Goal: Transaction & Acquisition: Purchase product/service

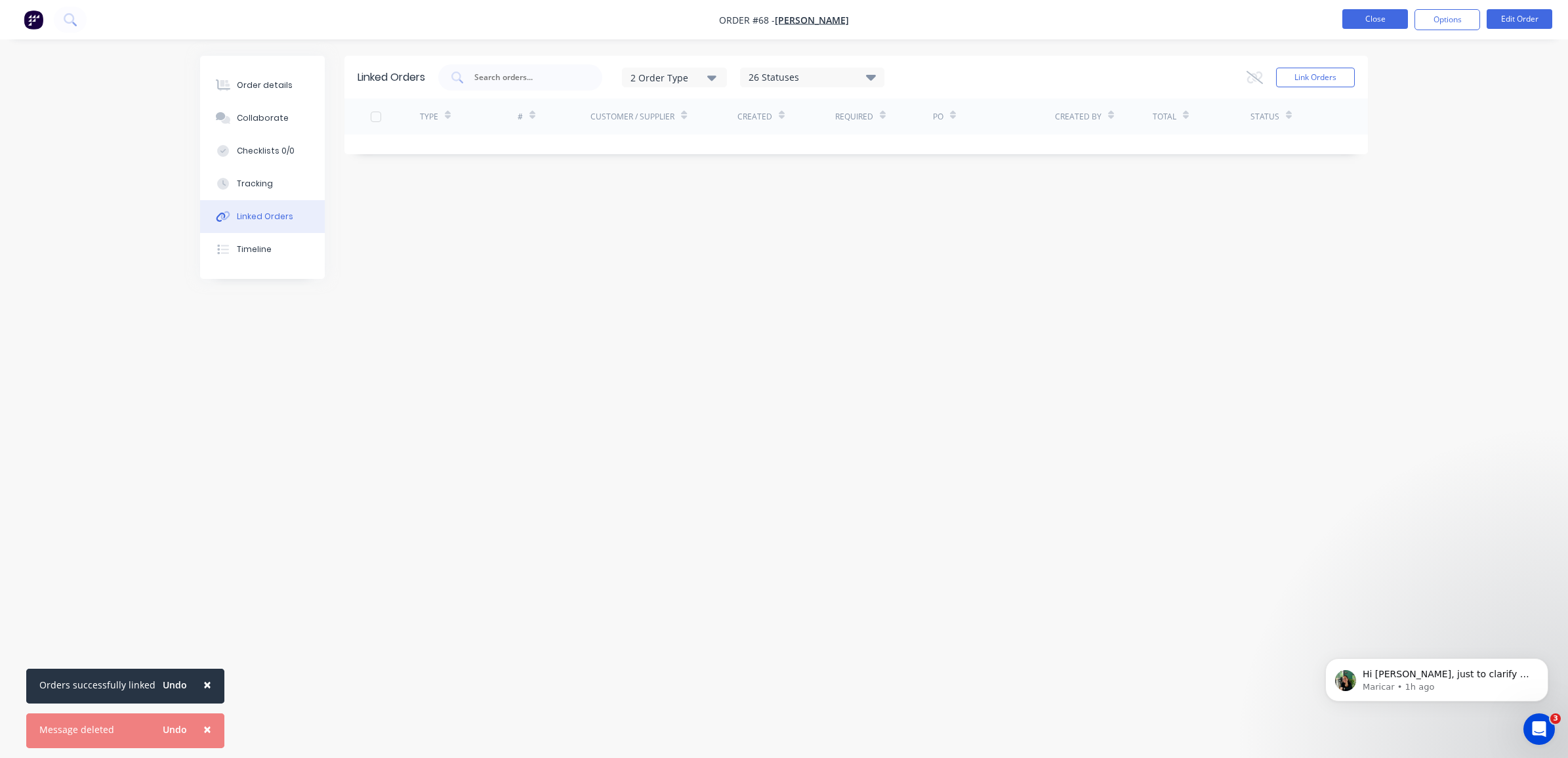
click at [1373, 21] on button "Close" at bounding box center [1374, 18] width 66 height 20
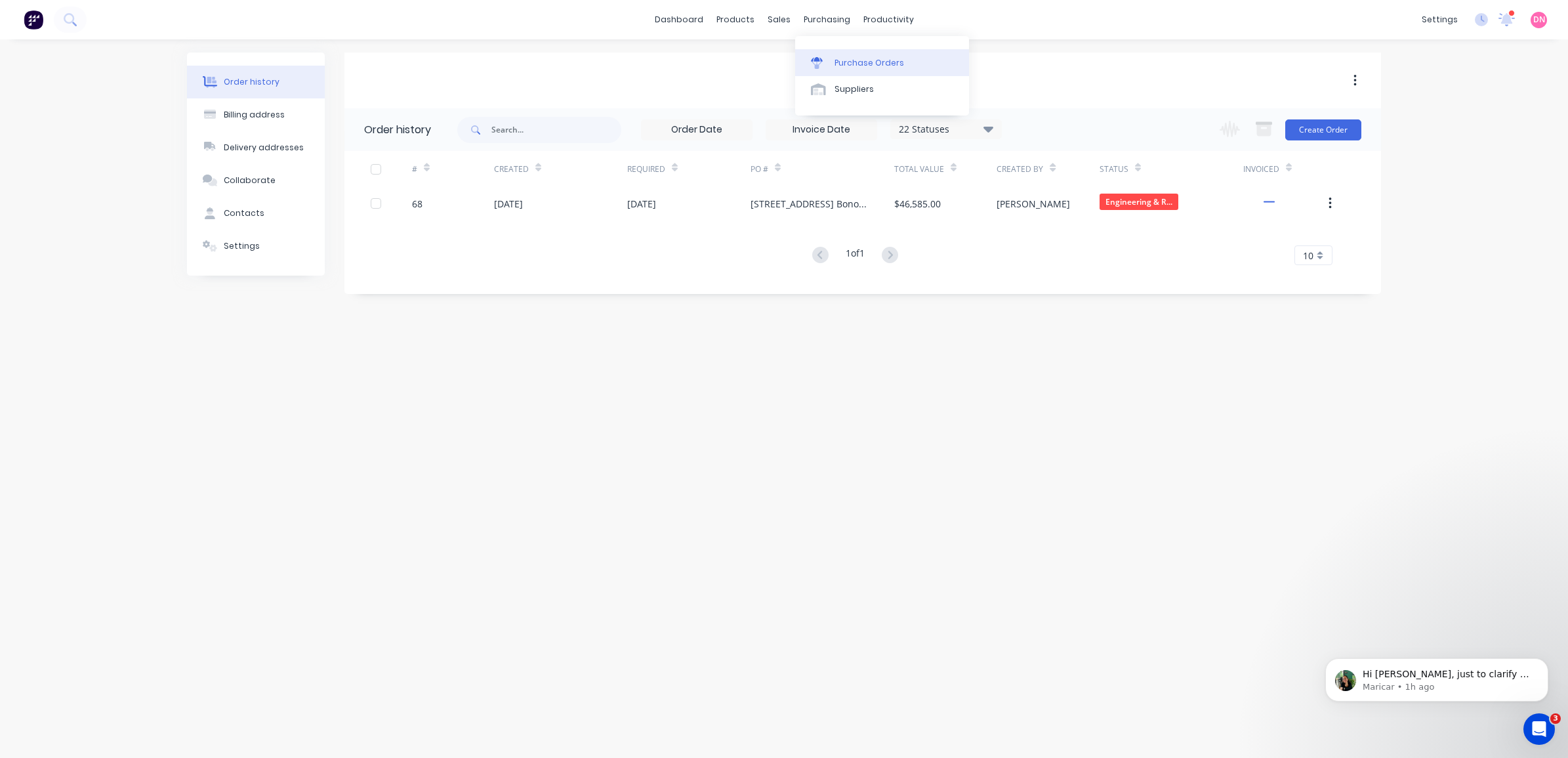
click at [829, 64] on div at bounding box center [821, 63] width 20 height 12
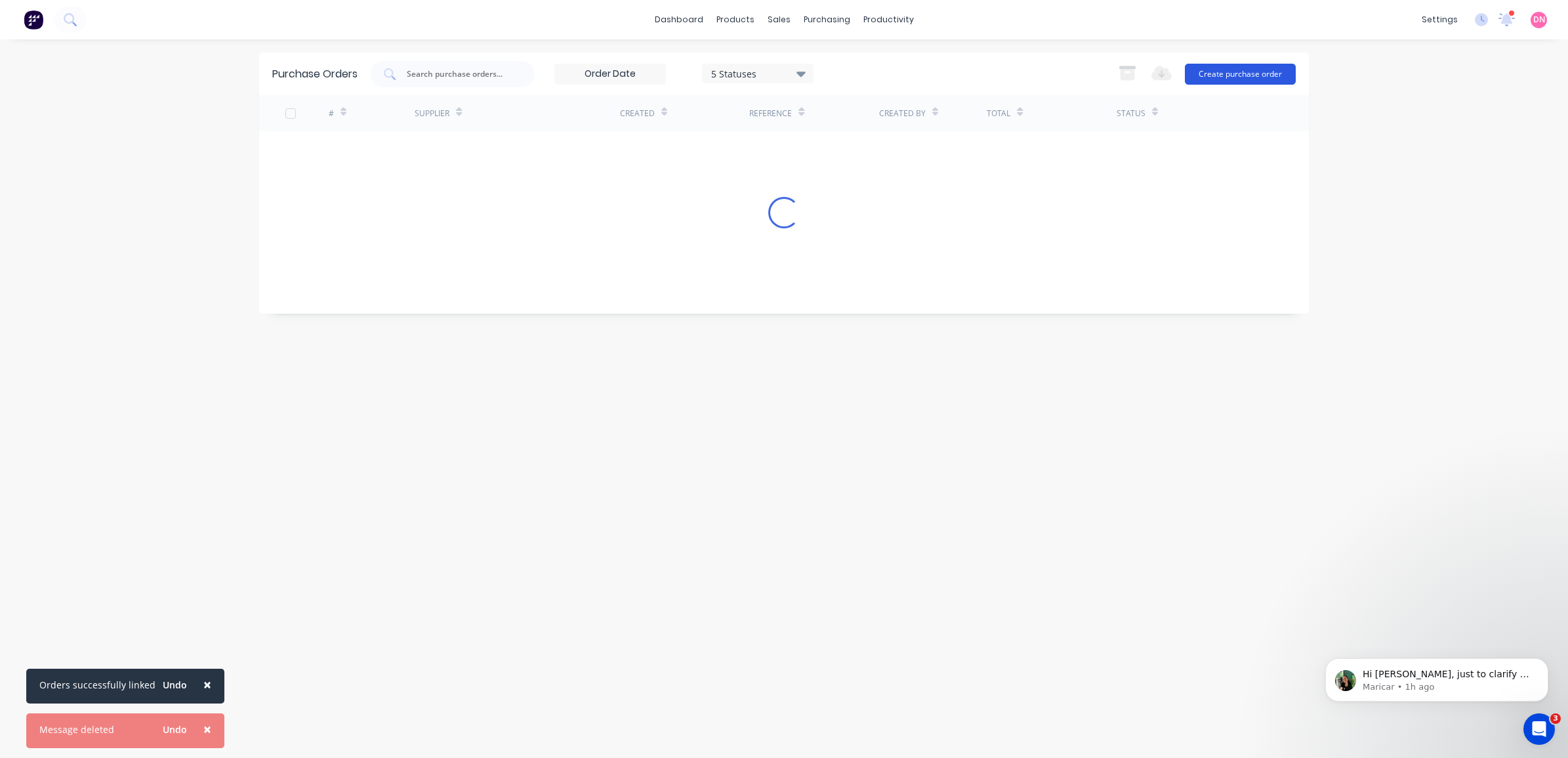
click at [1251, 76] on button "Create purchase order" at bounding box center [1241, 74] width 111 height 21
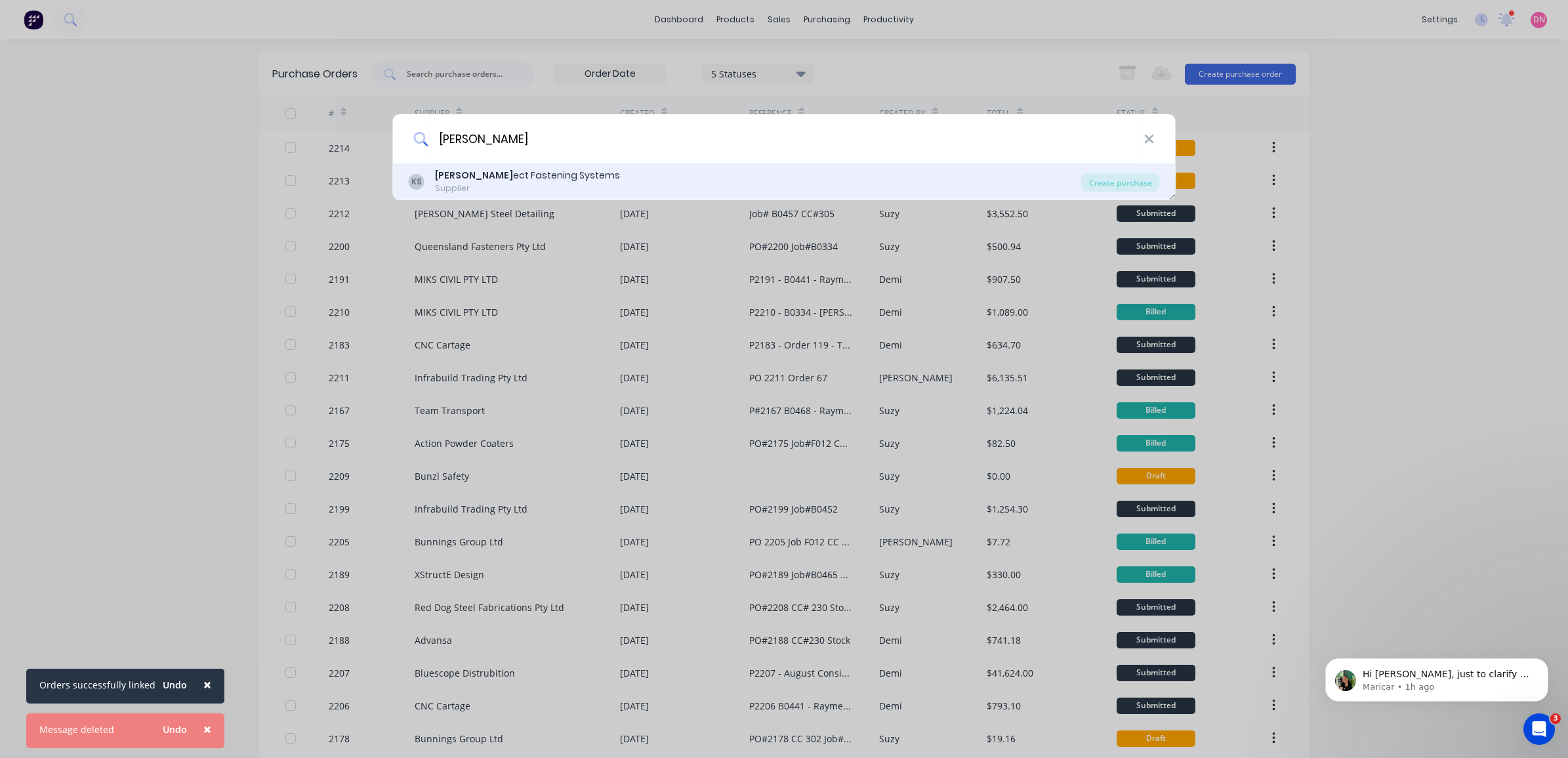
type input "KONN"
click at [810, 177] on div "KS Konn ect Fastening Systems Supplier" at bounding box center [745, 181] width 673 height 26
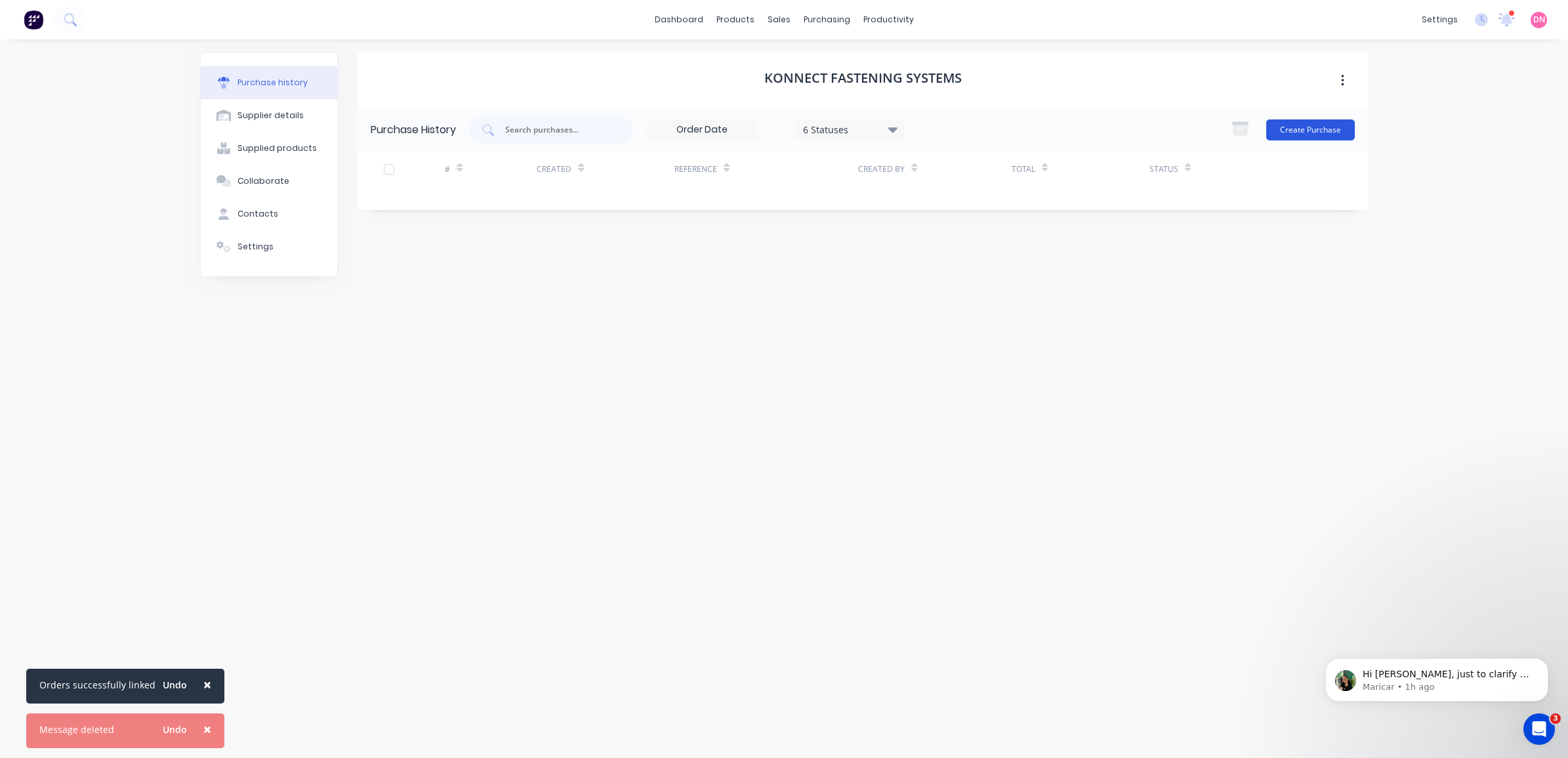
click at [1330, 128] on button "Create Purchase" at bounding box center [1311, 129] width 89 height 21
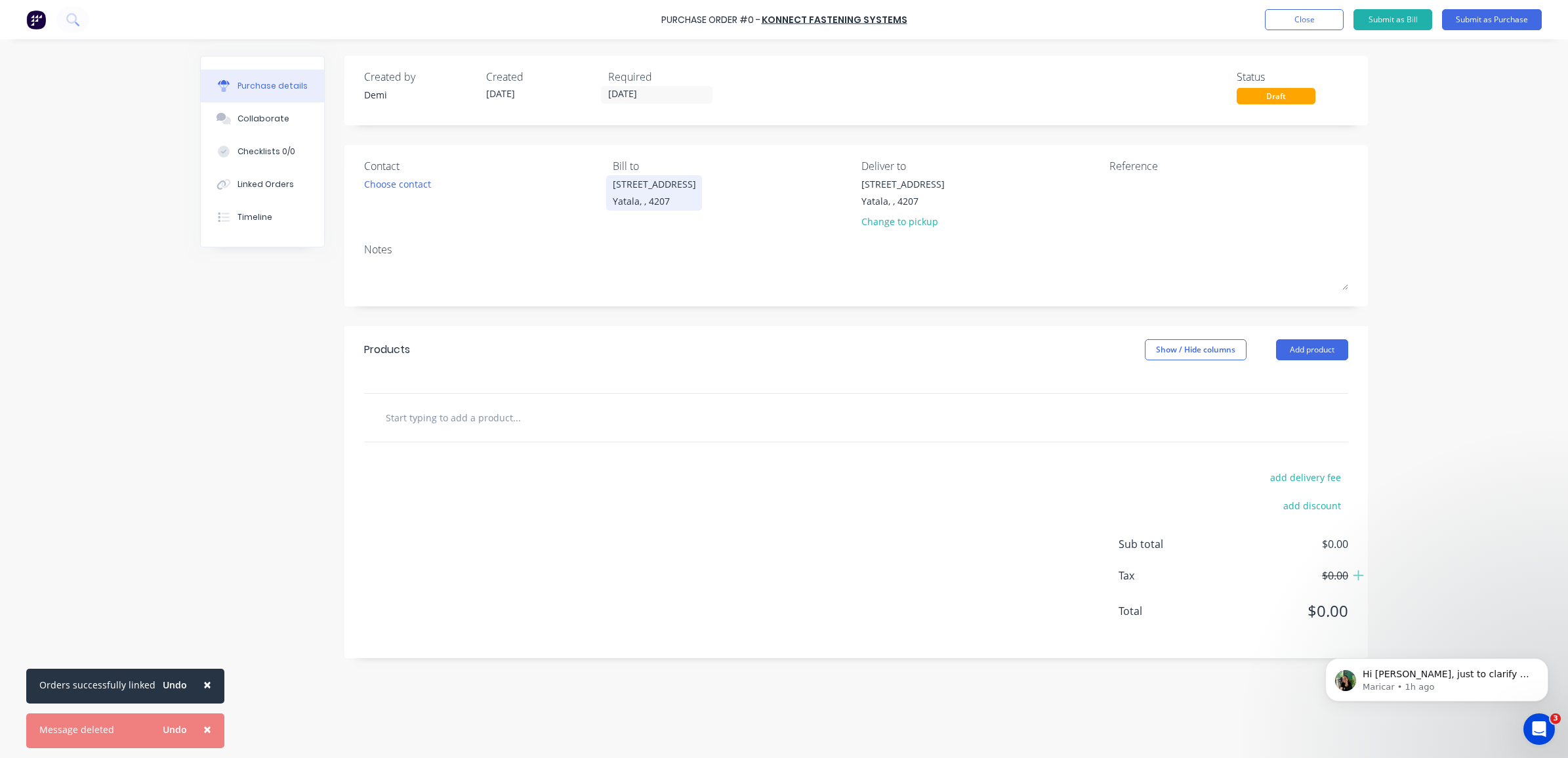
click at [651, 195] on div "Yatala, , 4207" at bounding box center [654, 201] width 84 height 14
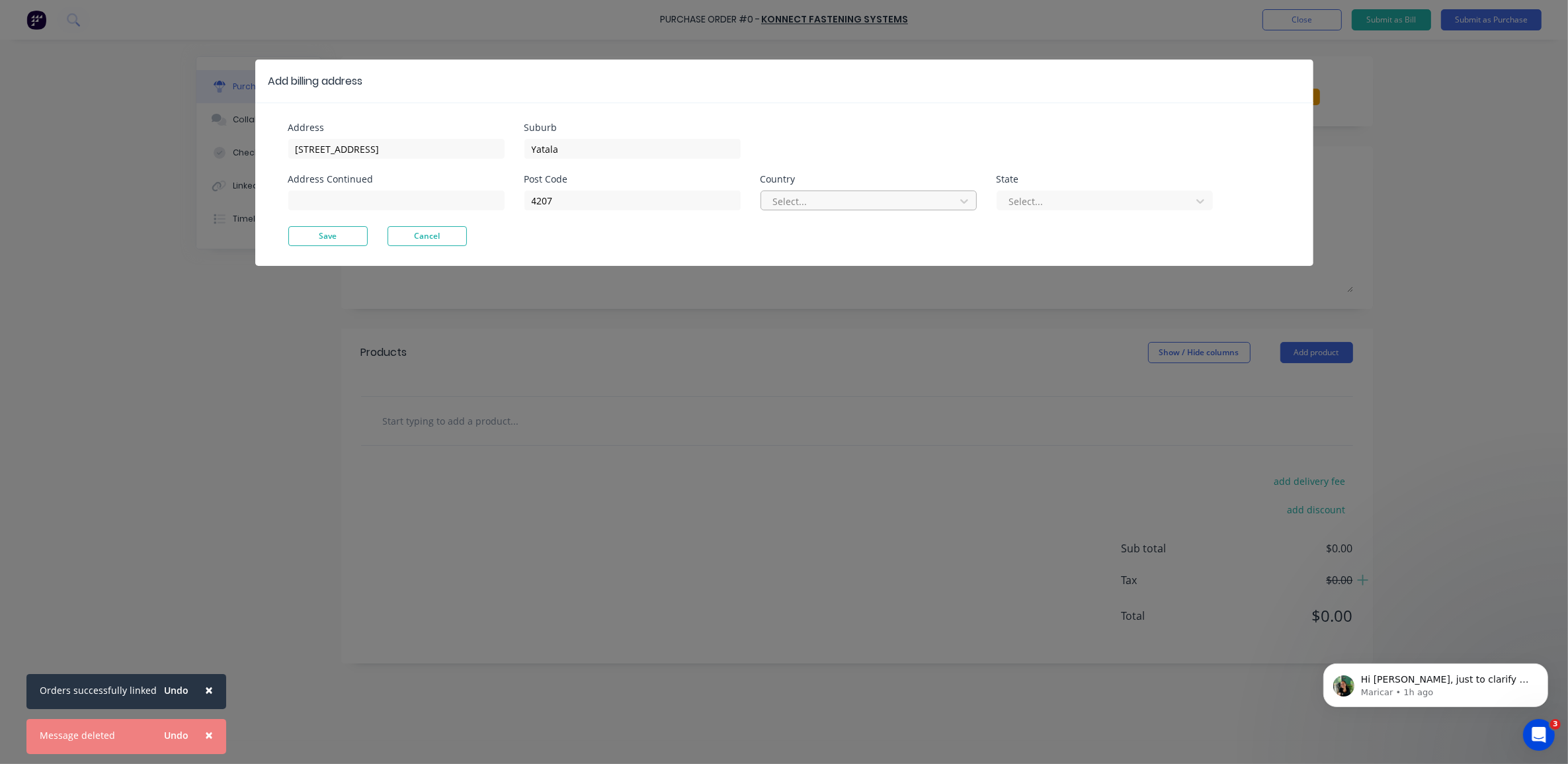
click at [782, 205] on div at bounding box center [860, 201] width 177 height 16
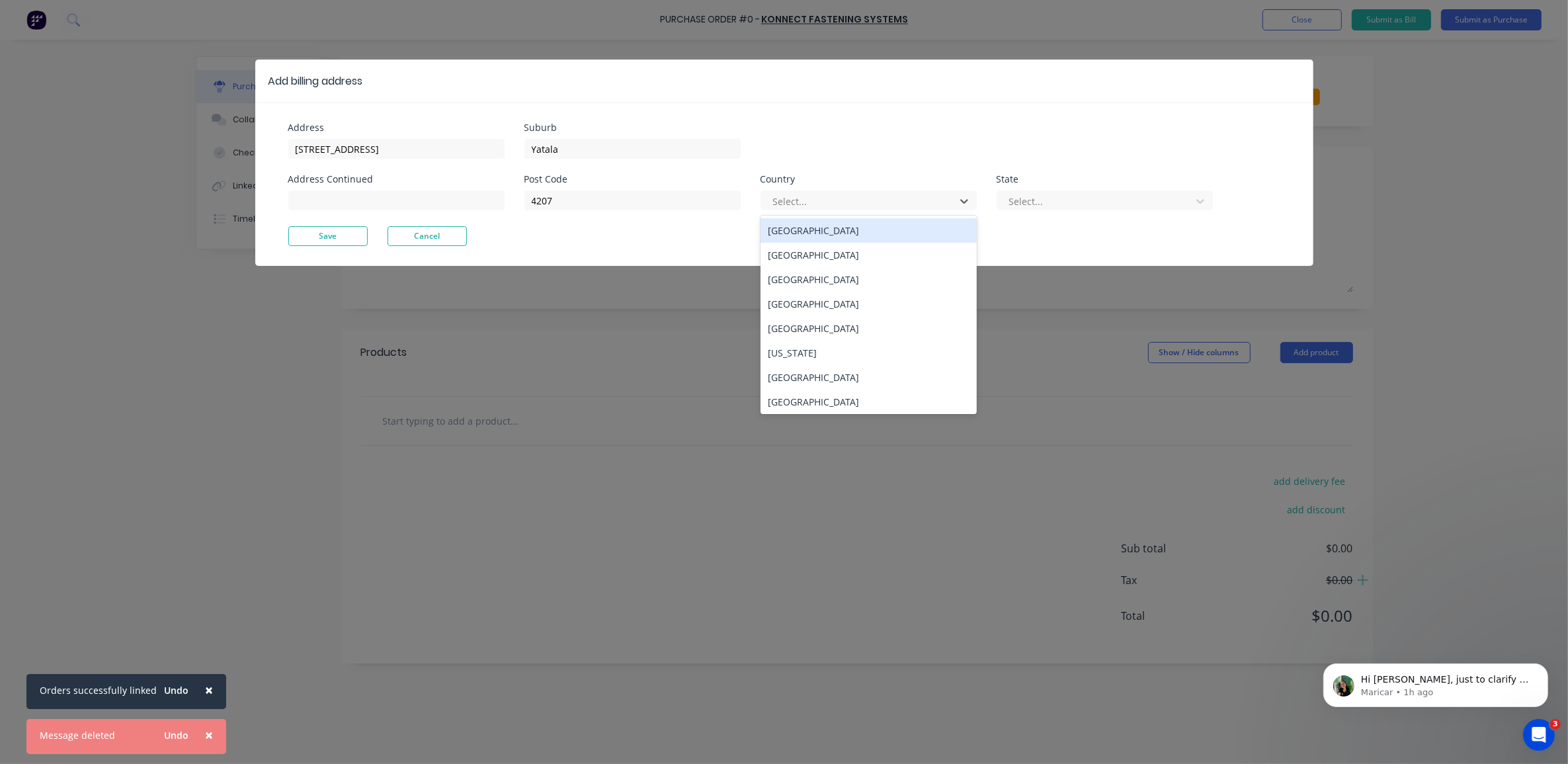
drag, startPoint x: 799, startPoint y: 228, endPoint x: 1001, endPoint y: 220, distance: 202.2
click at [801, 226] on div "Australia" at bounding box center [868, 230] width 216 height 25
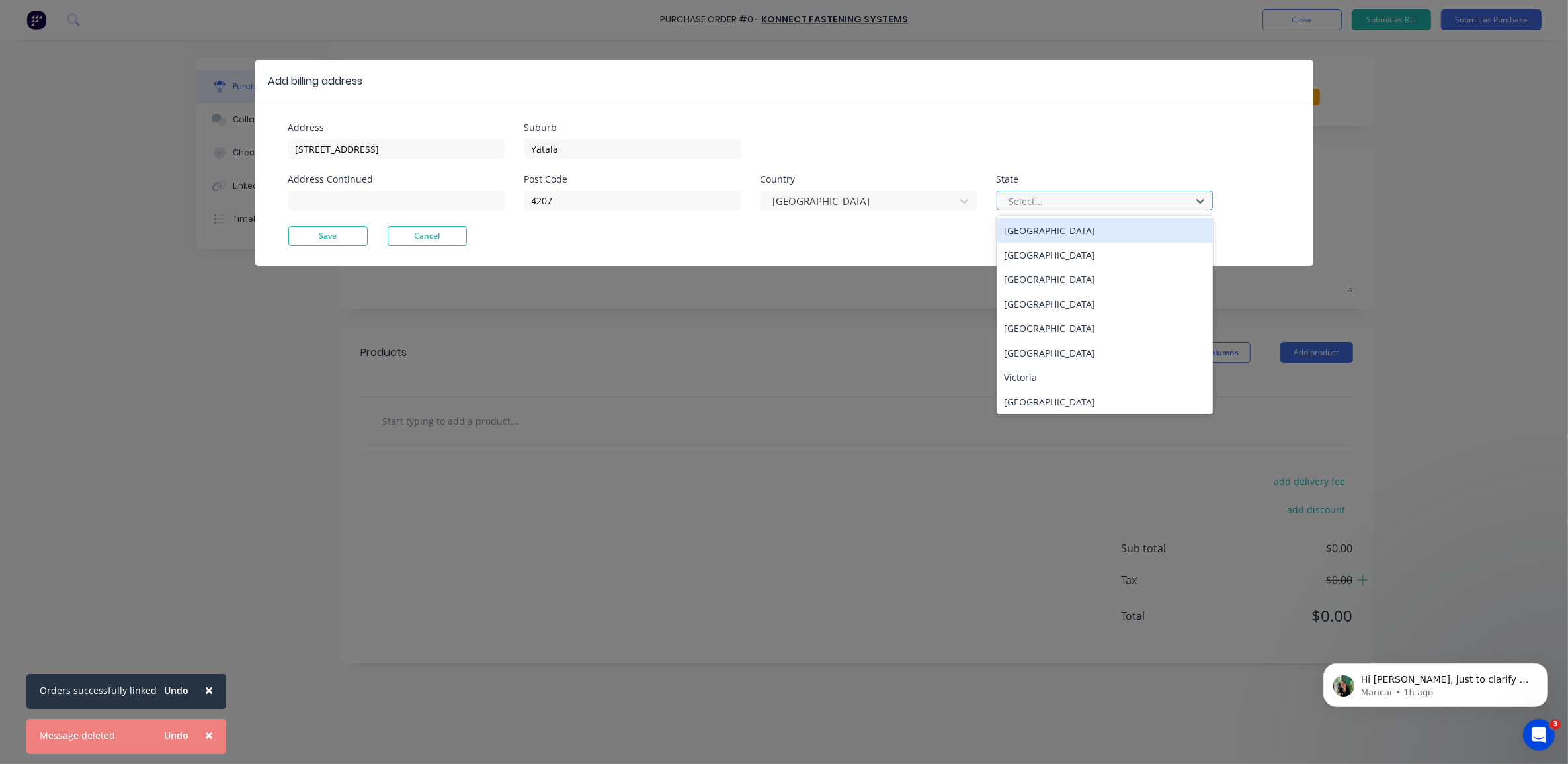
click at [1095, 207] on div at bounding box center [1096, 201] width 177 height 16
click at [1095, 311] on div "Queensland" at bounding box center [1104, 303] width 216 height 25
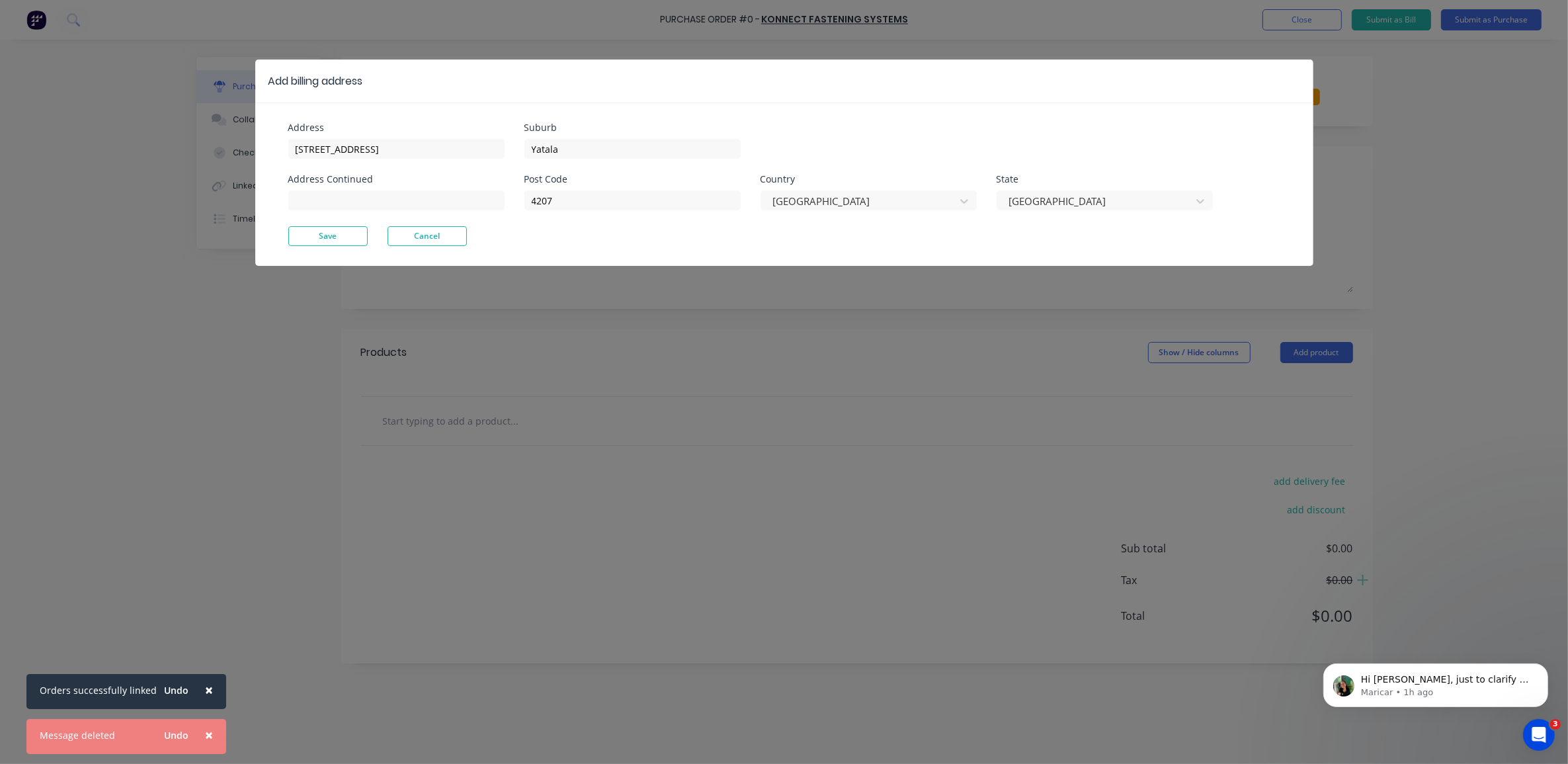
drag, startPoint x: 314, startPoint y: 238, endPoint x: 326, endPoint y: 238, distance: 12.0
click at [316, 238] on button "Save" at bounding box center [328, 236] width 79 height 20
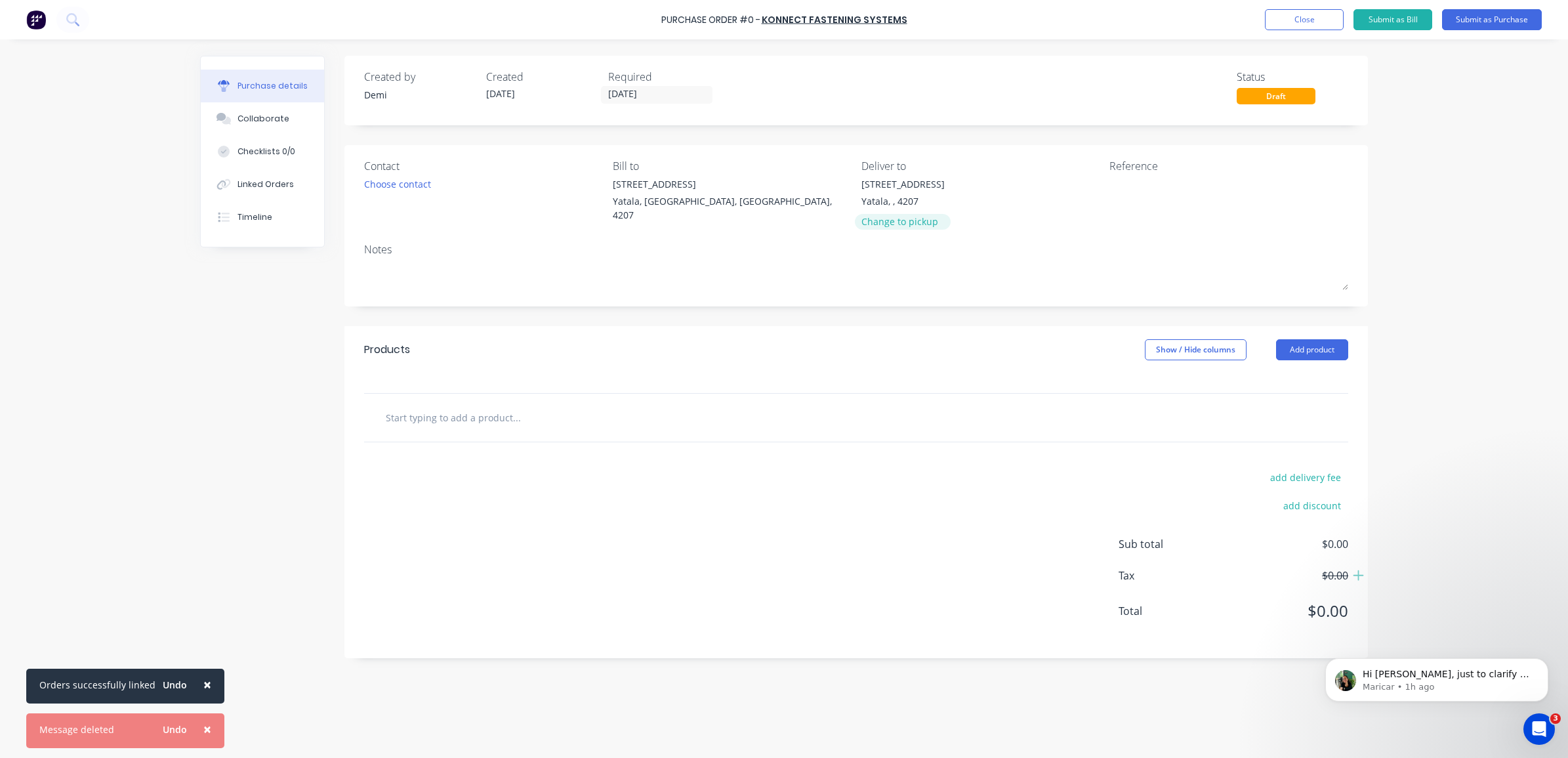
click at [896, 217] on div "Change to pickup" at bounding box center [903, 221] width 84 height 14
click at [906, 212] on div "Change to delivery" at bounding box center [920, 210] width 119 height 14
click at [906, 212] on div "33 Computer Road Yatala, , 4207 Change to pickup" at bounding box center [903, 206] width 84 height 58
click at [909, 217] on div "Change to pickup" at bounding box center [903, 221] width 84 height 14
click at [903, 186] on input at bounding box center [920, 187] width 119 height 20
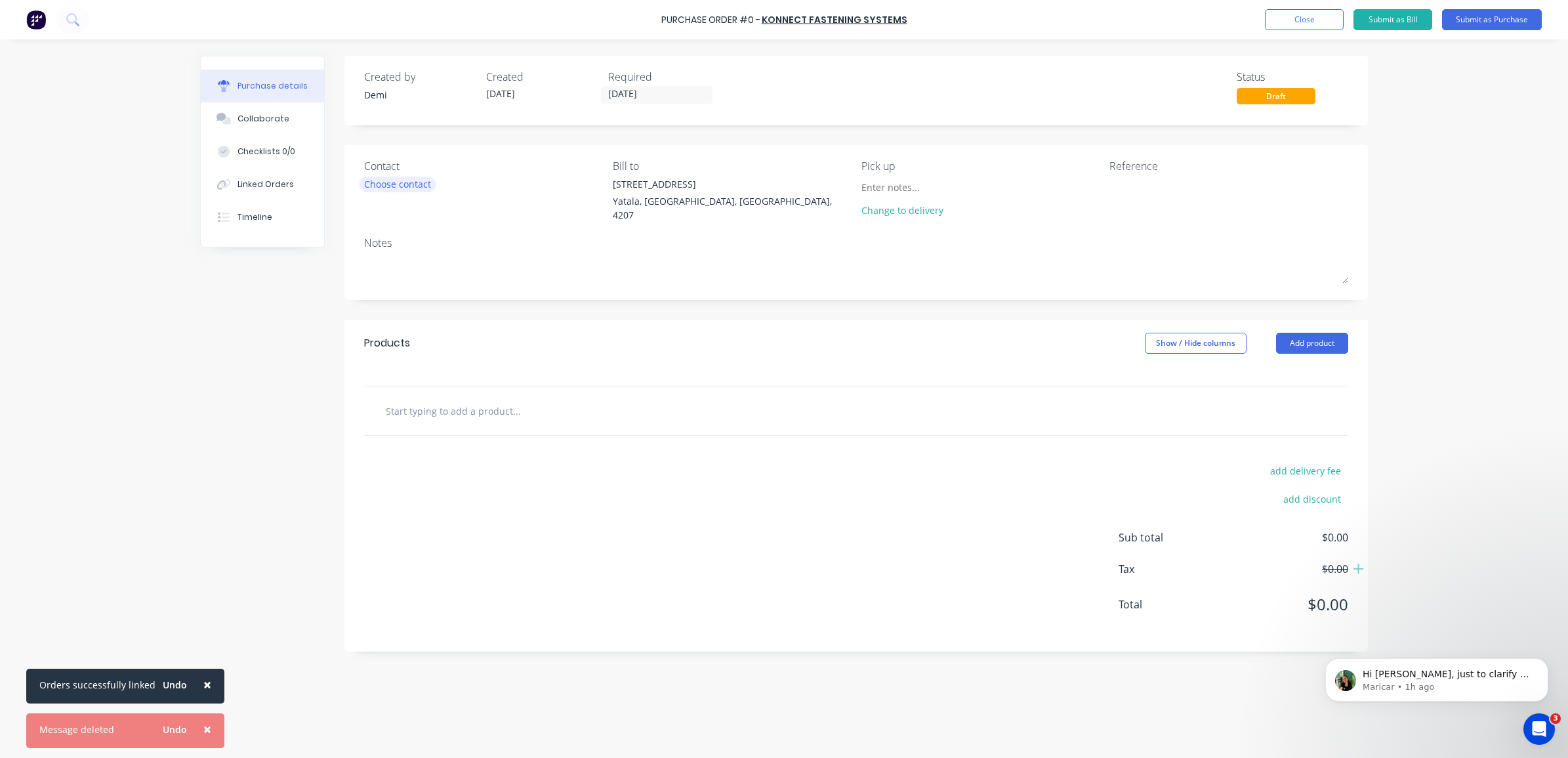
click at [420, 183] on div "Choose contact" at bounding box center [397, 184] width 67 height 14
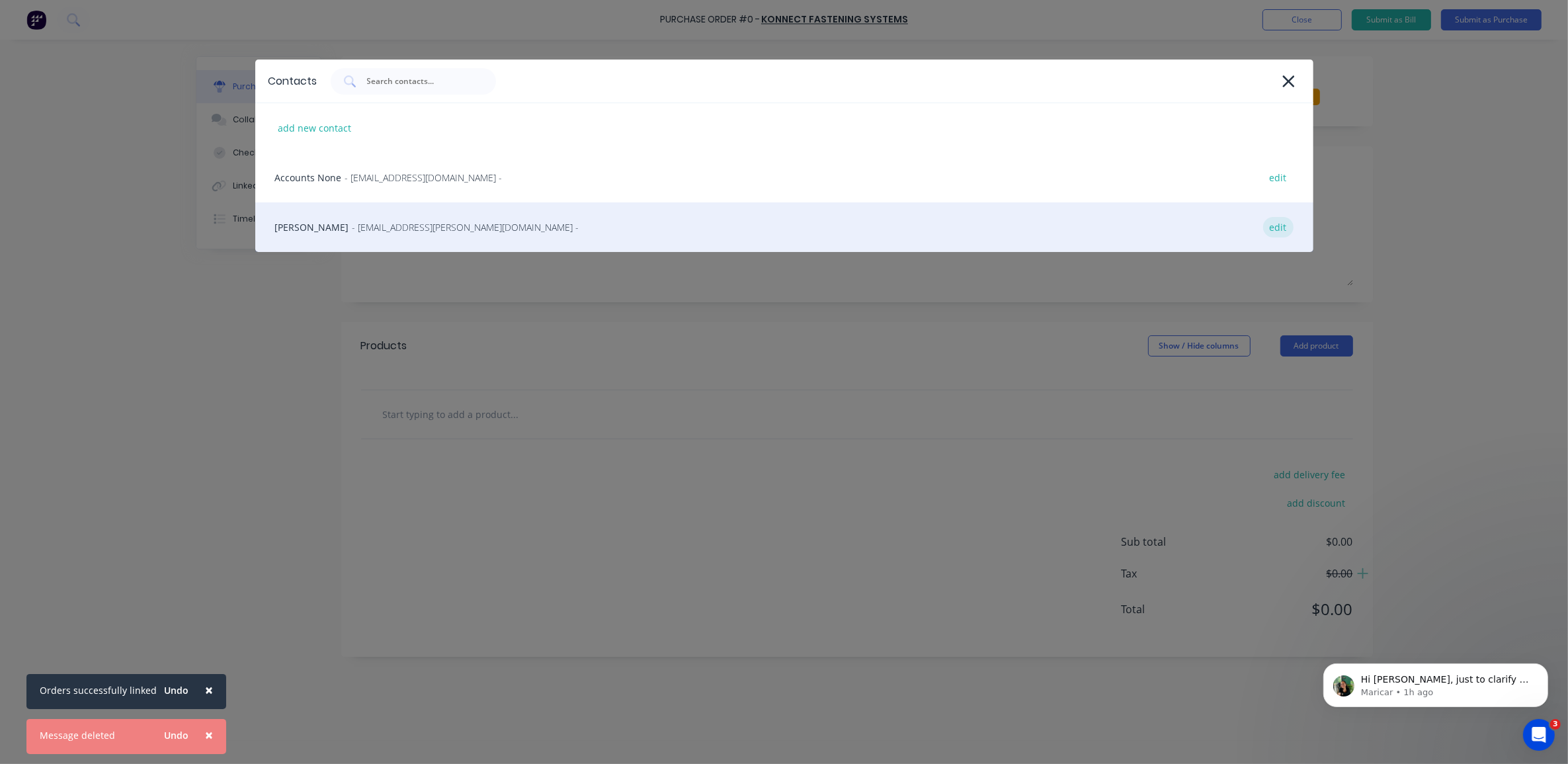
click at [1274, 226] on div "edit" at bounding box center [1278, 227] width 31 height 21
select select "AU"
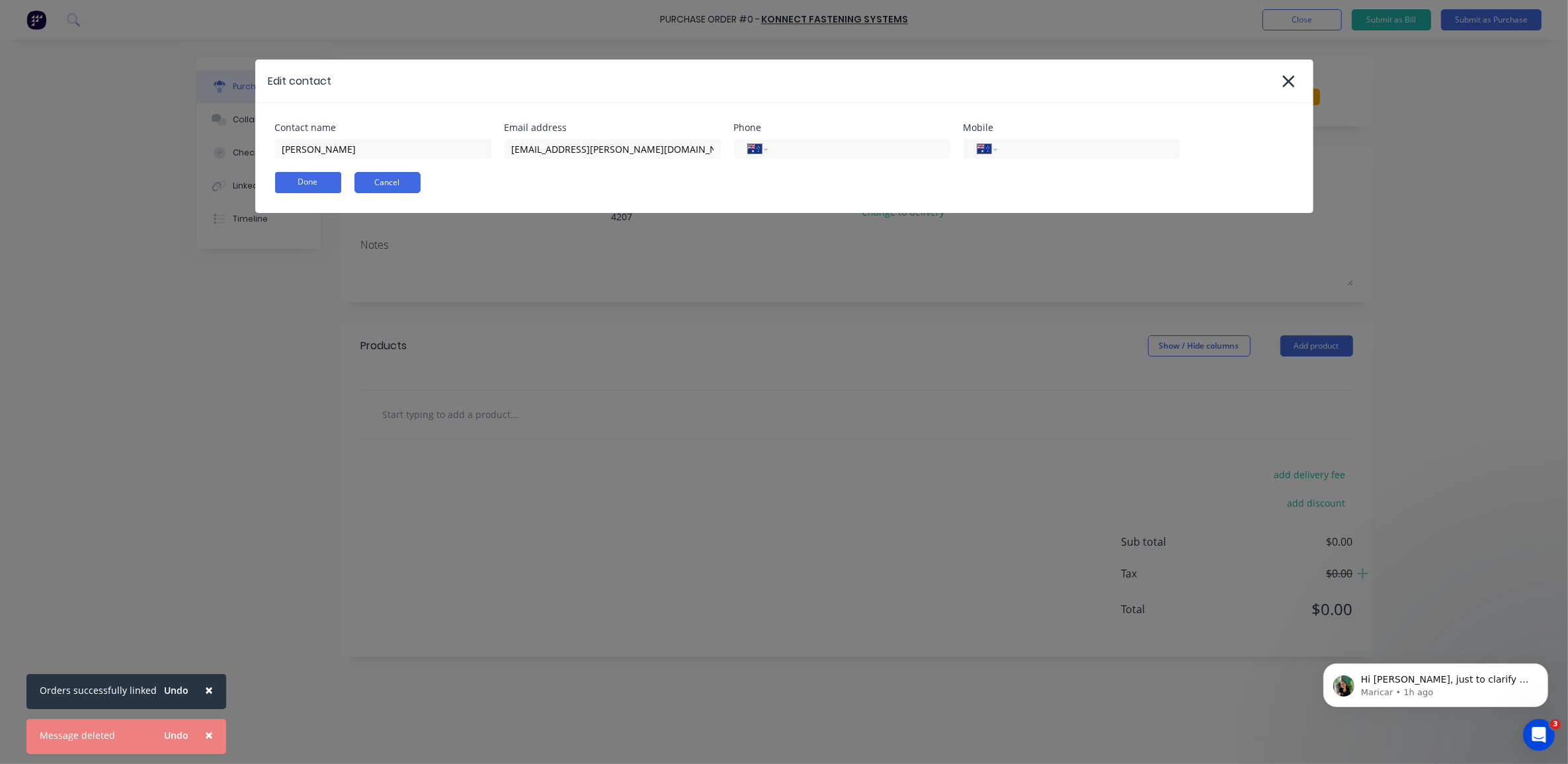
click at [382, 182] on button "Cancel" at bounding box center [388, 183] width 66 height 21
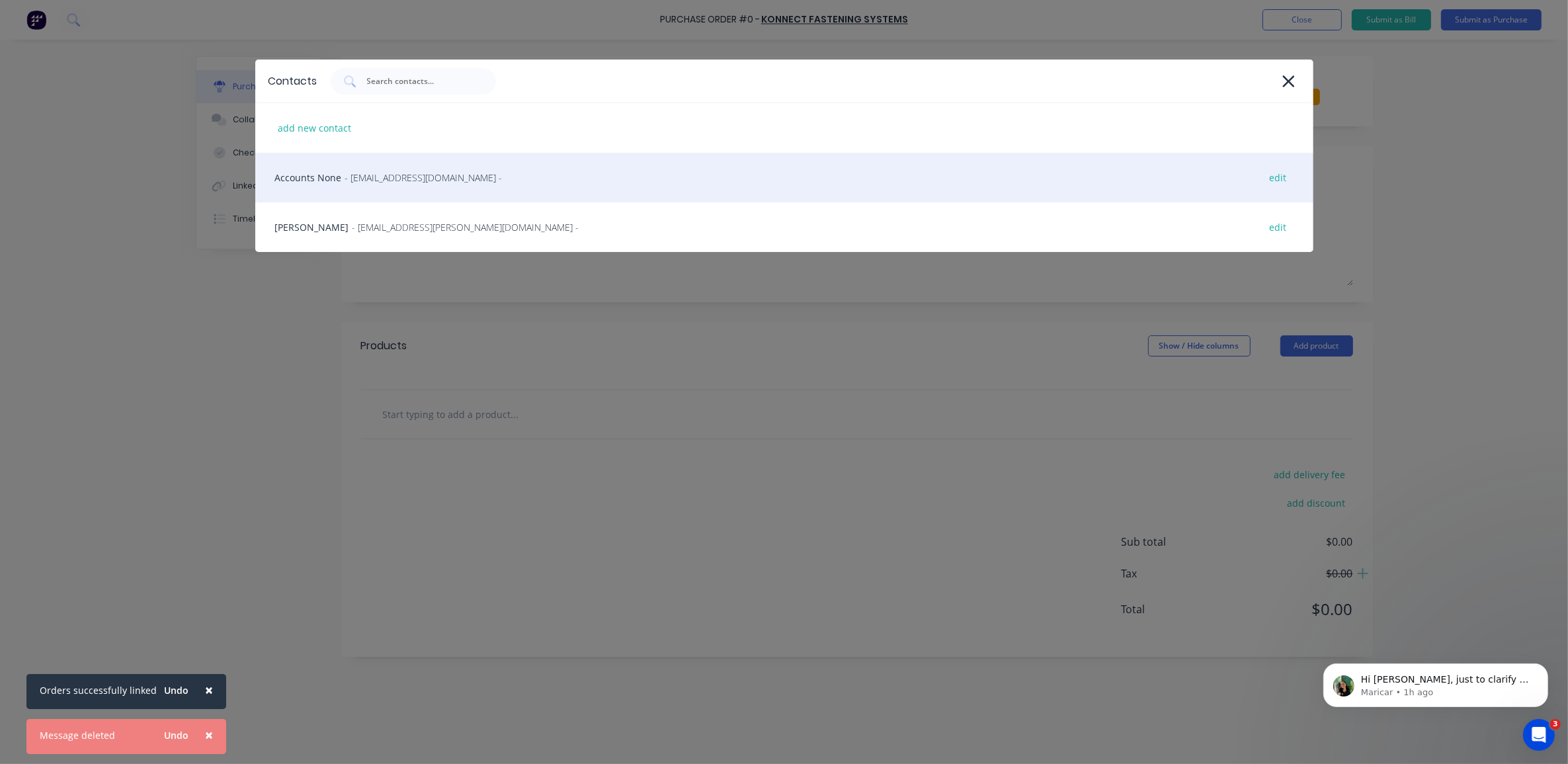
click at [408, 182] on span "- yatala@konnectshop.com -" at bounding box center [423, 177] width 157 height 14
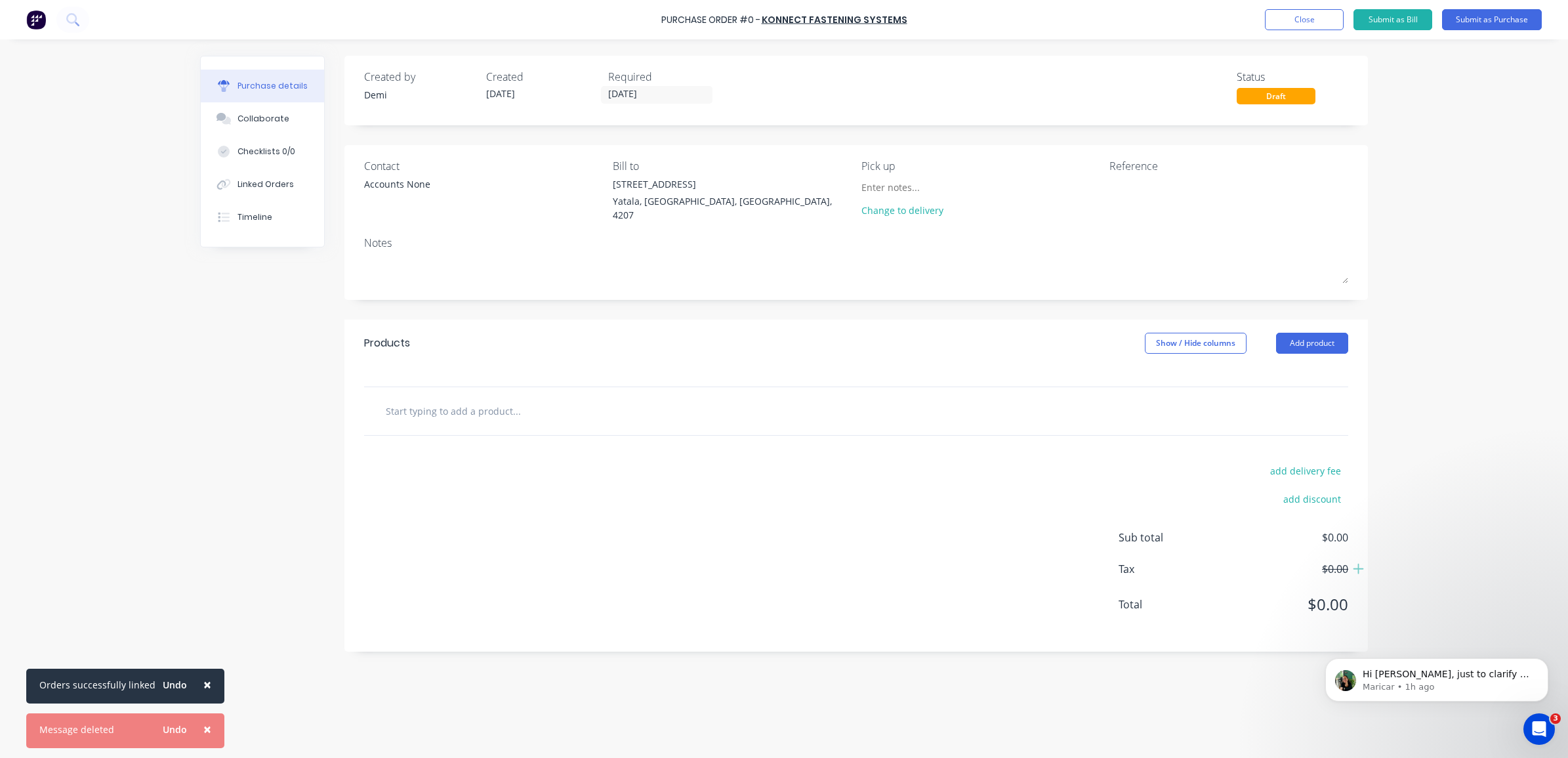
click at [434, 189] on div "Accounts None" at bounding box center [483, 188] width 239 height 21
click at [437, 183] on div "Accounts None" at bounding box center [483, 188] width 239 height 21
click at [404, 183] on div "Accounts None" at bounding box center [397, 184] width 67 height 14
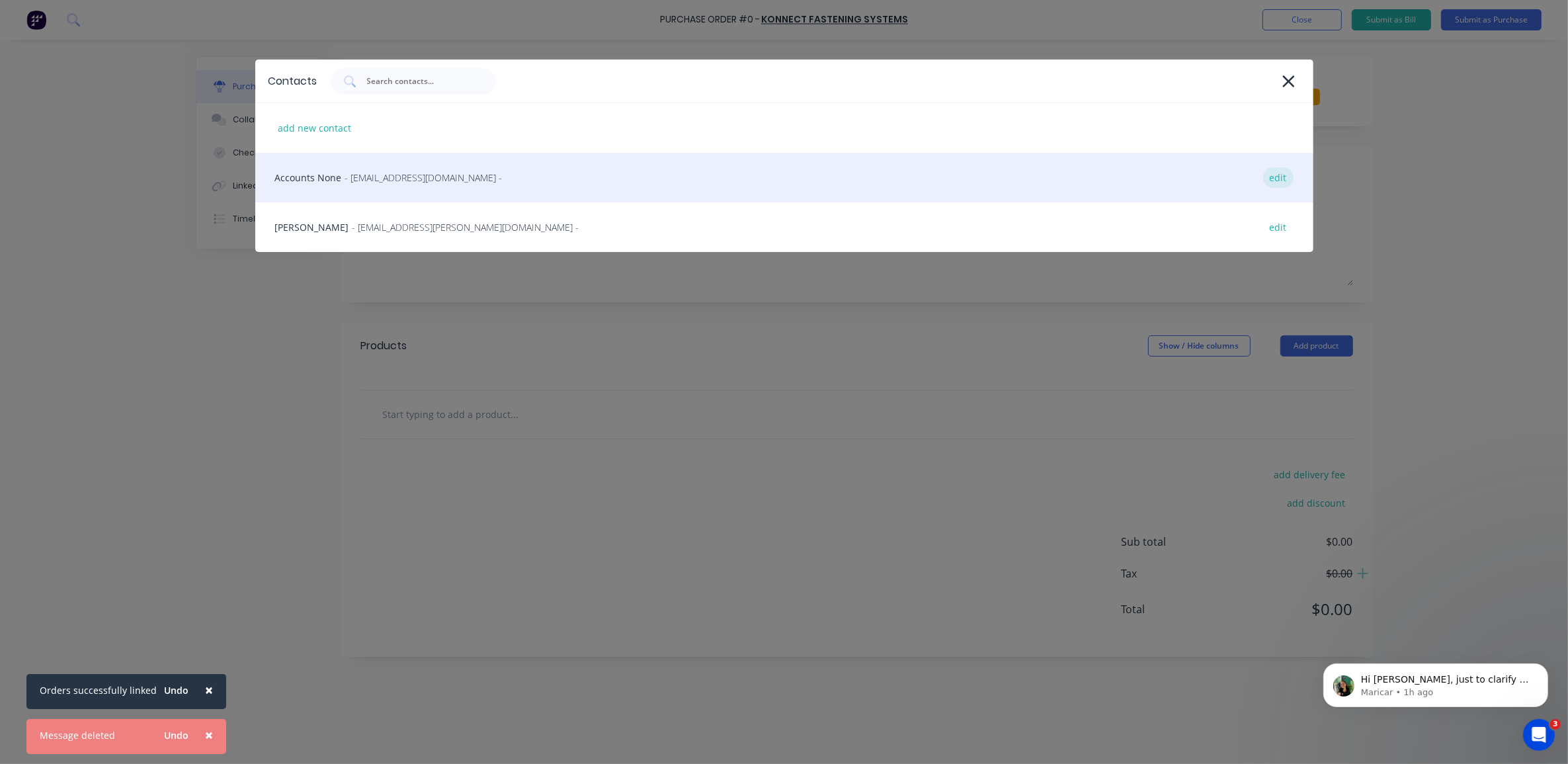
click at [1277, 179] on div "edit" at bounding box center [1278, 177] width 31 height 21
select select "AU"
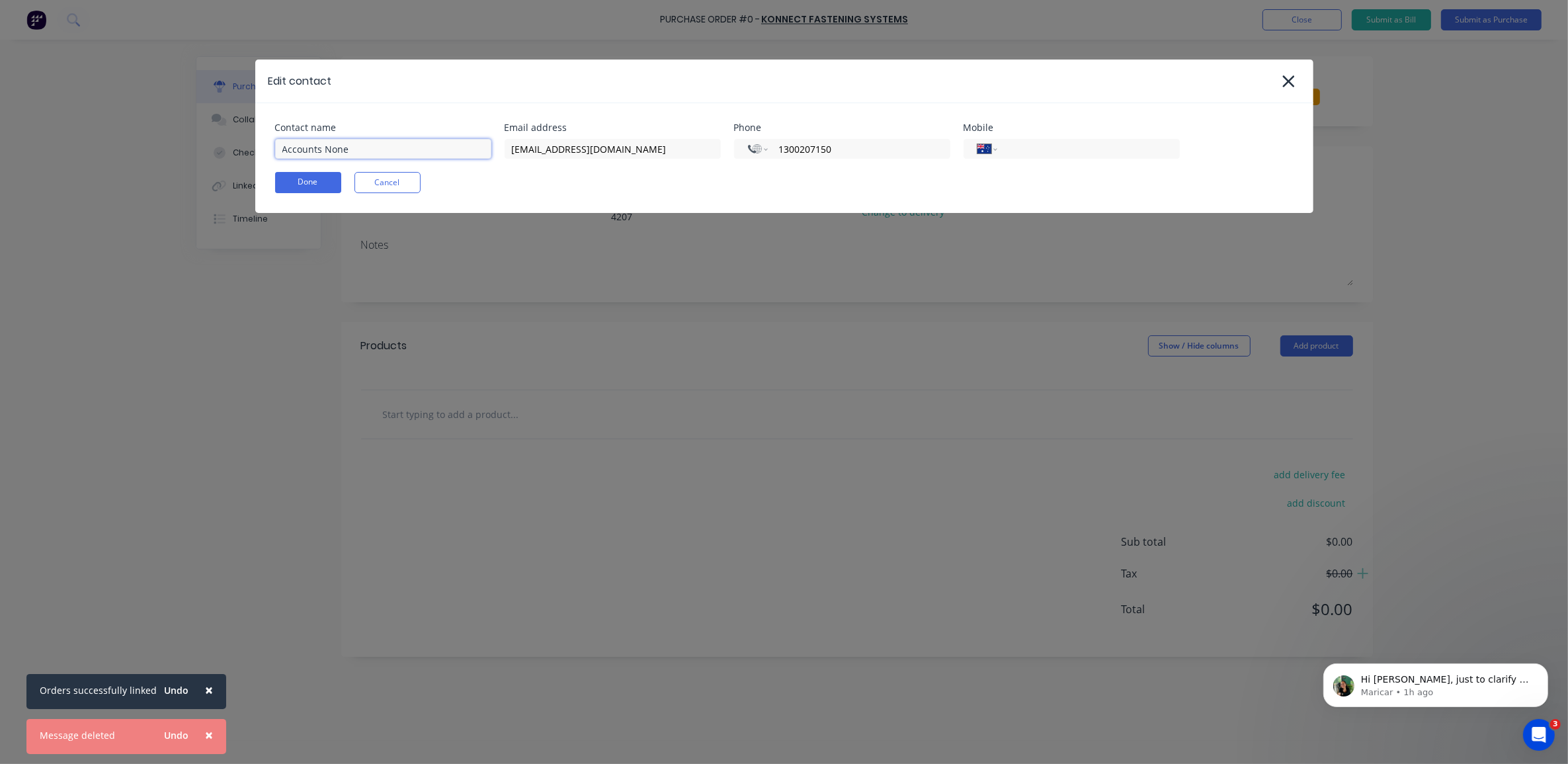
drag, startPoint x: 378, startPoint y: 151, endPoint x: 319, endPoint y: 154, distance: 59.1
click at [319, 154] on input "Accounts None" at bounding box center [383, 148] width 216 height 20
type input "Accounts - Konnect Yatala"
click at [309, 177] on div "Contact name Accounts - Konnect Yatala Email address yatala@konnectshop.com Pho…" at bounding box center [785, 157] width 1058 height 110
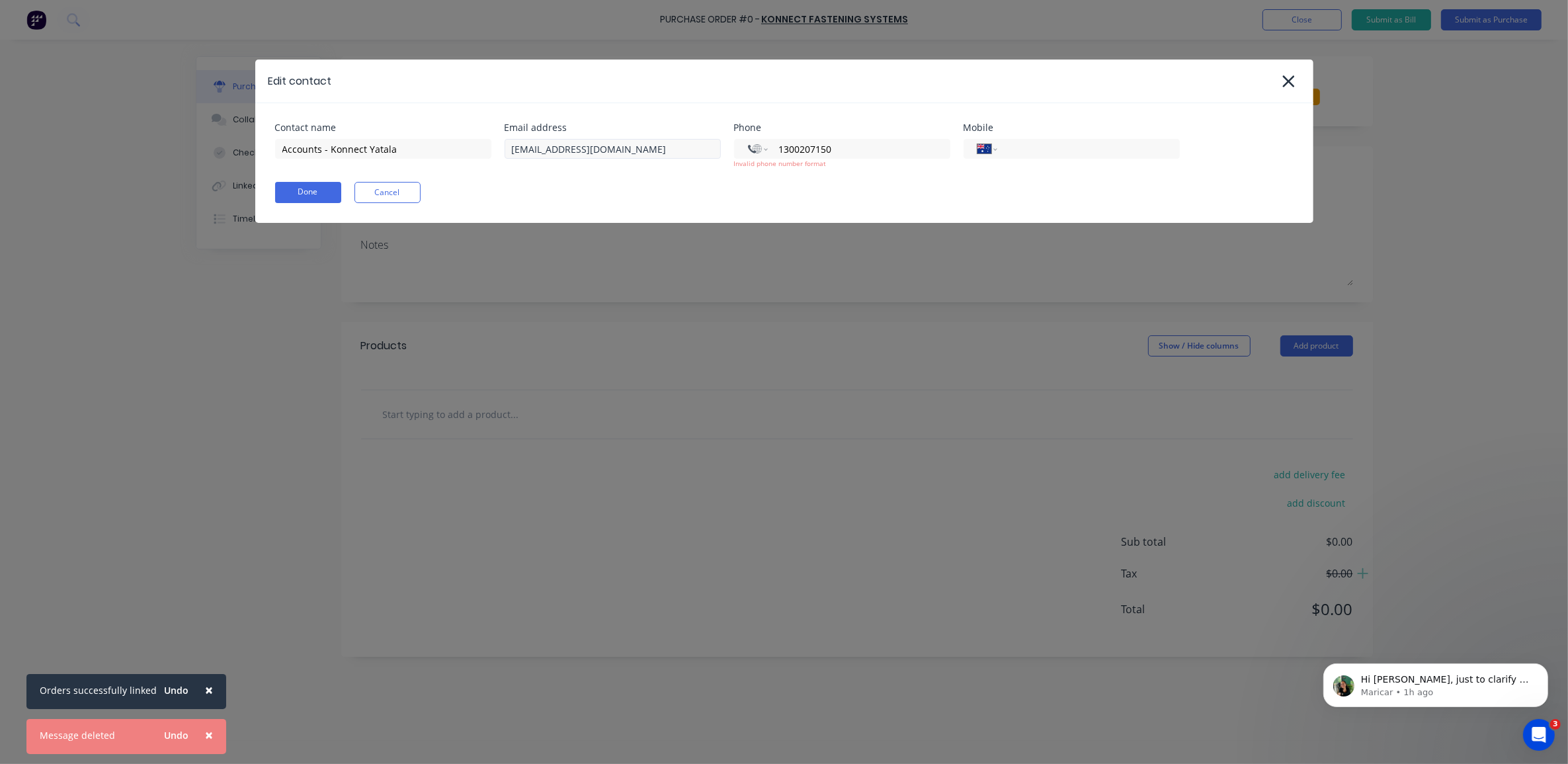
drag, startPoint x: 888, startPoint y: 147, endPoint x: 656, endPoint y: 156, distance: 232.2
click at [656, 156] on div "Contact name Accounts - Konnect Yatala Email address yatala@konnectshop.com Pho…" at bounding box center [784, 145] width 1018 height 45
select select "AU"
click at [1058, 144] on input "tel" at bounding box center [1086, 149] width 159 height 15
paste input "1300 207 150"
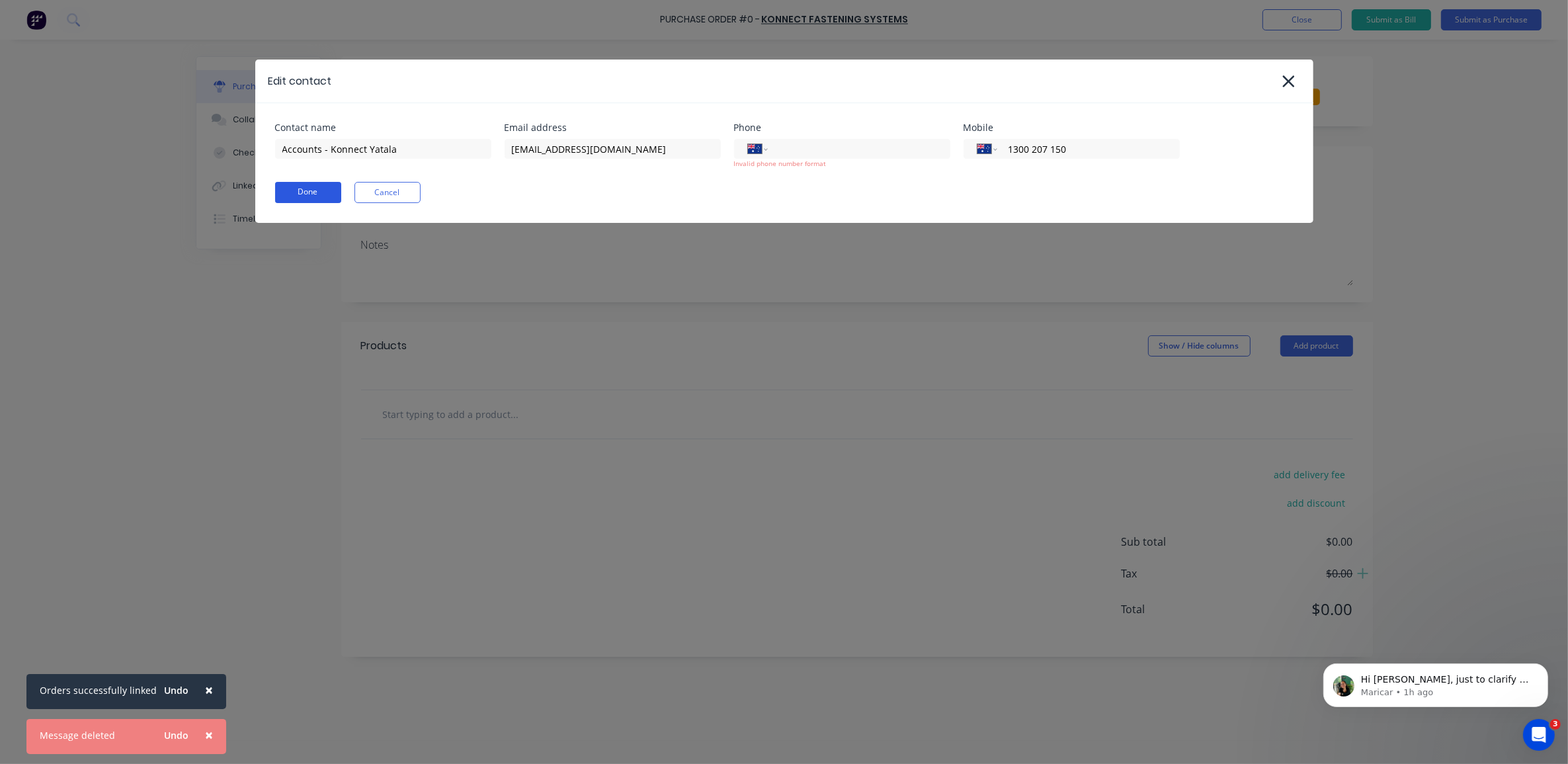
type input "1300 207 150"
click at [316, 197] on button "Done" at bounding box center [308, 192] width 66 height 21
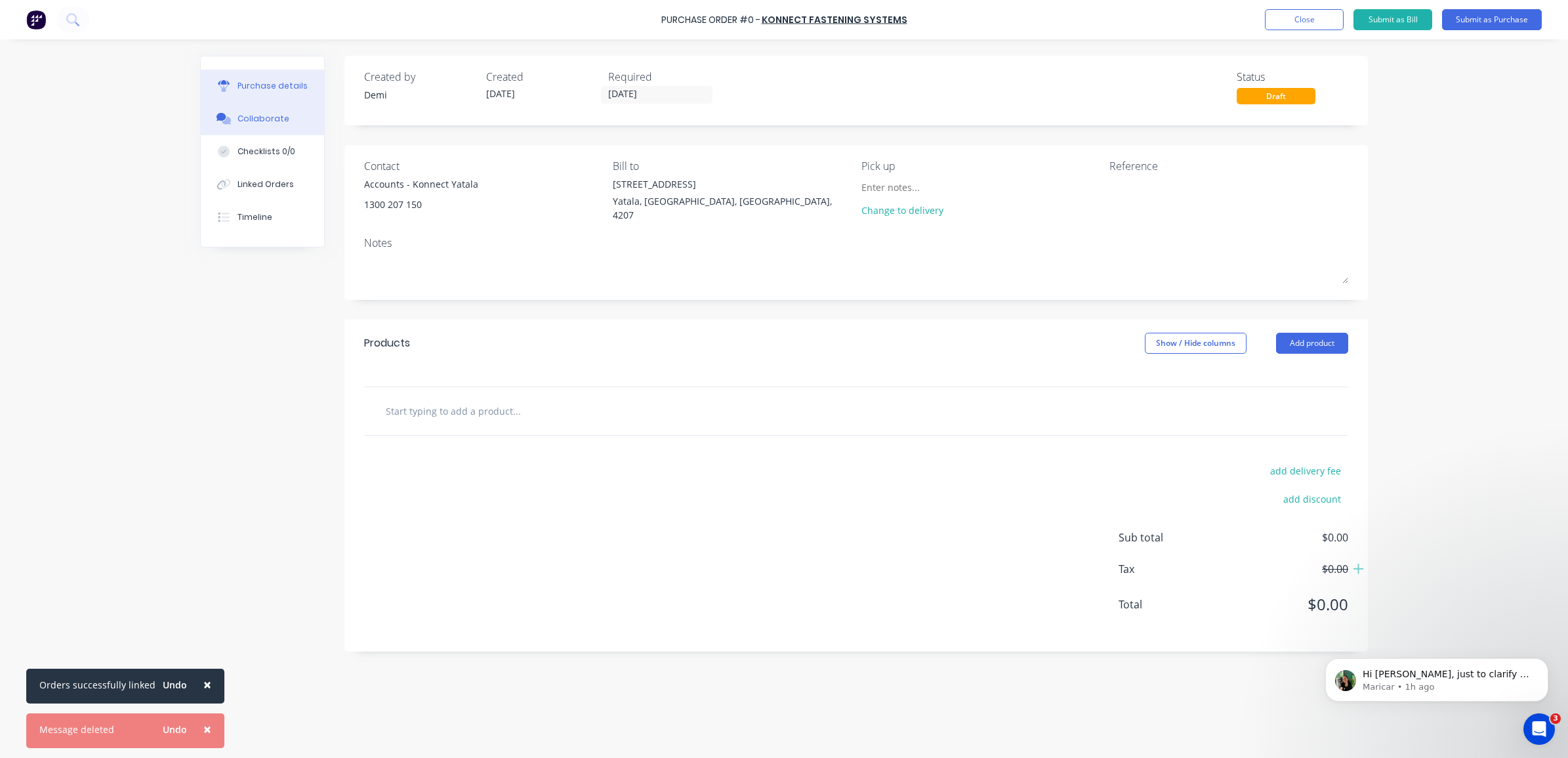
click at [293, 113] on button "Collaborate" at bounding box center [262, 118] width 123 height 33
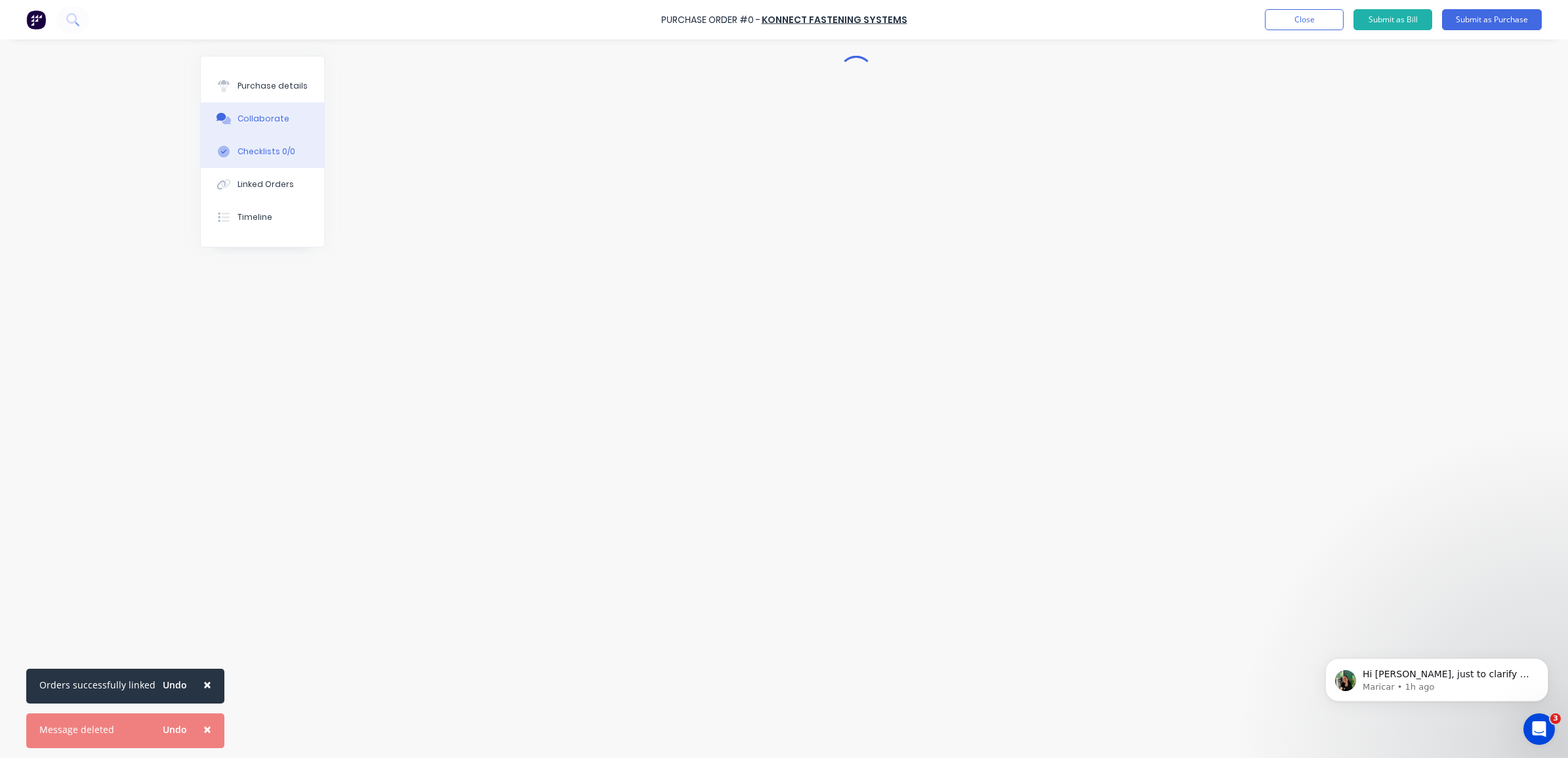
click at [289, 146] on div "Checklists 0/0" at bounding box center [266, 152] width 58 height 12
click at [303, 180] on button "Linked Orders" at bounding box center [262, 184] width 123 height 33
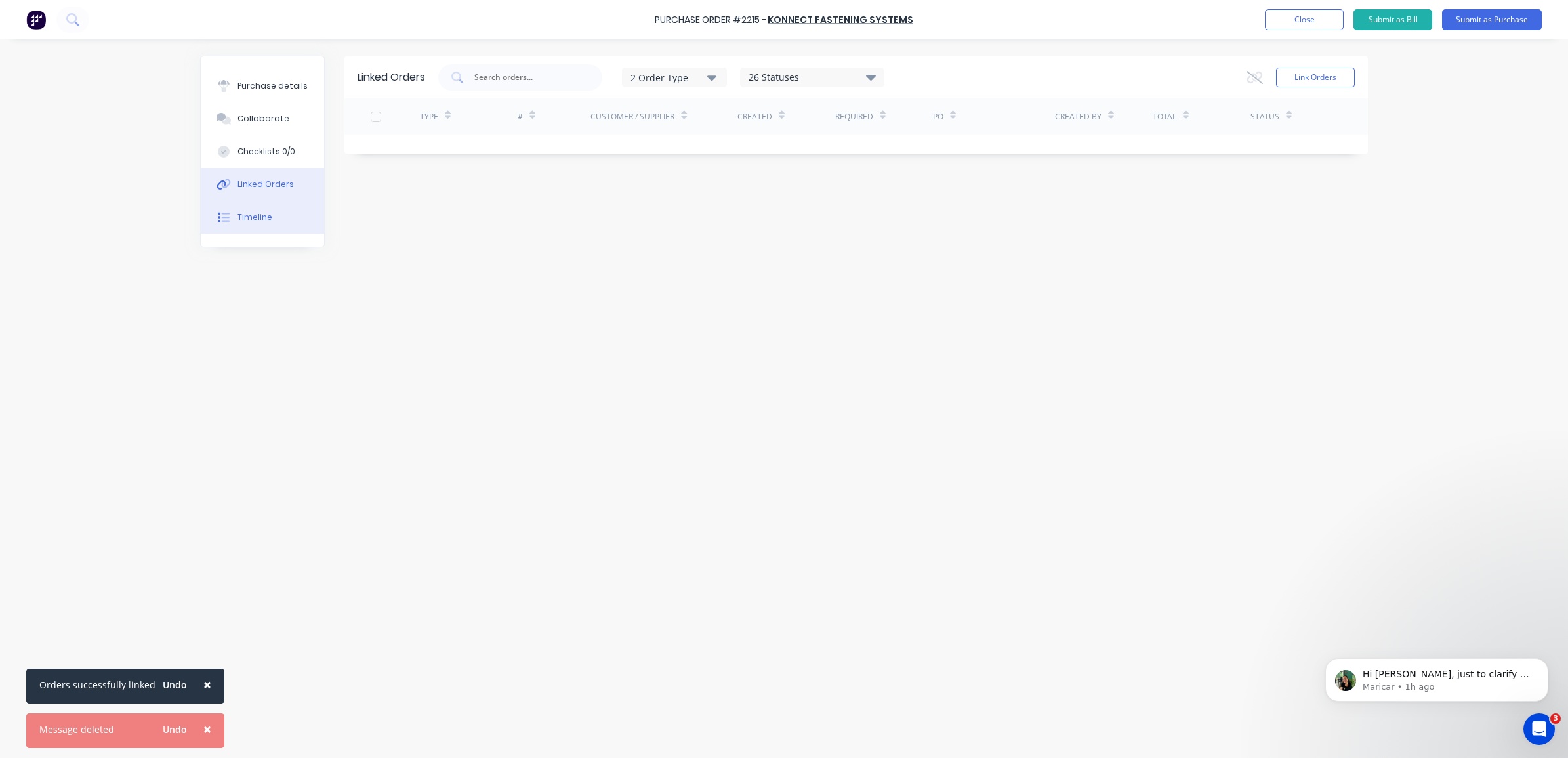
click at [260, 210] on button "Timeline" at bounding box center [262, 217] width 123 height 33
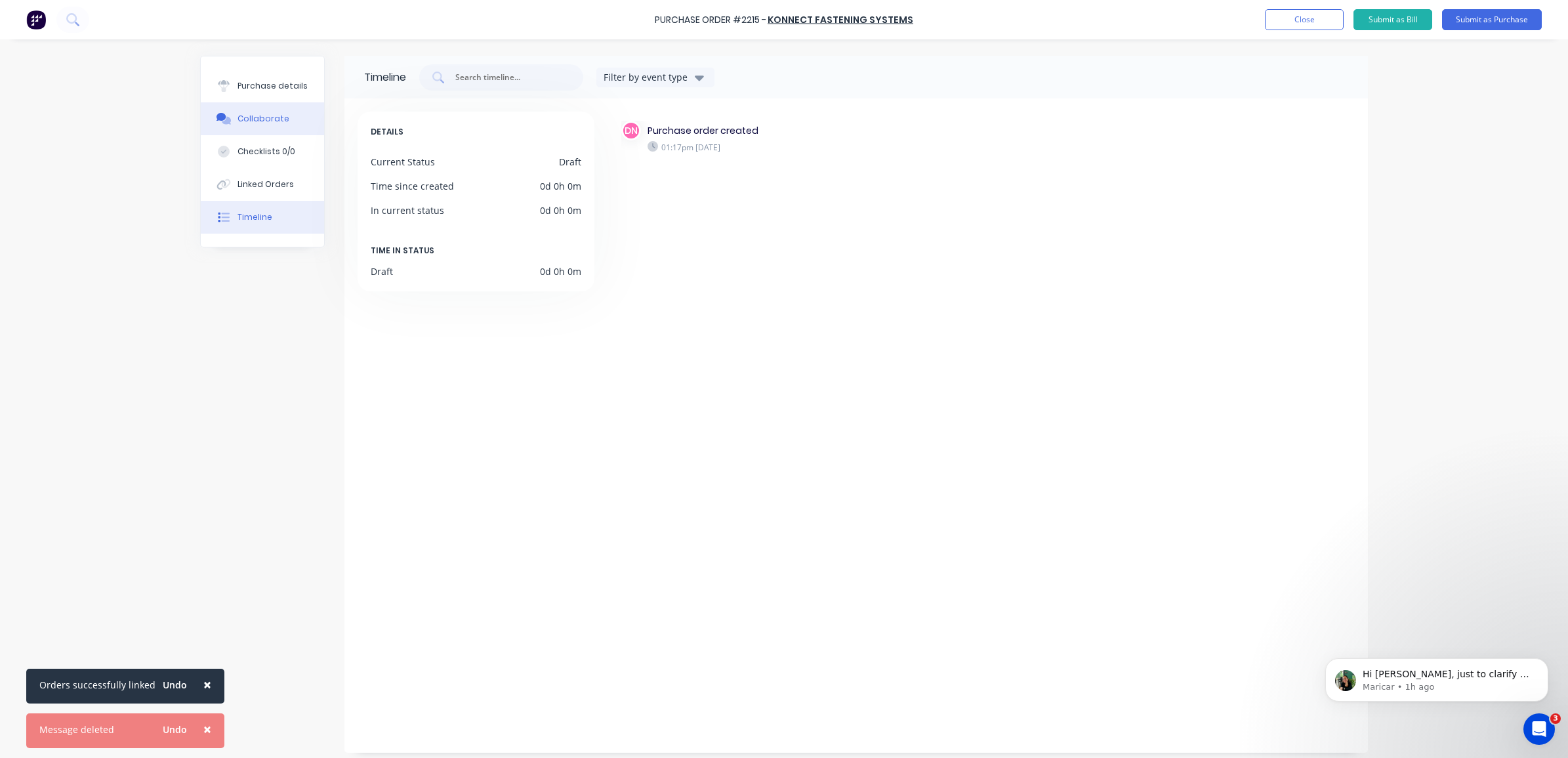
click at [270, 119] on div "Collaborate" at bounding box center [263, 119] width 52 height 12
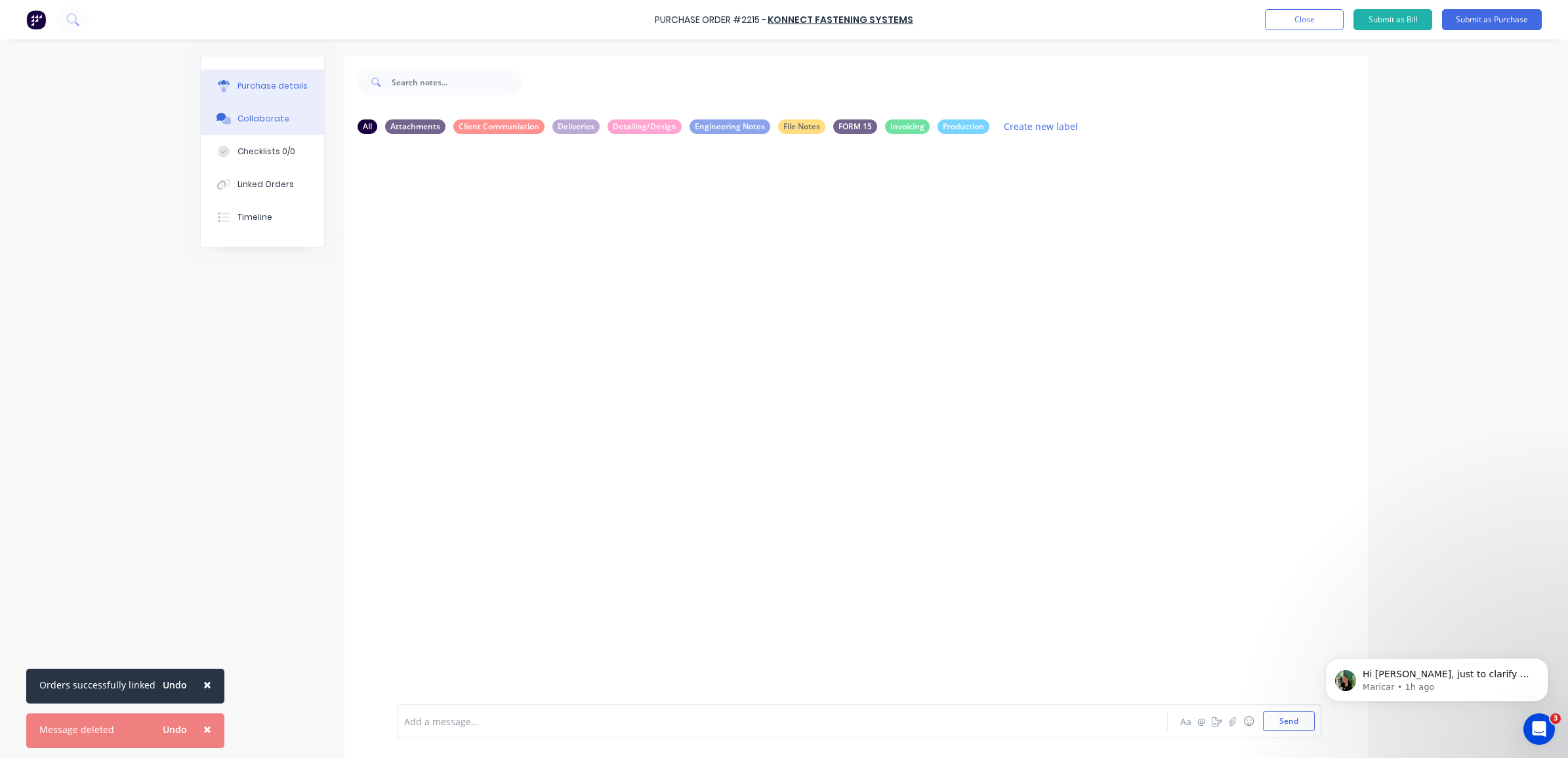
click at [288, 78] on button "Purchase details" at bounding box center [262, 86] width 123 height 33
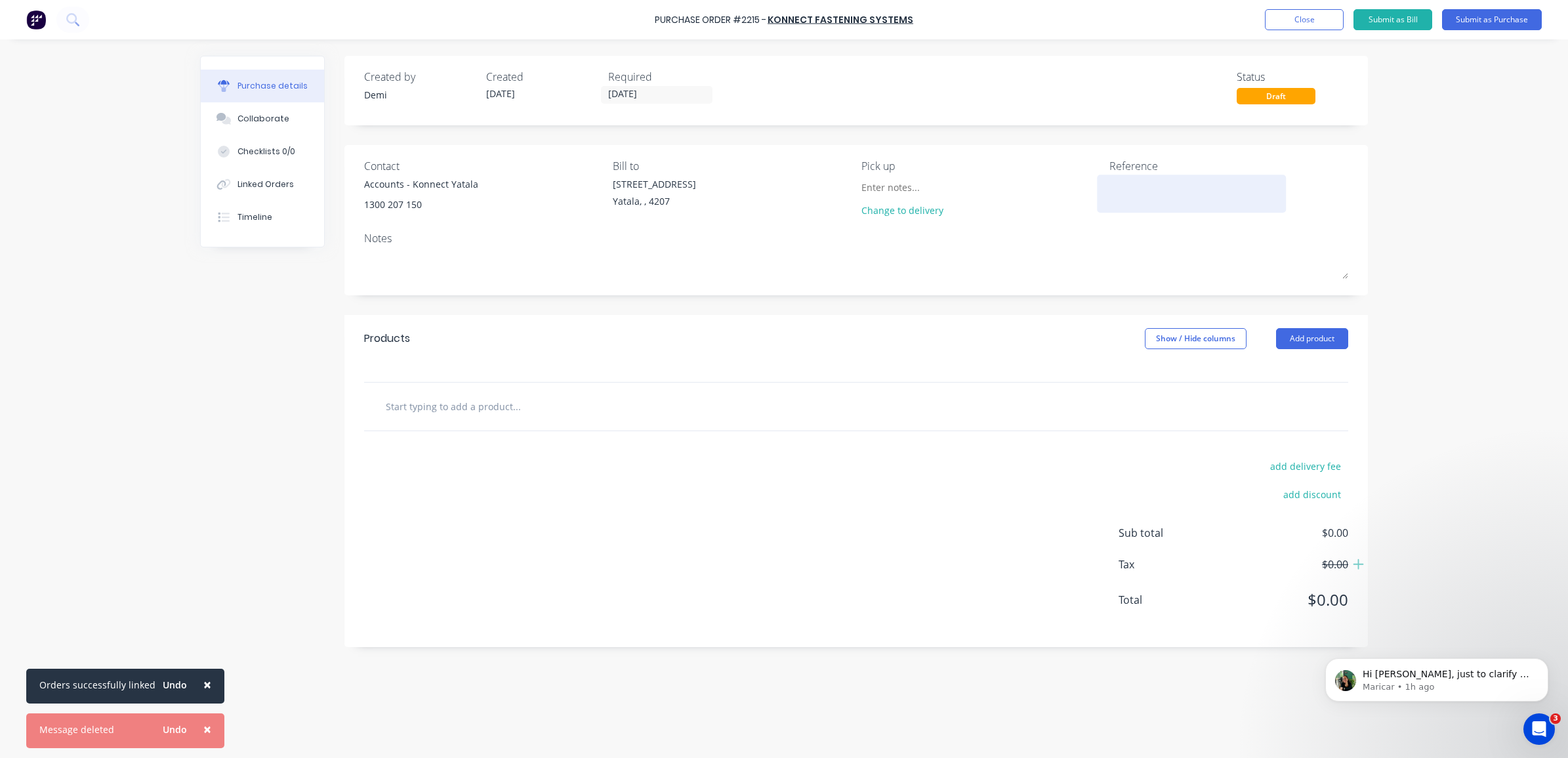
click at [1189, 187] on textarea at bounding box center [1191, 192] width 164 height 30
type textarea "B0334 -"
type textarea "x"
type textarea "B0334 -"
type textarea "x"
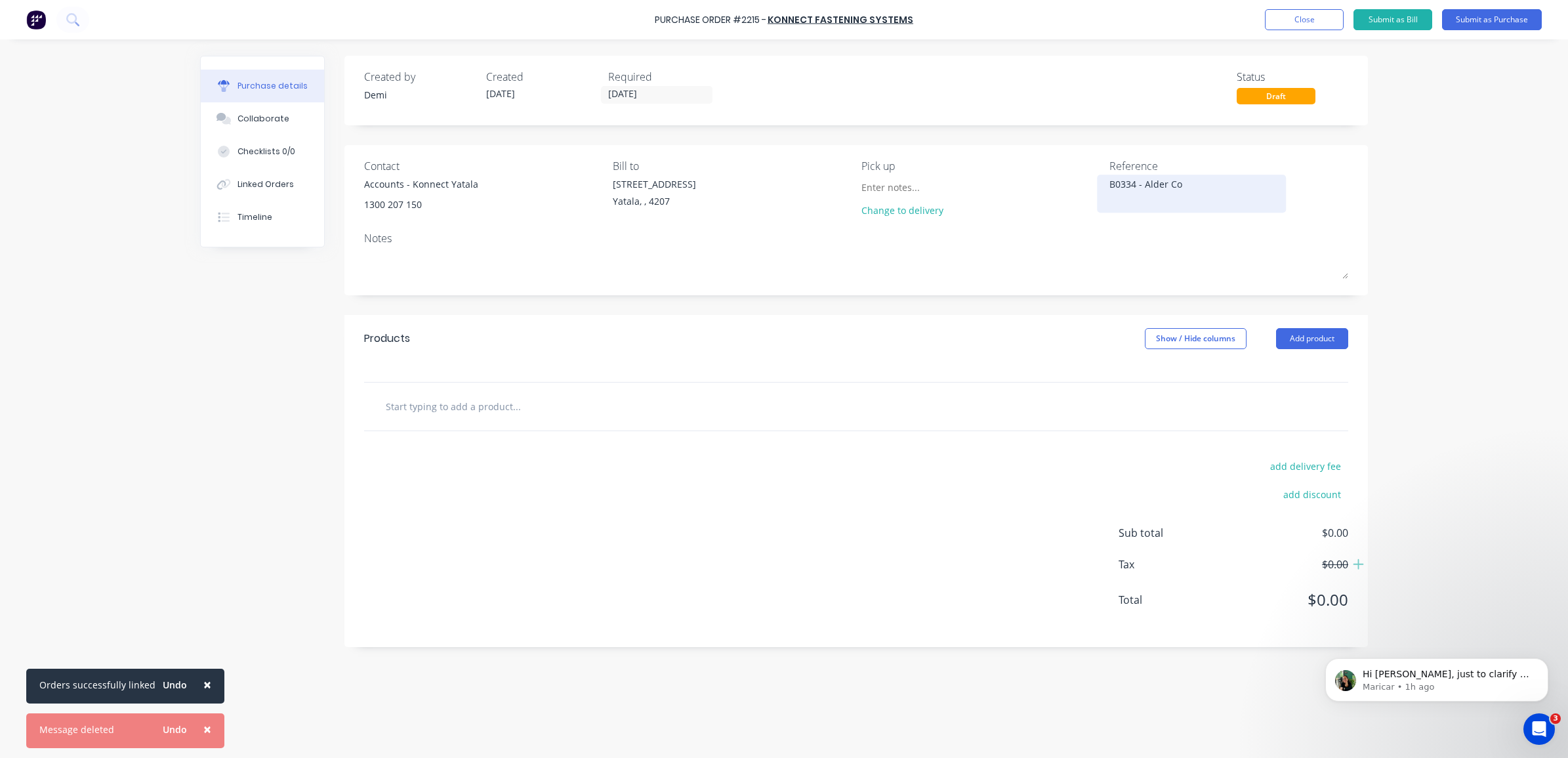
type textarea "B0334 - Alder Con"
type textarea "x"
type textarea "B0334 - Alder Cons"
type textarea "x"
type textarea "B0334 - Alder Cons"
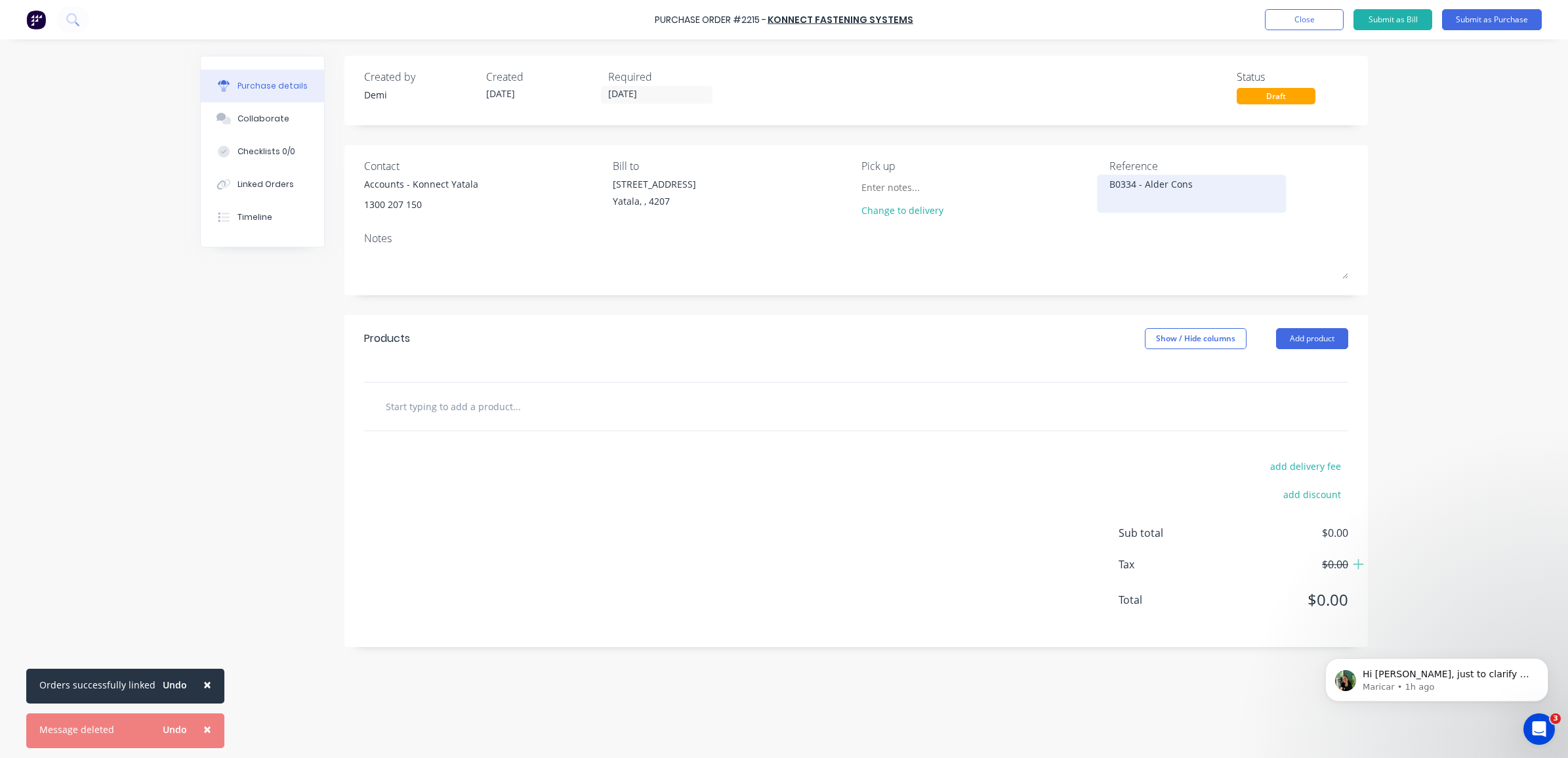
type textarea "x"
type textarea "B0334 - Alder Const"
type textarea "x"
type textarea "B0334 - Alder Constru"
type textarea "x"
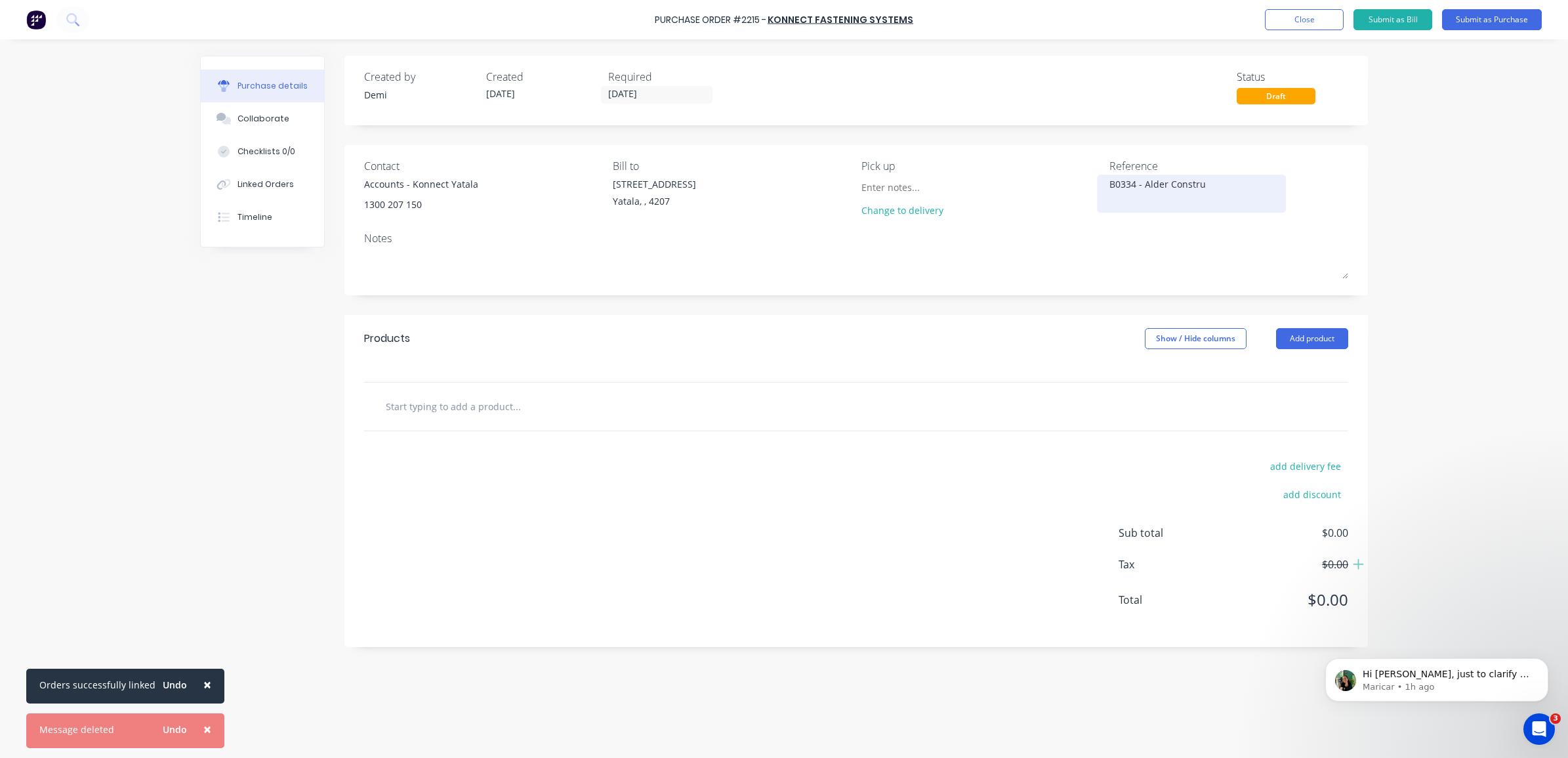
type textarea "B0334 - Alder Construc"
type textarea "x"
type textarea "B0334 - Alder Construct"
type textarea "x"
type textarea "B0334 - Alder Constructi"
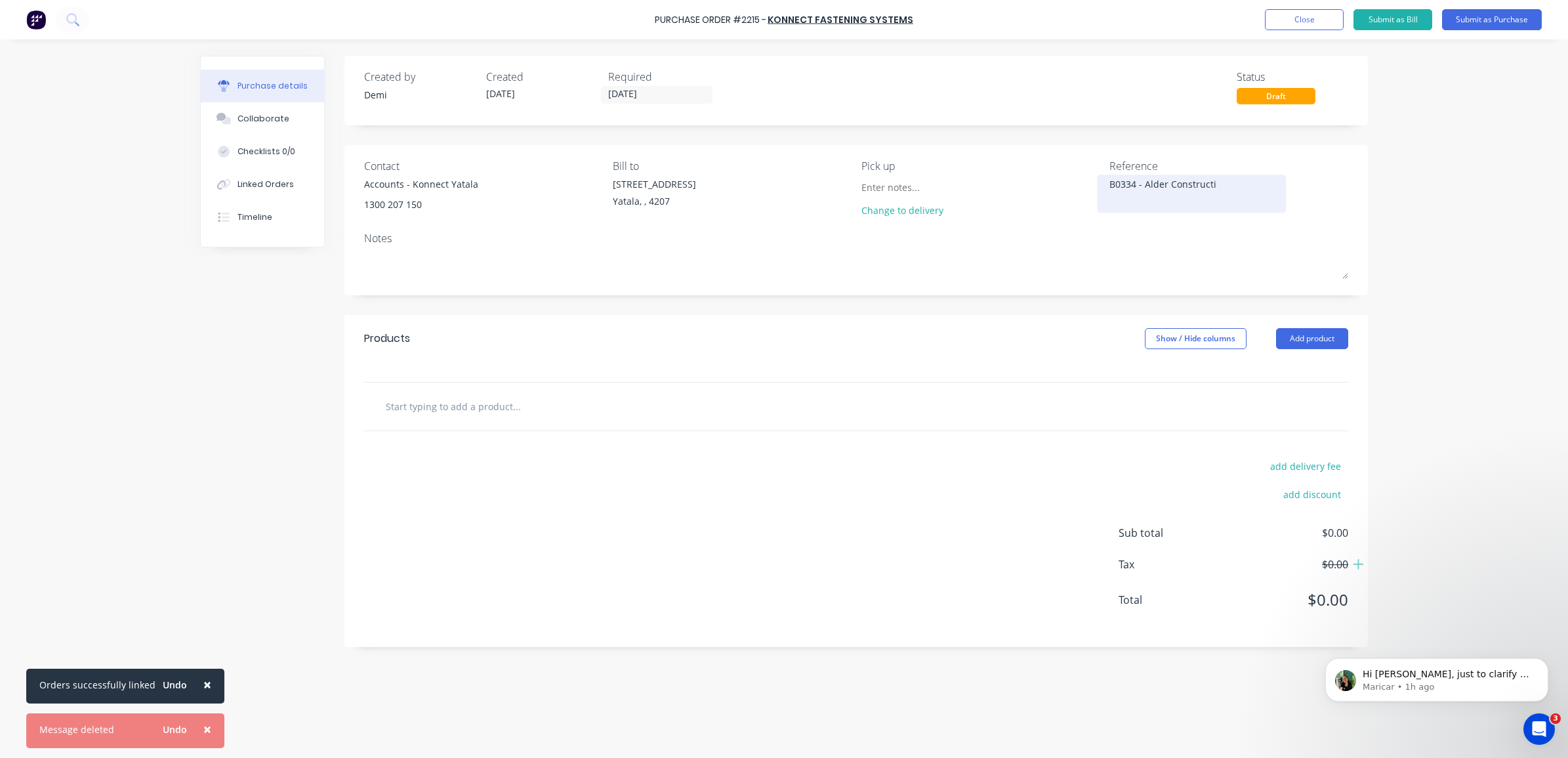
type textarea "x"
type textarea "B0334 - Alder Constructio"
type textarea "x"
type textarea "B0334 - Alder Construction"
type textarea "x"
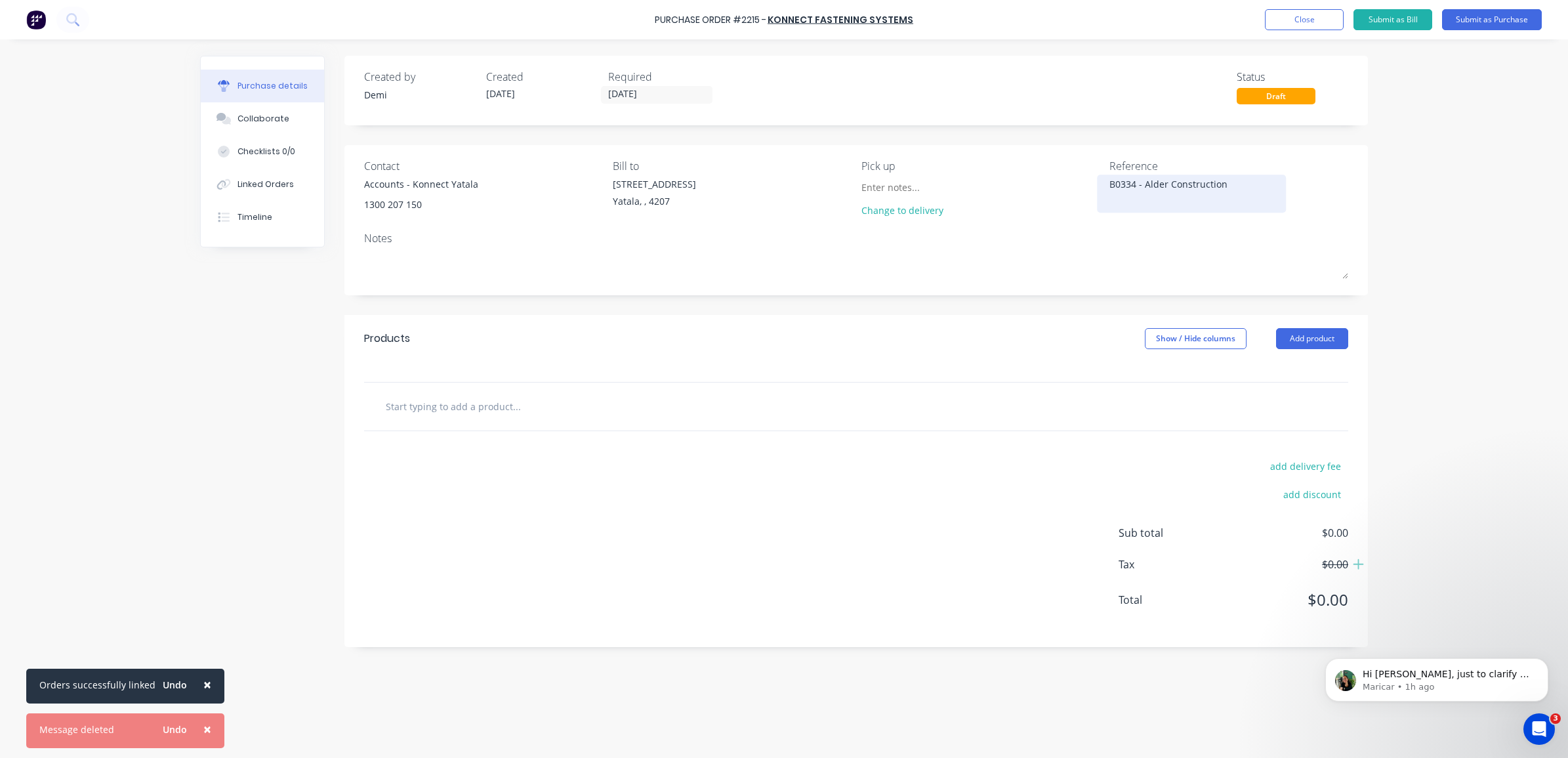
type textarea "B0334 - Alder Constructions"
type textarea "x"
type textarea "B0334 - Alder Constructions"
type textarea "x"
type textarea "B0334 - Alder Constructions -"
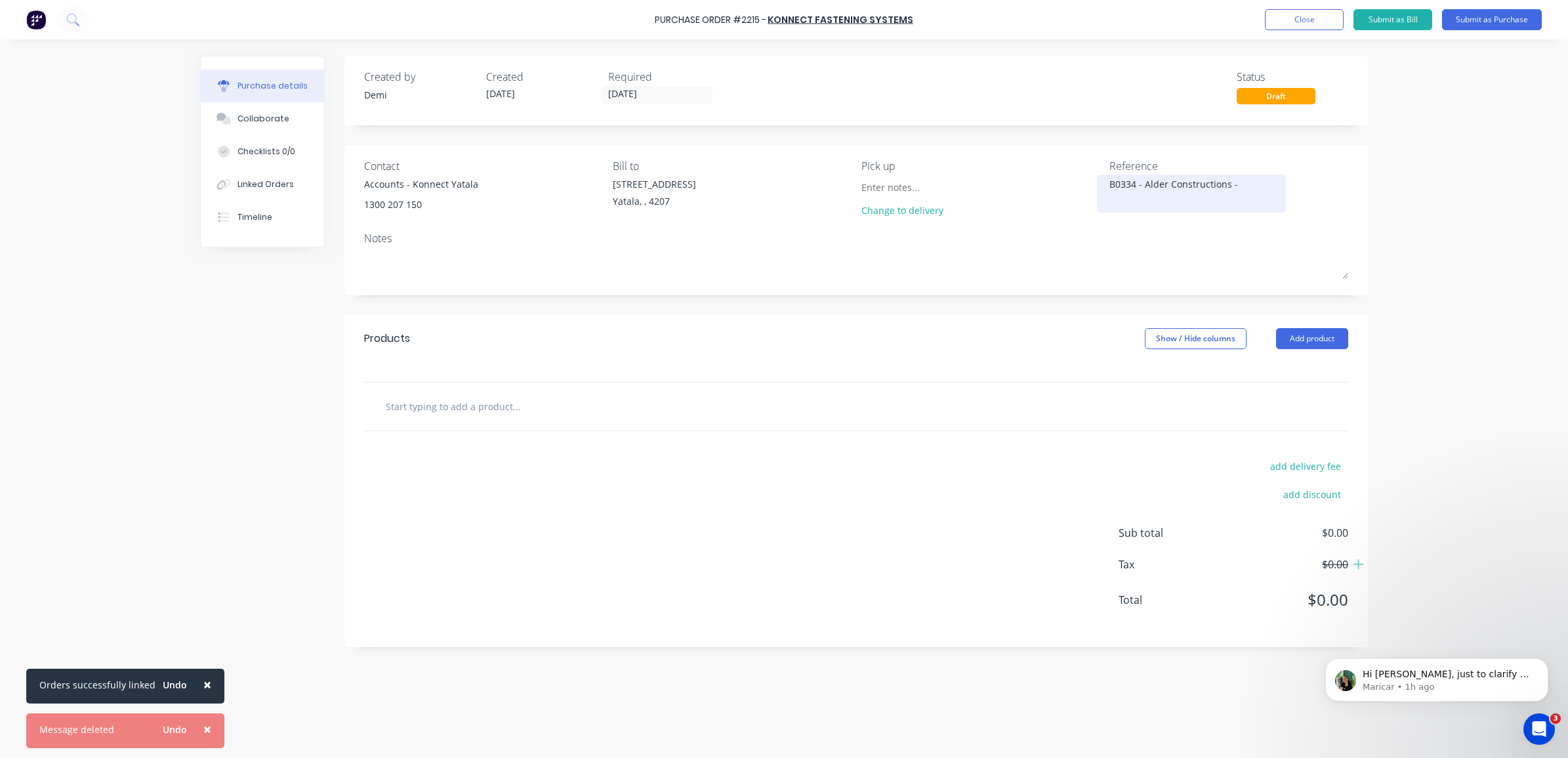
type textarea "x"
type textarea "B0334 - Alder Constructions -"
type textarea "x"
type textarea "OB0334 - Alder Constructions -"
type textarea "x"
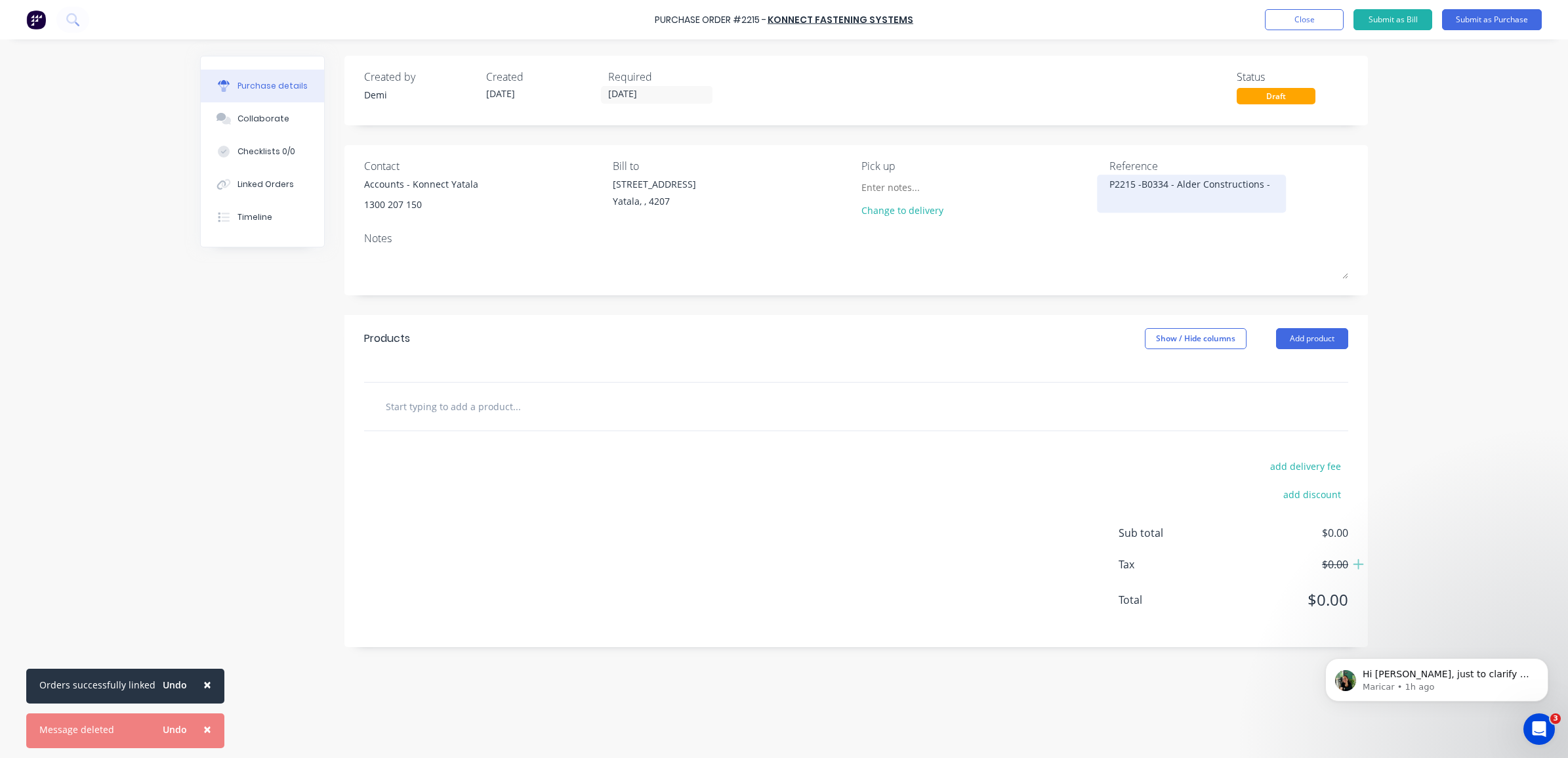
type textarea "P2215 - B0334 - Alder Constructions -"
type textarea "x"
type textarea "P2215 - B0334 - Alder Constructions -"
type textarea "x"
click at [1272, 177] on div "P2215 - B0334 - Alder Constructions -" at bounding box center [1191, 194] width 164 height 33
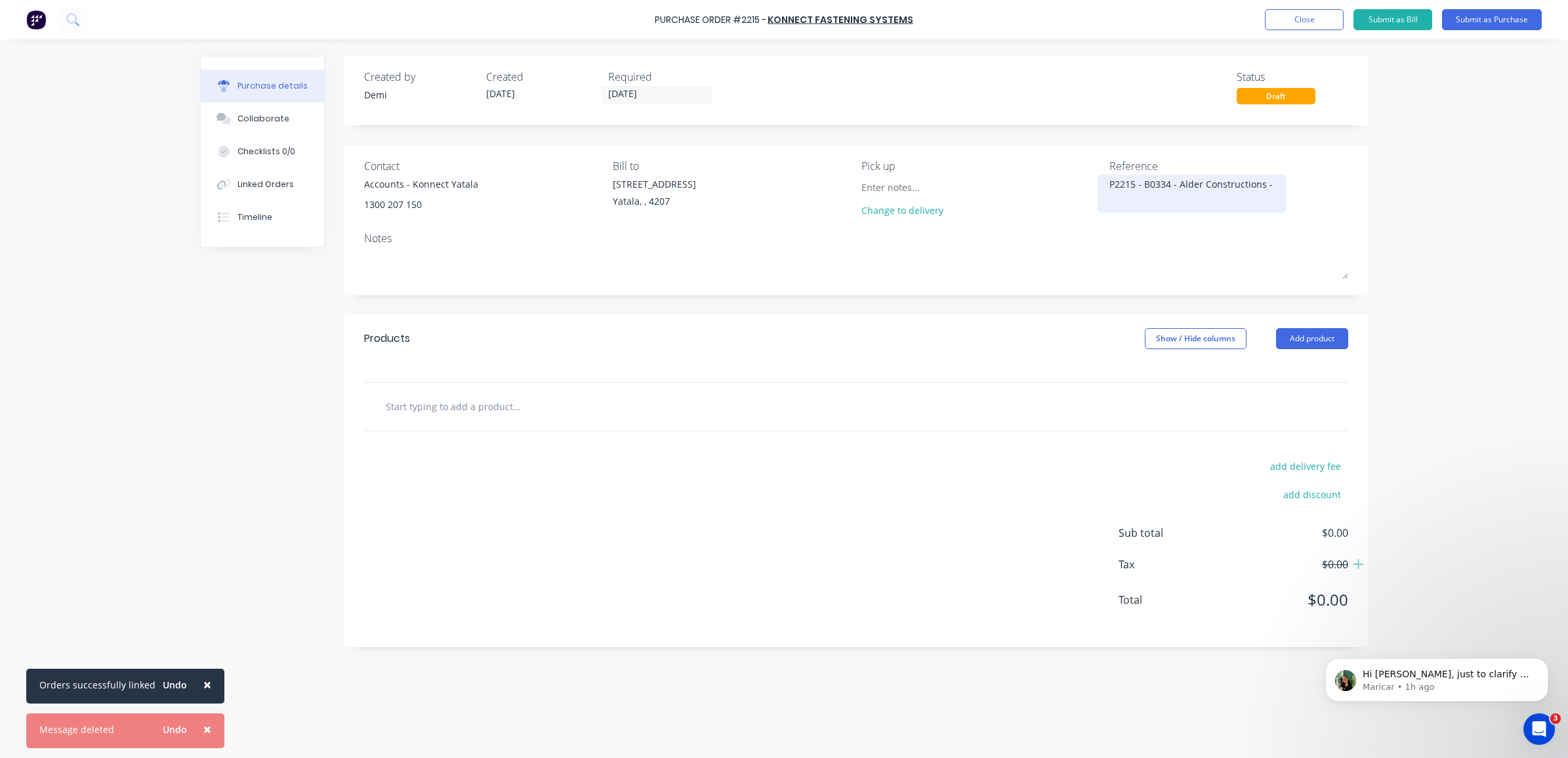
click at [1269, 183] on textarea "P2215 - B0334 - Alder Constructions -" at bounding box center [1191, 192] width 164 height 30
type textarea "P2215 - B0334 - Alder Constructions - 30"
type textarea "x"
type textarea "P2215 - B0334 - Alder Constructions"
type textarea "x"
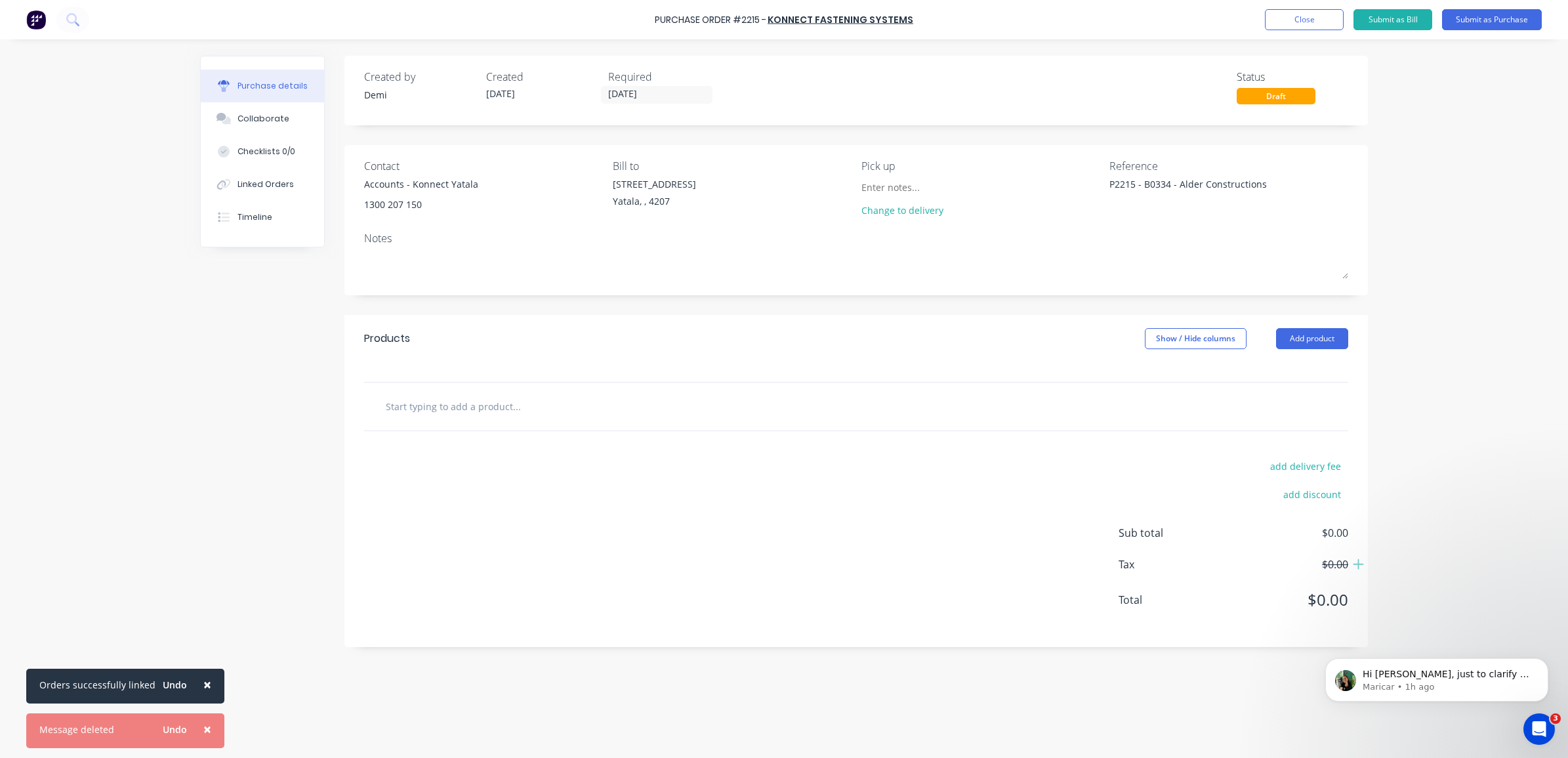
type textarea "P2215 - B0334 - Alder Constructions"
type textarea "x"
type textarea "P2215 - B0334 - Alder Constructions"
click at [448, 401] on input "text" at bounding box center [516, 406] width 262 height 26
paste input "ProBell Pu Earplugs Dispenser Refill (500 Pairs Per Bag)"
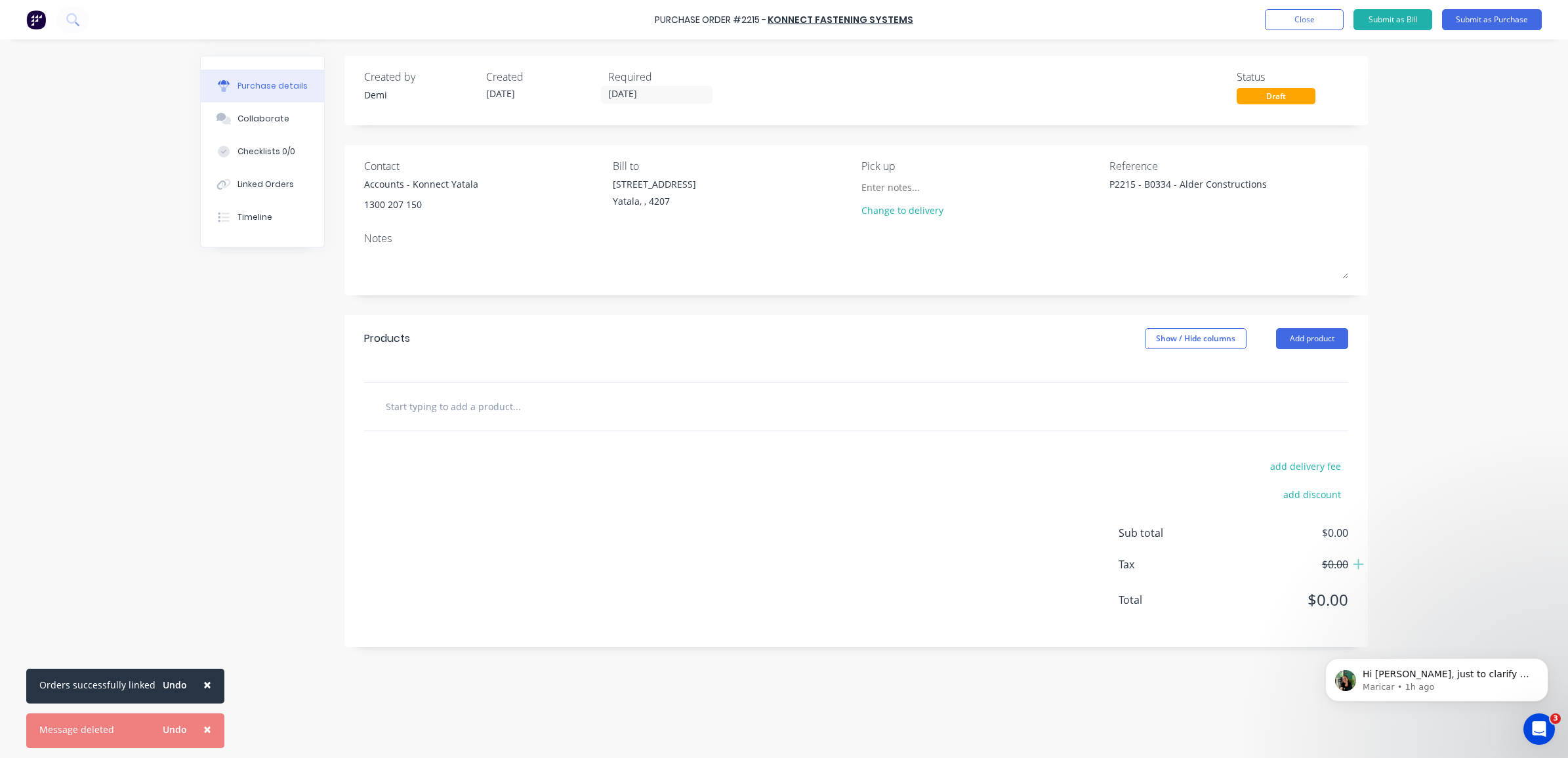
type textarea "x"
type input "ProBell Pu Earplugs Dispenser Refill (500 Pairs Per Bag)"
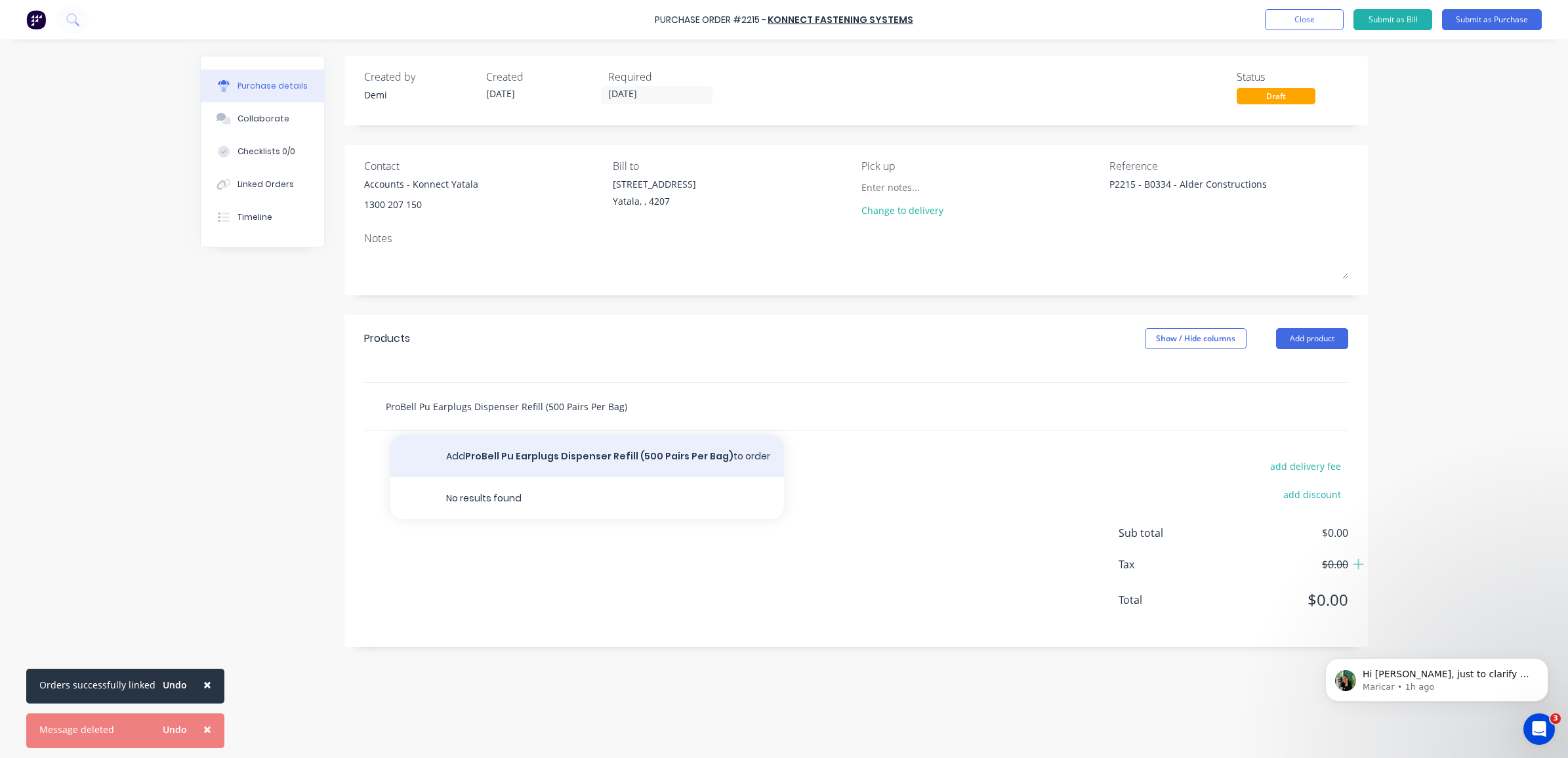
type textarea "x"
type input "ProBell Pu Earplugs Dispenser Refill (500 Pairs Per Bag)"
click at [640, 457] on button "Add ProBell Pu Earplugs Dispenser Refill (500 Pairs Per Bag) to order" at bounding box center [587, 456] width 393 height 42
type textarea "x"
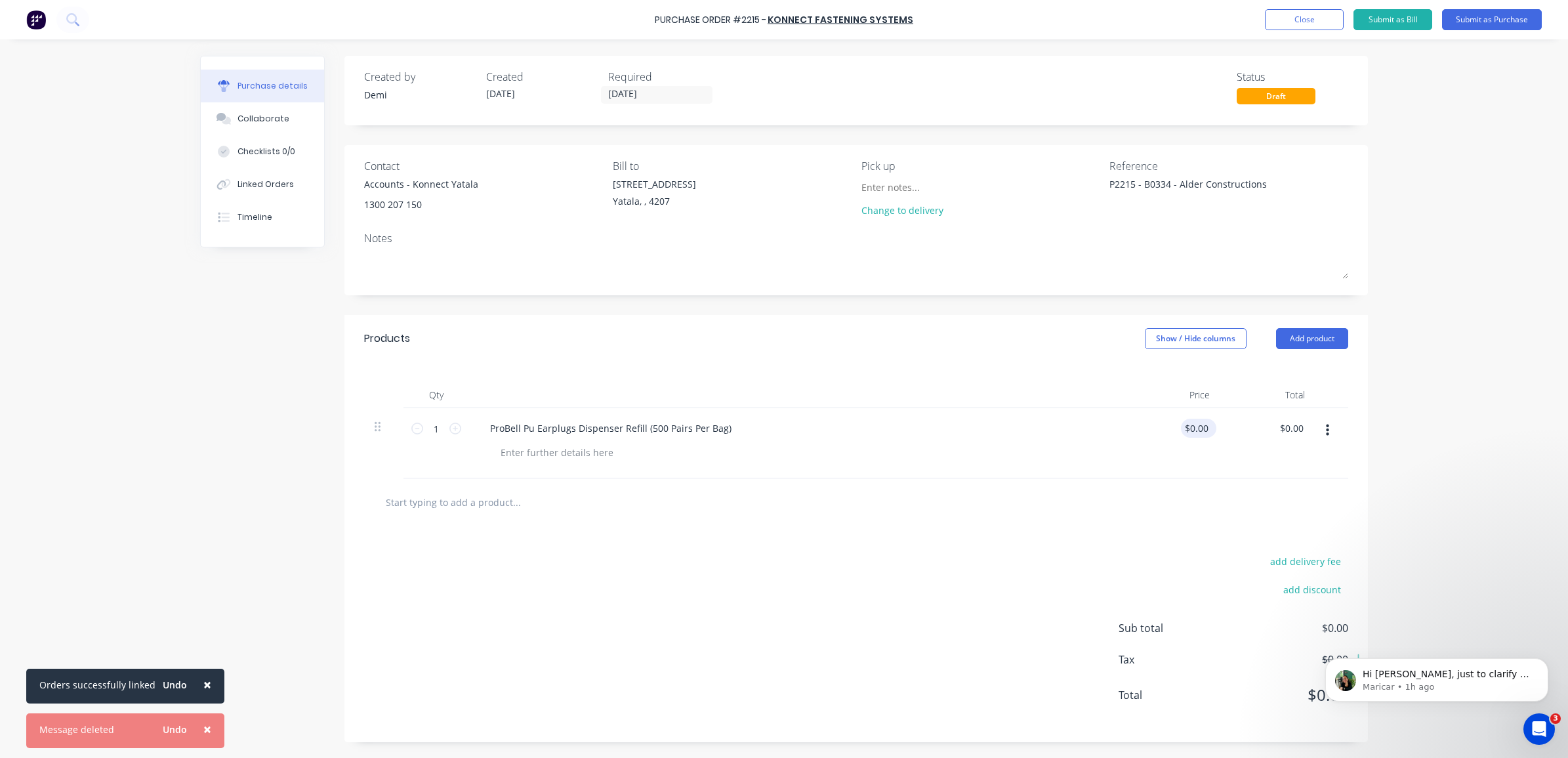
type textarea "x"
click at [1192, 430] on input "0.00" at bounding box center [1195, 428] width 30 height 19
type input "76.00"
type textarea "x"
type input "$76.00"
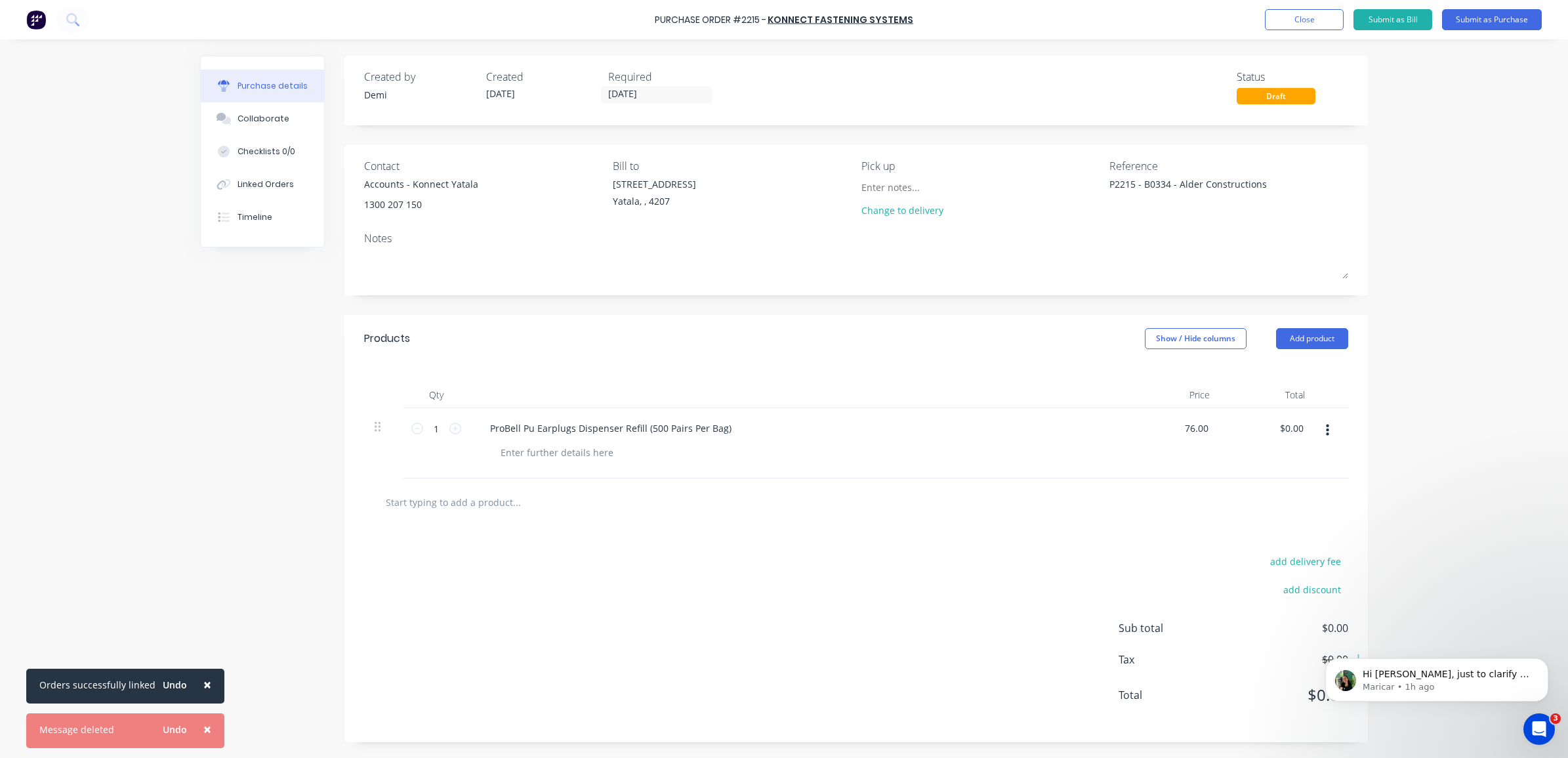
type input "$76.00"
click at [1028, 602] on div "add delivery fee add discount Sub total $0.00 Tax $0.00 Total $0.00" at bounding box center [856, 635] width 1023 height 216
click at [515, 497] on input "text" at bounding box center [516, 501] width 262 height 26
paste input "1.0mm No Nail Multigrip"
type textarea "x"
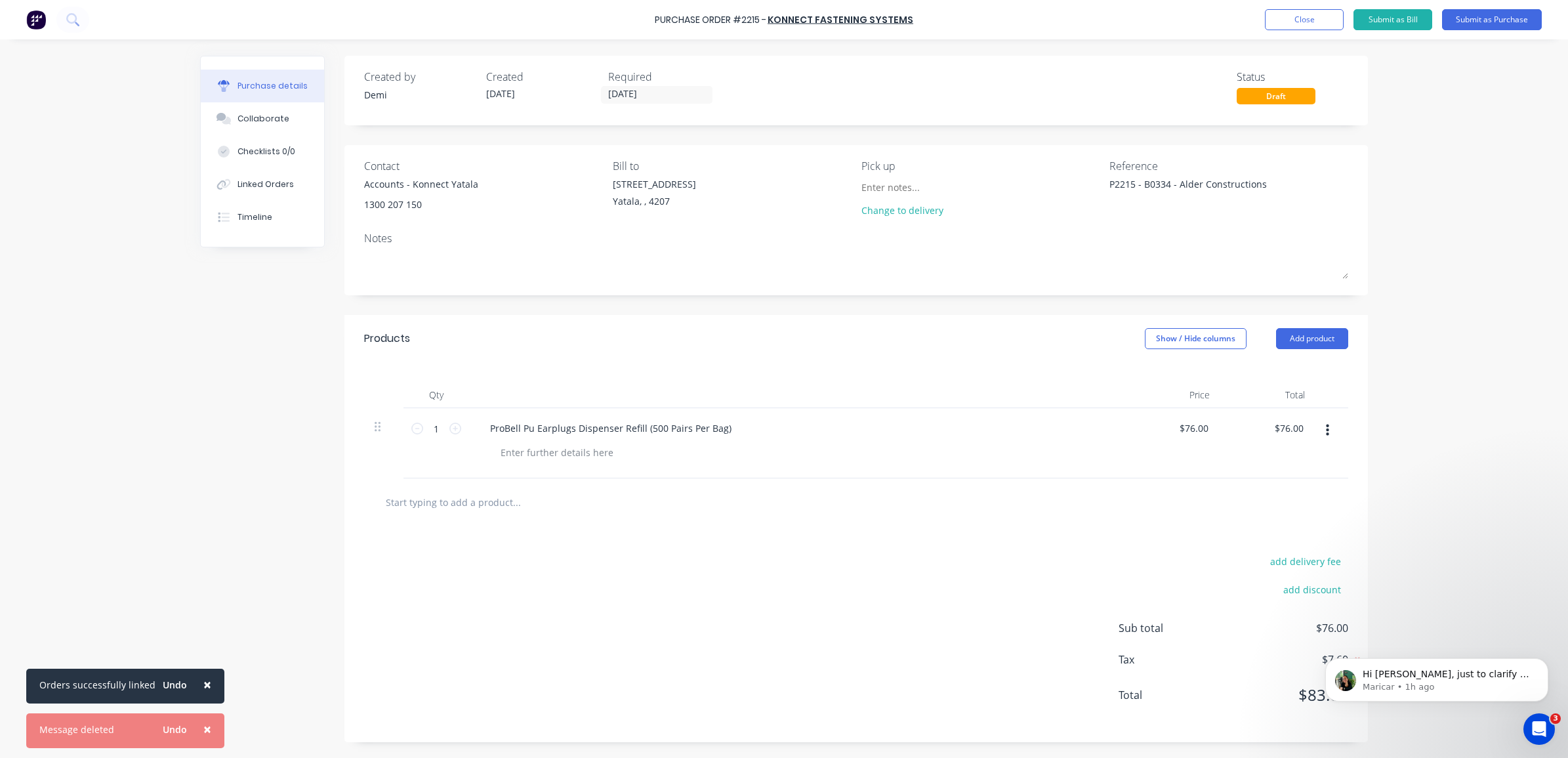
type input "1.0mm No Nail Multigrip"
click at [453, 503] on input "1.0mm No Nail Multigrip" at bounding box center [516, 501] width 262 height 26
type textarea "x"
type input "1.0mm No Nail Multigrip"
drag, startPoint x: 527, startPoint y: 503, endPoint x: 353, endPoint y: 498, distance: 174.1
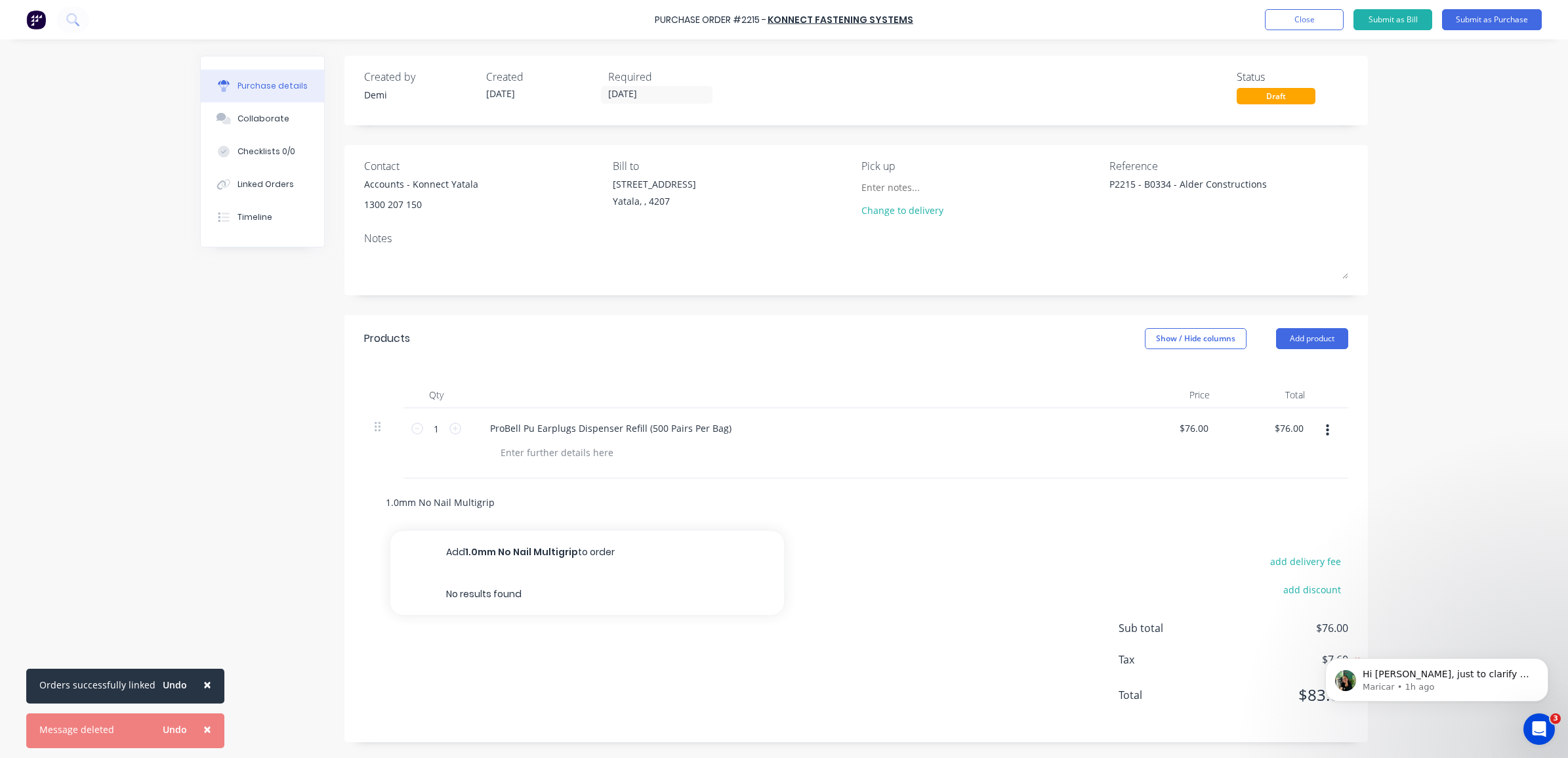
click at [353, 498] on div "1.0mm No Nail Multigrip Add 1.0mm No Nail Multigrip to order No results found" at bounding box center [856, 502] width 1023 height 48
paste input "MG100 - Multui-grip 100mmm"
type textarea "x"
type input "MG100 - Multui-grip 100mmm"
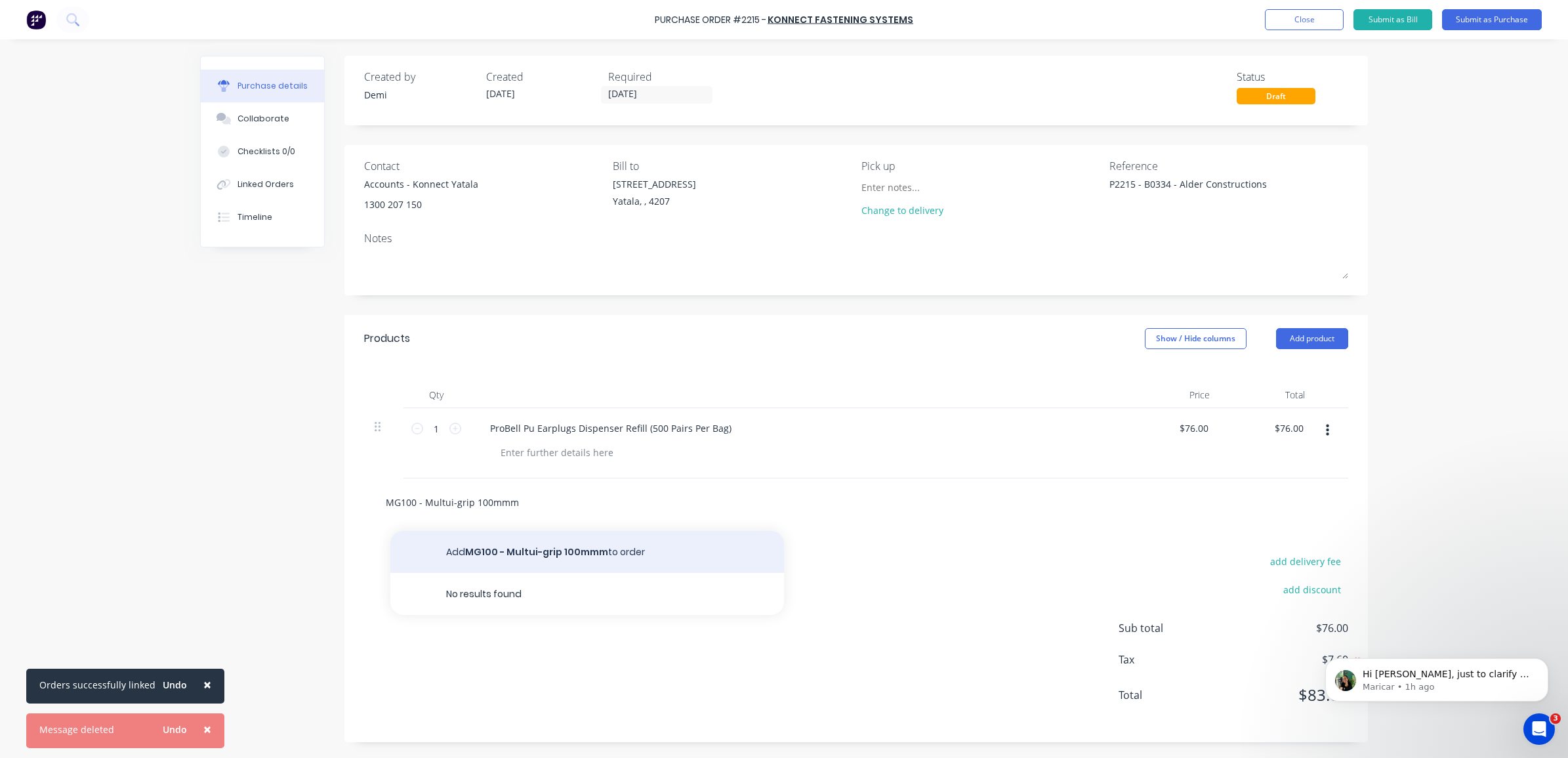
drag, startPoint x: 459, startPoint y: 504, endPoint x: 596, endPoint y: 533, distance: 140.0
click at [458, 504] on input "MG100 - Multui-grip 100mmm" at bounding box center [516, 501] width 262 height 26
type textarea "x"
type input "MG100 - Multui-rip 100mmm"
type textarea "x"
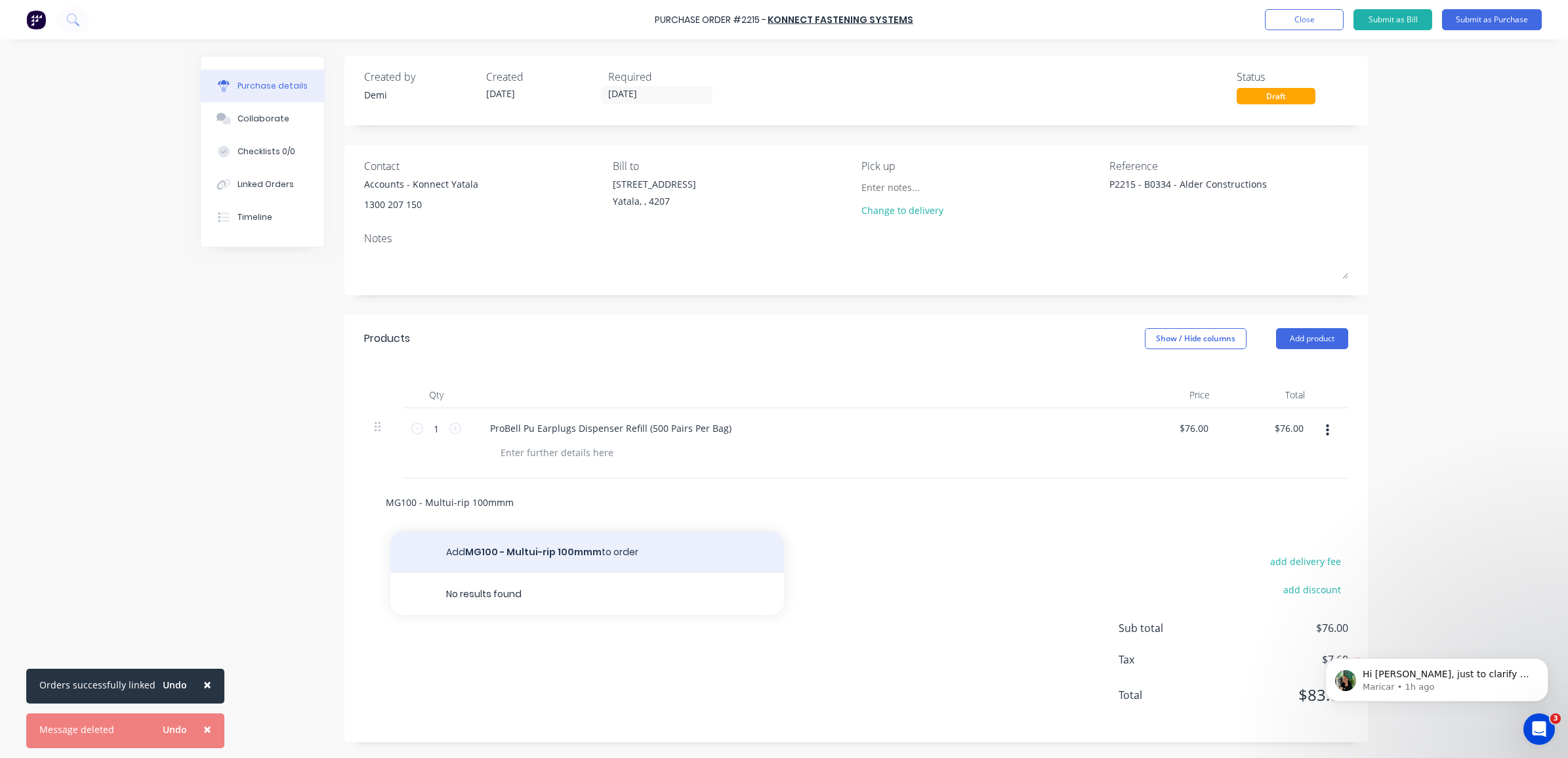
type input "MG100 - Multui-Grip 100mmm"
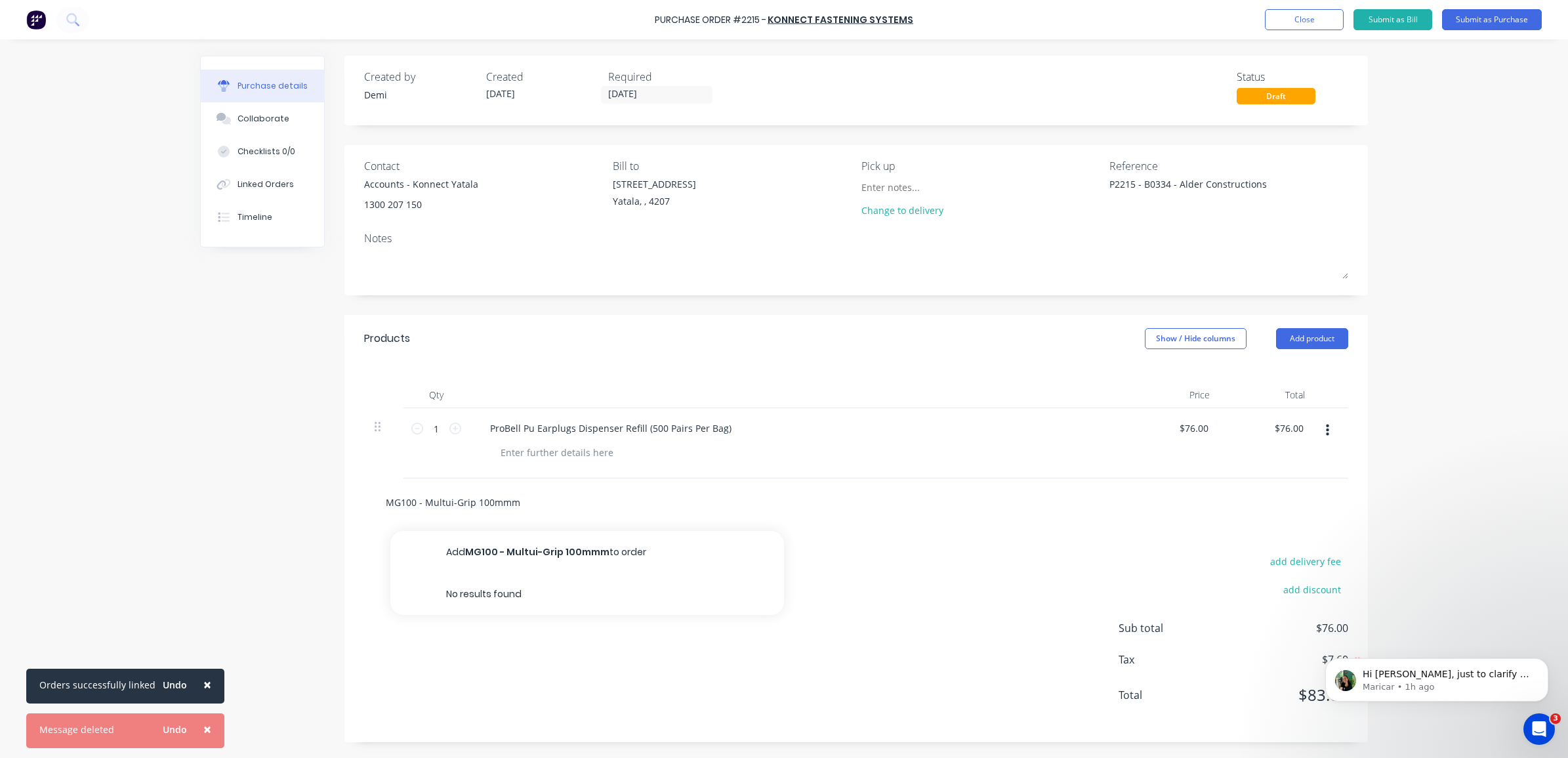
click at [444, 499] on input "MG100 - Multui-Grip 100mmm" at bounding box center [516, 501] width 262 height 26
click at [447, 499] on input "MG100 - Multui-Grip 100mmm" at bounding box center [516, 501] width 262 height 26
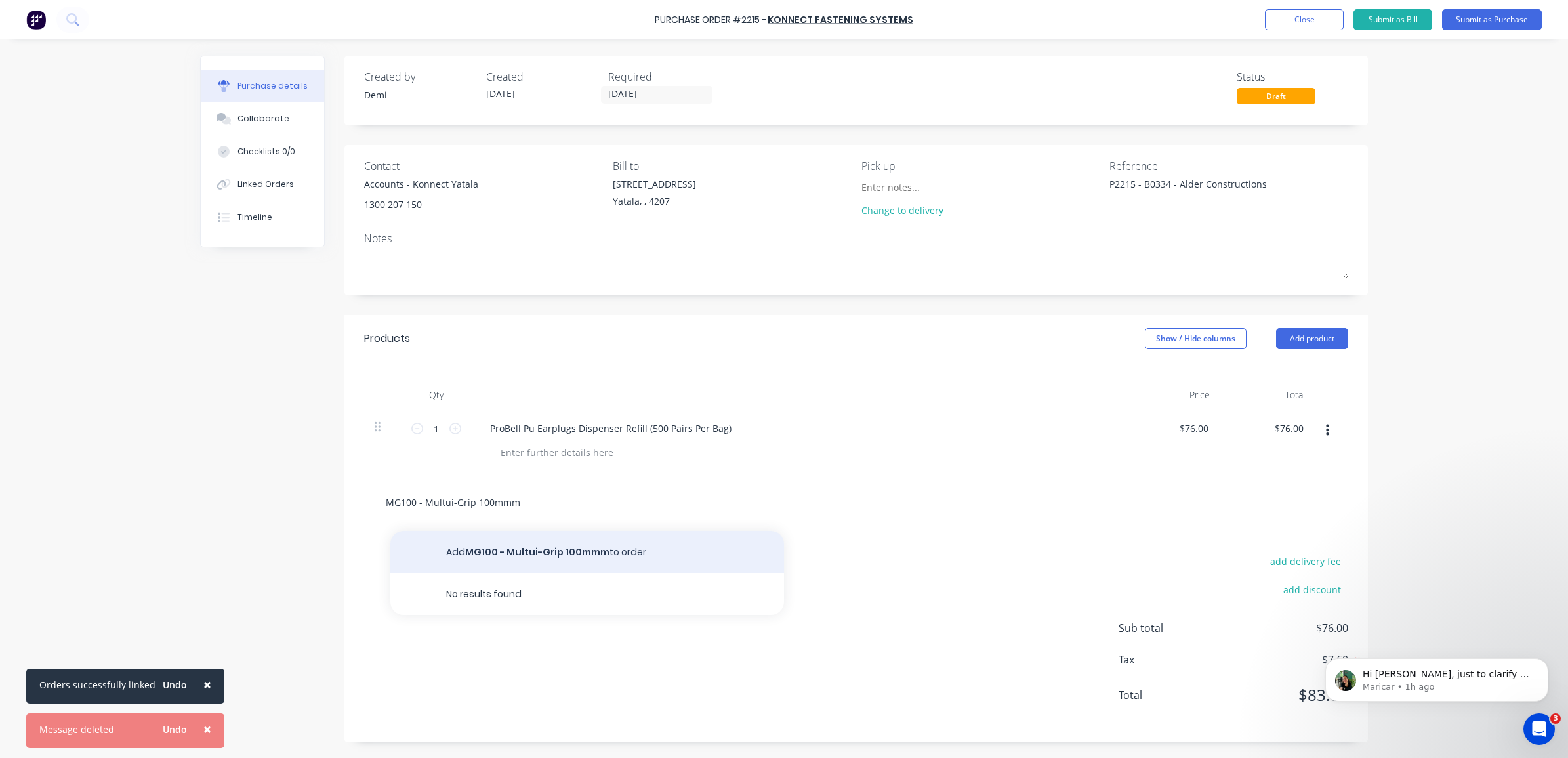
type textarea "x"
type input "MG100 - Multi-Grip 100mmm"
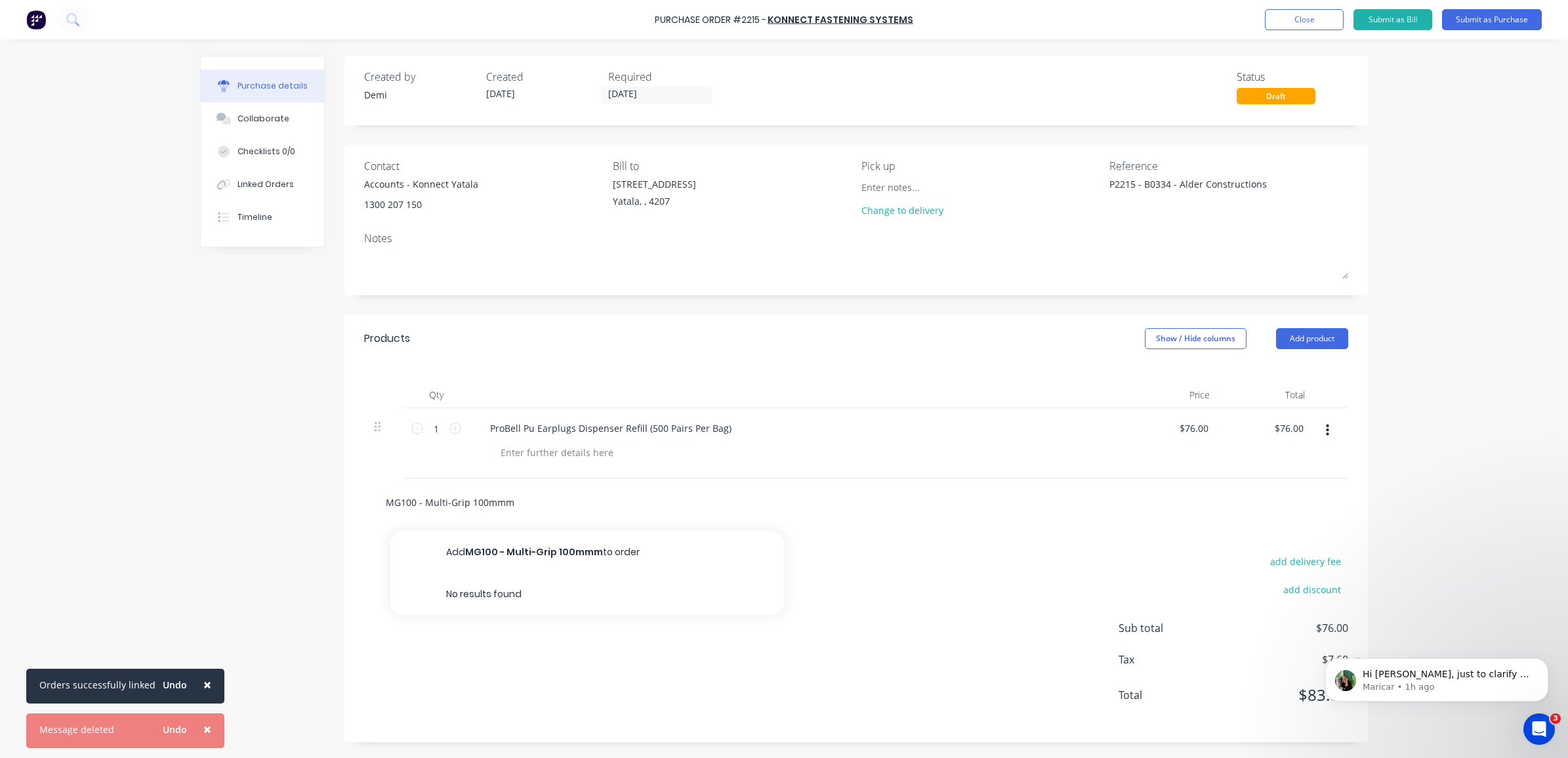
type textarea "x"
click at [559, 504] on input "MG100 - Multi-Grip 100mmm" at bounding box center [516, 501] width 262 height 26
type input "MG100 - Multi-Grip 100mmm"
click at [923, 556] on div "add delivery fee add discount Sub total $76.00 Tax $7.60 Total $83.60" at bounding box center [856, 635] width 1023 height 216
click at [626, 507] on input "MG100 - Multi-Grip 100mmm" at bounding box center [516, 501] width 262 height 26
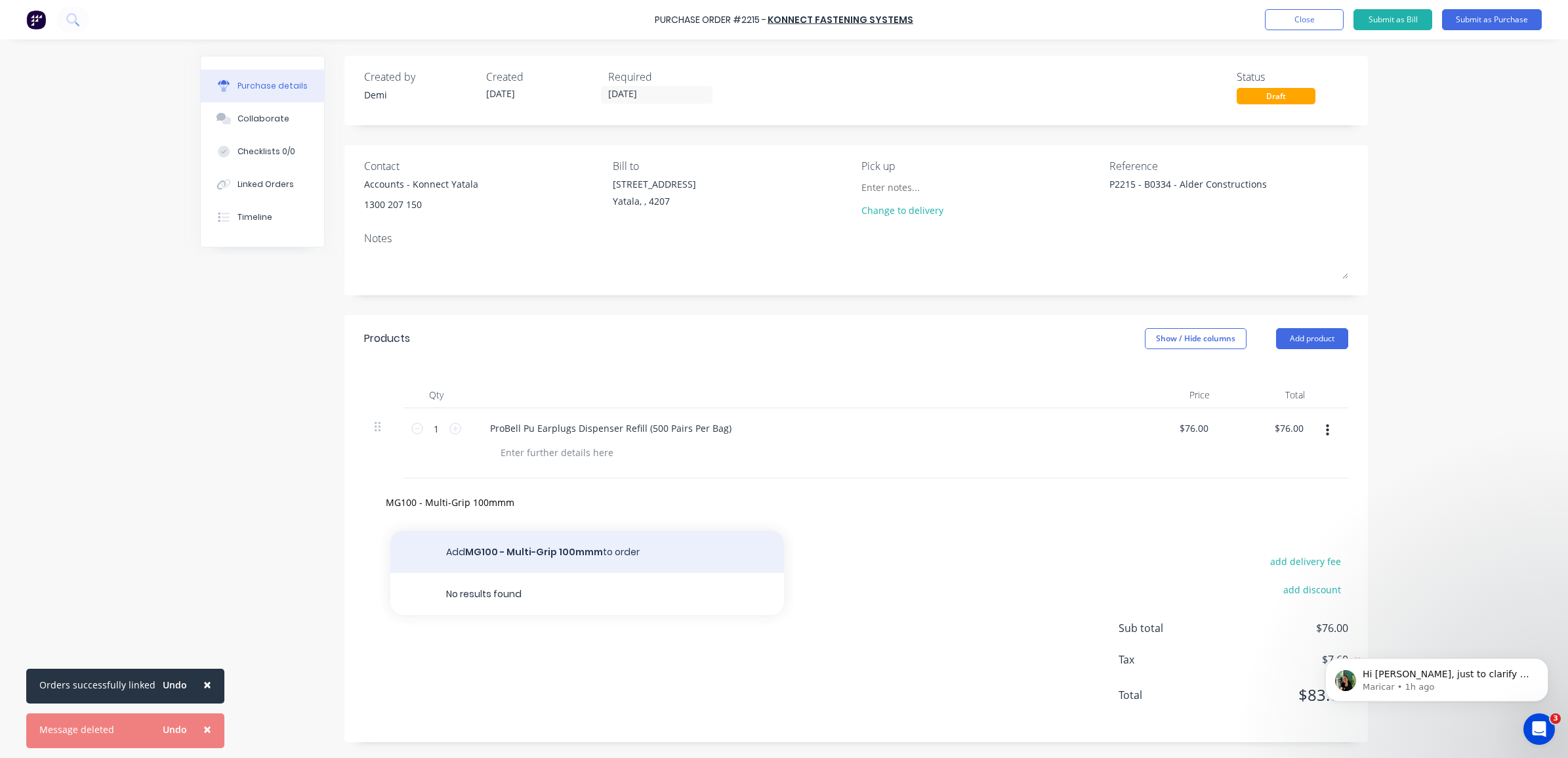
click at [568, 562] on button "Add MG100 - Multi-Grip 100mmm to order" at bounding box center [587, 552] width 393 height 42
type textarea "x"
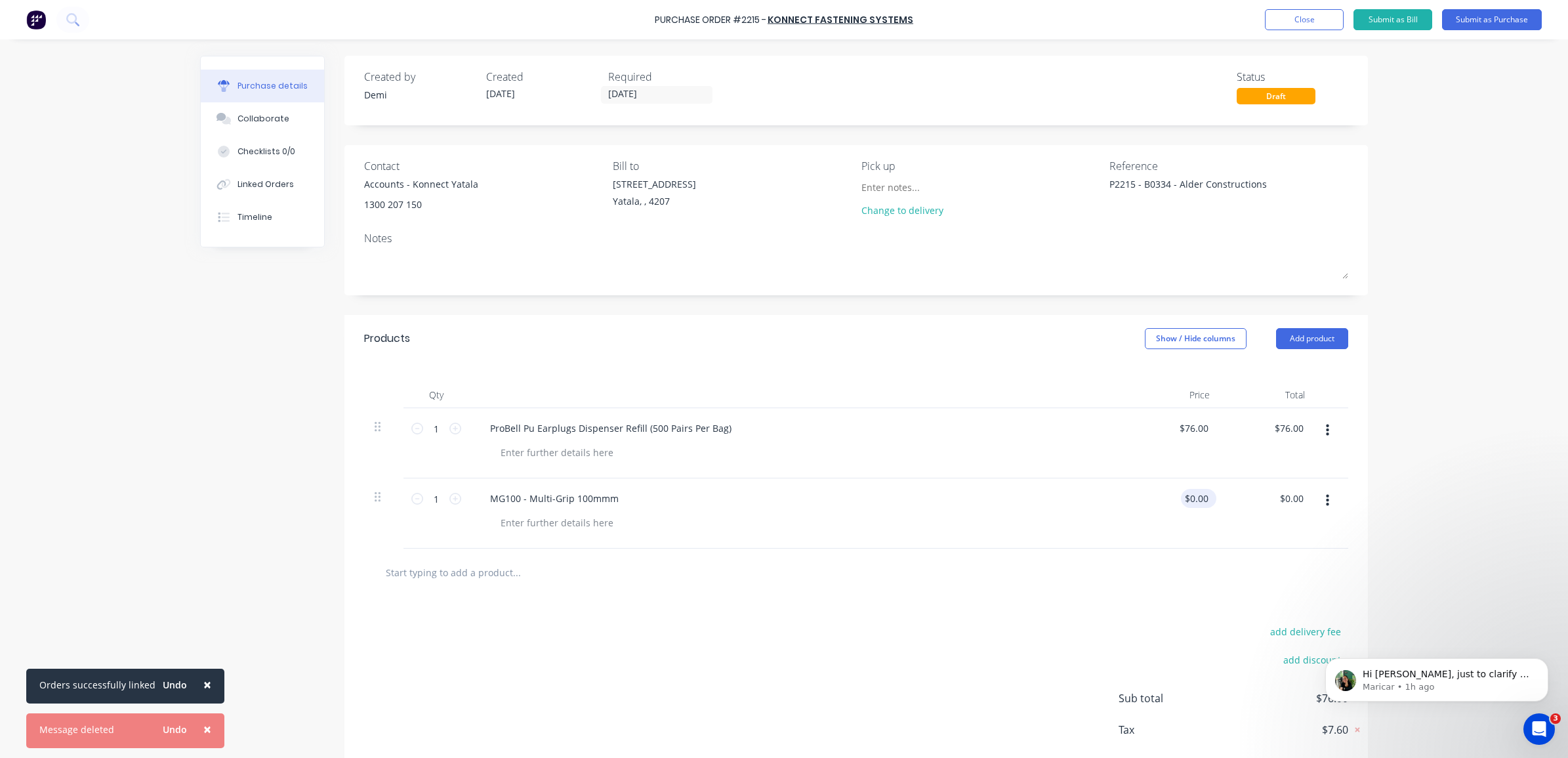
type textarea "x"
type input "0.00"
click at [1192, 500] on input "0.00" at bounding box center [1195, 498] width 30 height 19
type textarea "x"
type input "$0.00"
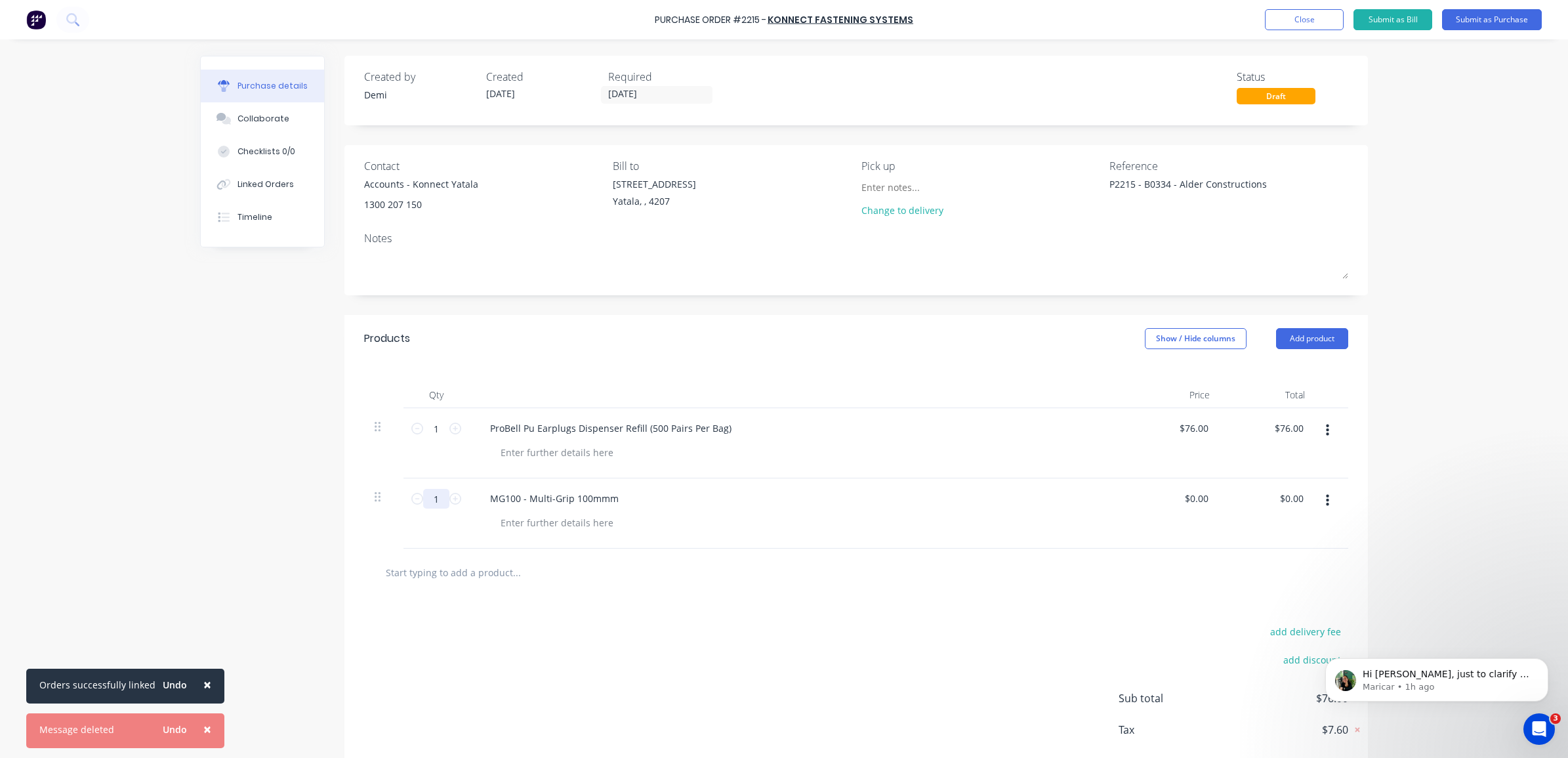
drag, startPoint x: 434, startPoint y: 504, endPoint x: 418, endPoint y: 500, distance: 16.5
click at [423, 500] on input "1" at bounding box center [435, 498] width 26 height 20
type textarea "x"
type input "3"
type textarea "x"
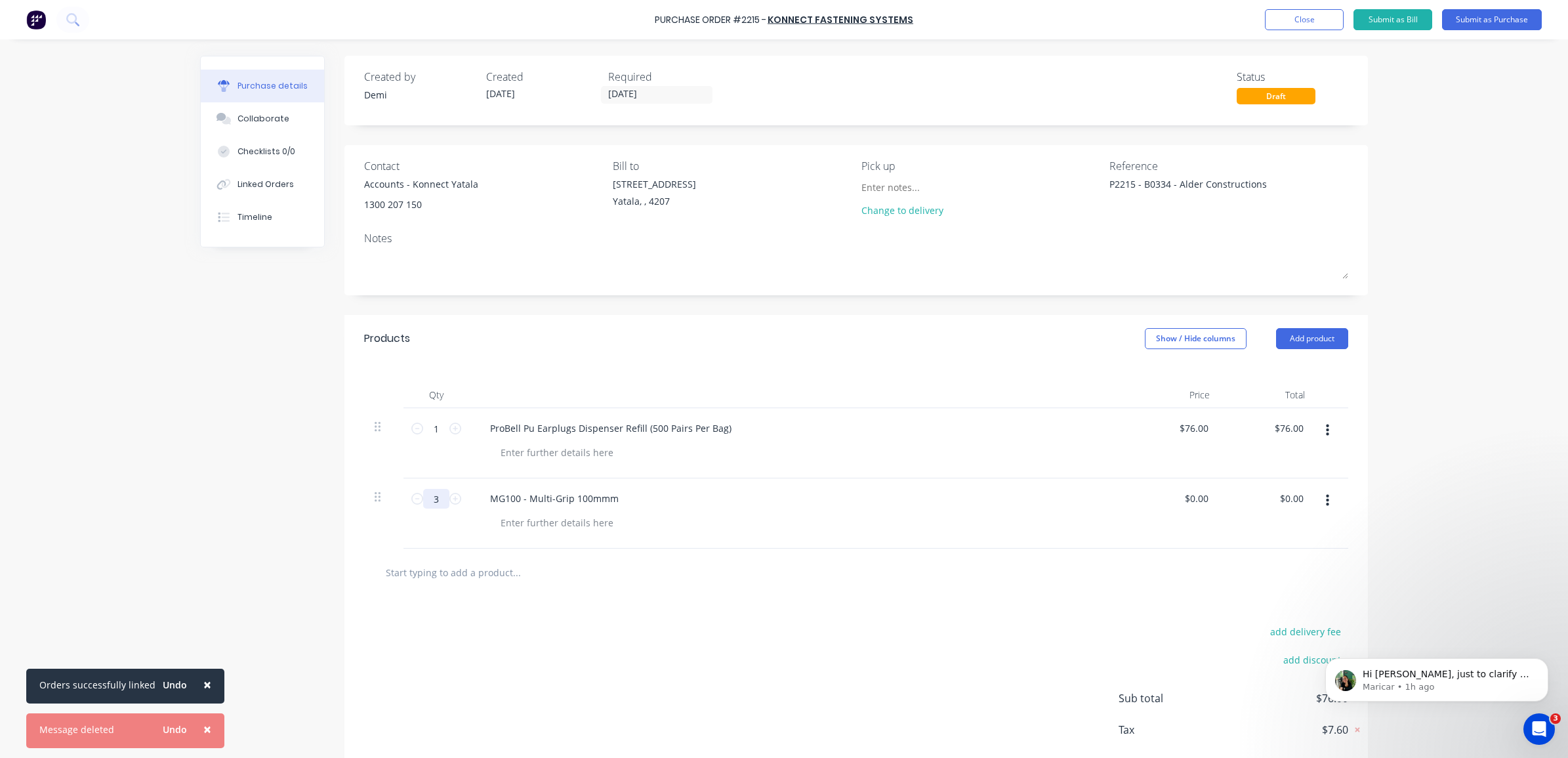
type input "30"
type textarea "x"
type input "300"
type textarea "x"
type input "300"
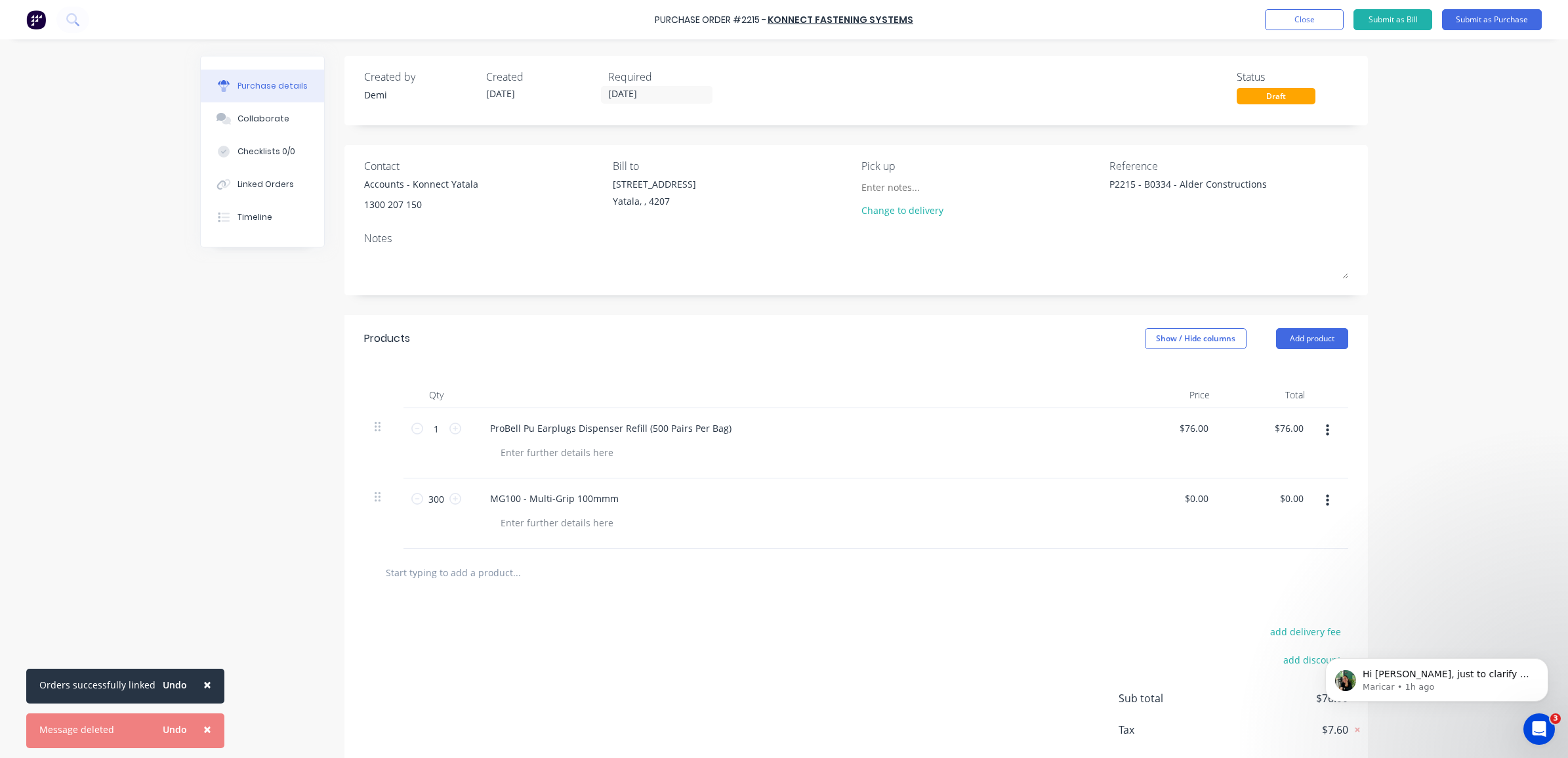
click at [761, 559] on div at bounding box center [571, 572] width 393 height 26
click at [589, 527] on div at bounding box center [557, 523] width 134 height 19
click at [1189, 497] on input "$0.00" at bounding box center [1195, 498] width 30 height 19
type textarea "x"
type input "0.38"
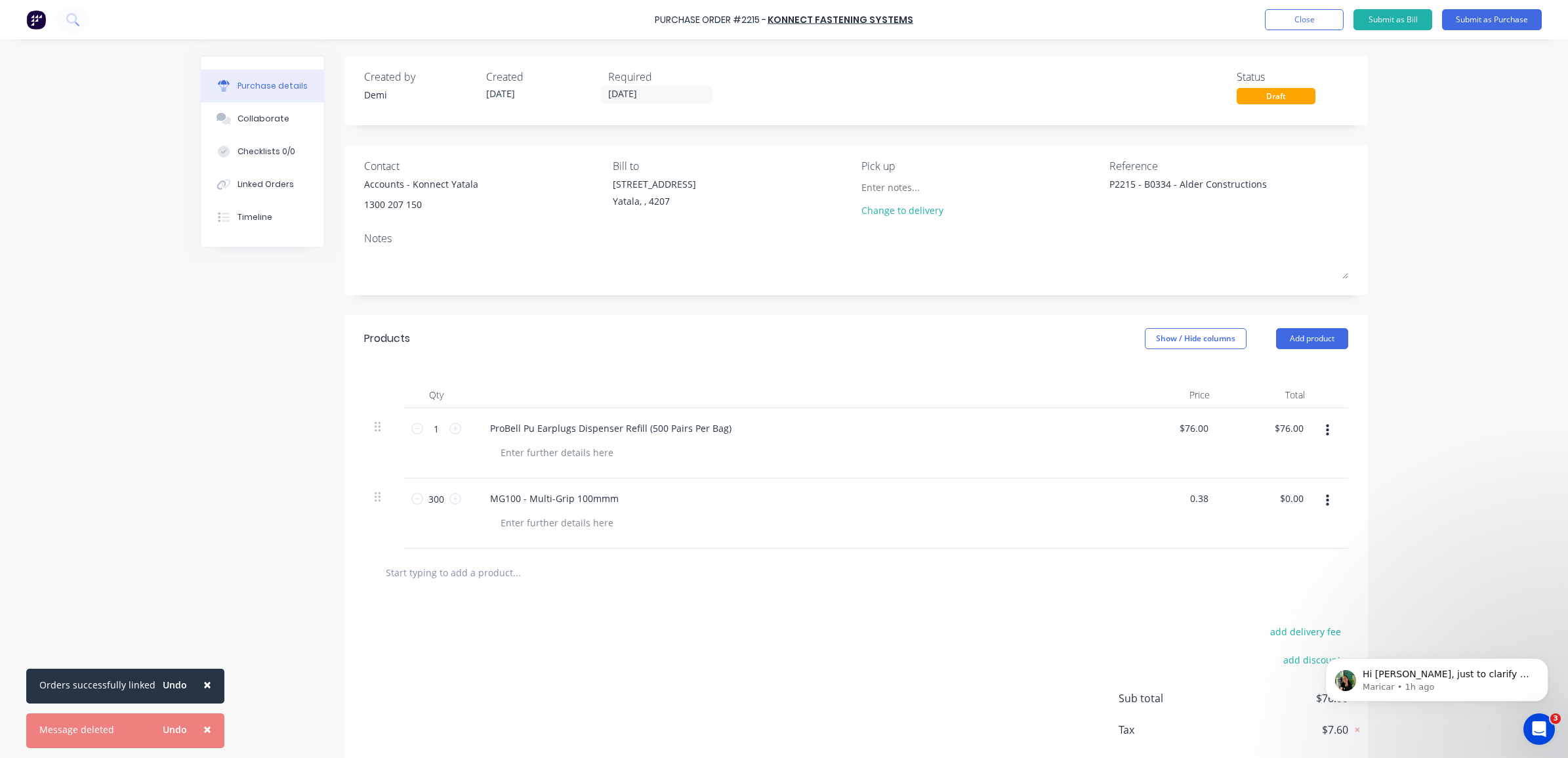
type textarea "x"
type input "$0.38"
type input "$114.00"
click at [1162, 569] on div at bounding box center [856, 572] width 963 height 26
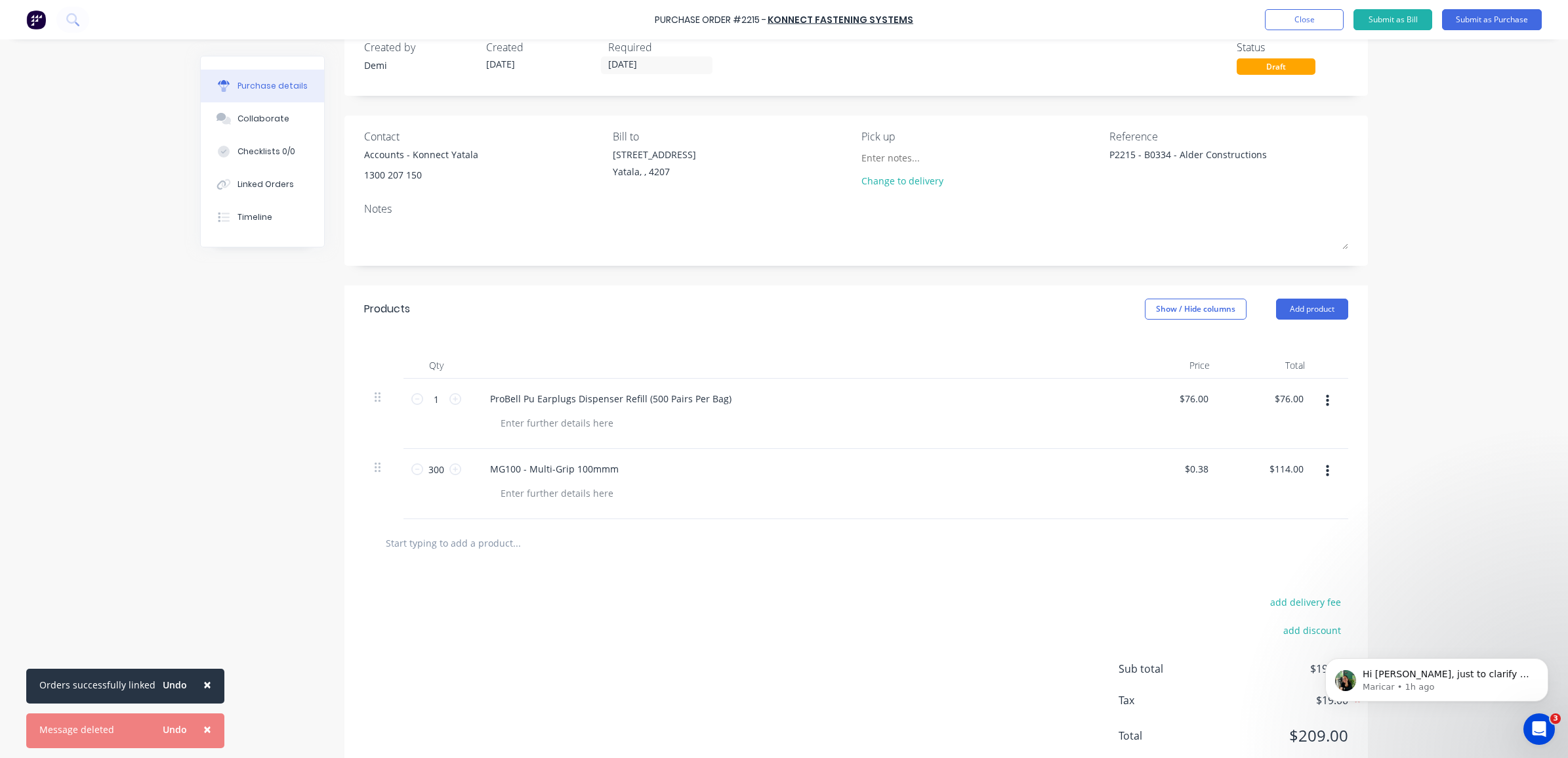
scroll to position [70, 0]
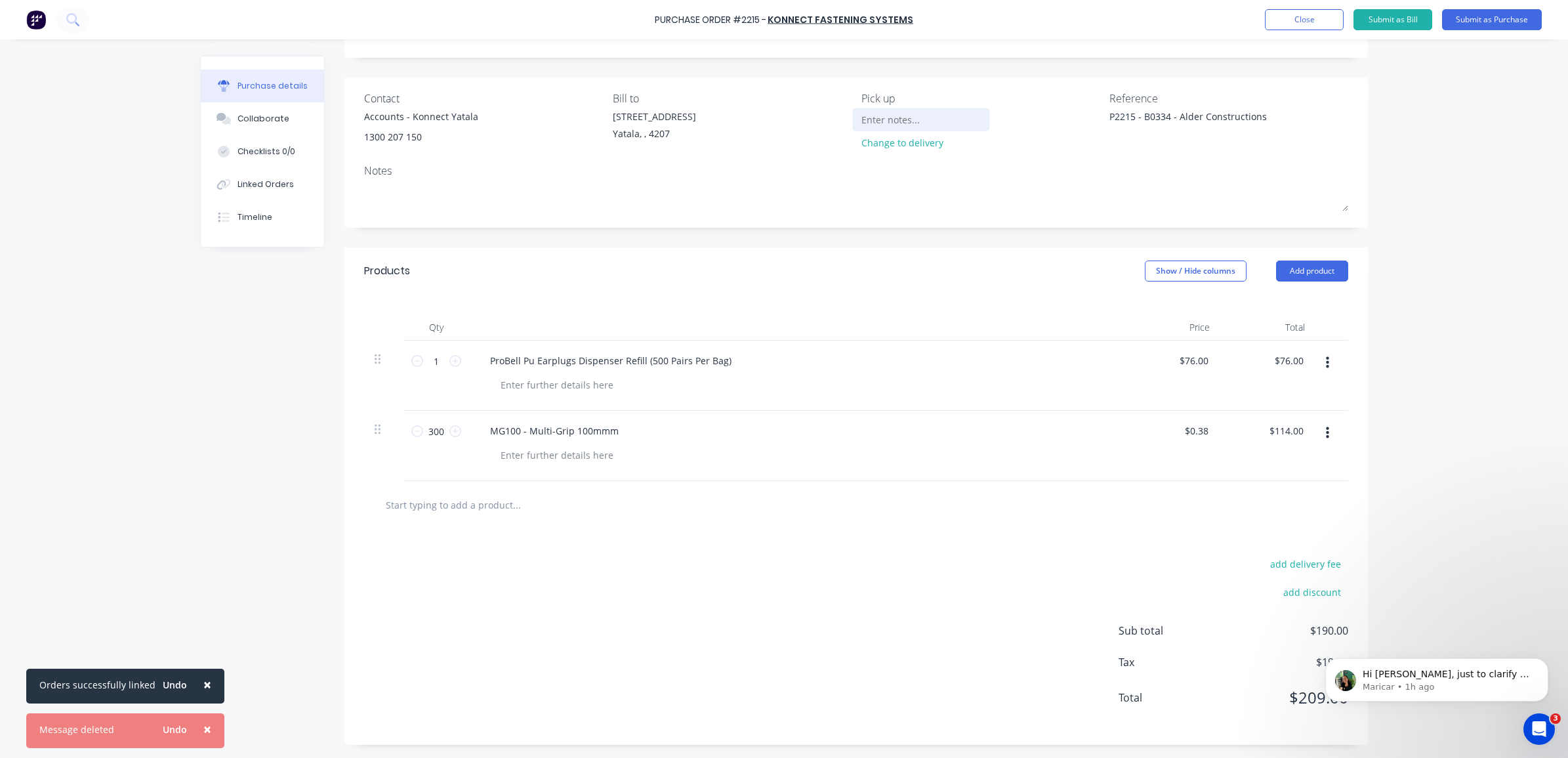
click at [877, 116] on input at bounding box center [920, 119] width 119 height 20
paste input "1 Hovey Rd, Yatala Queensland 4207"
type textarea "x"
type input "1 Hovey Rd, Yatala Queensland 4207"
type textarea "x"
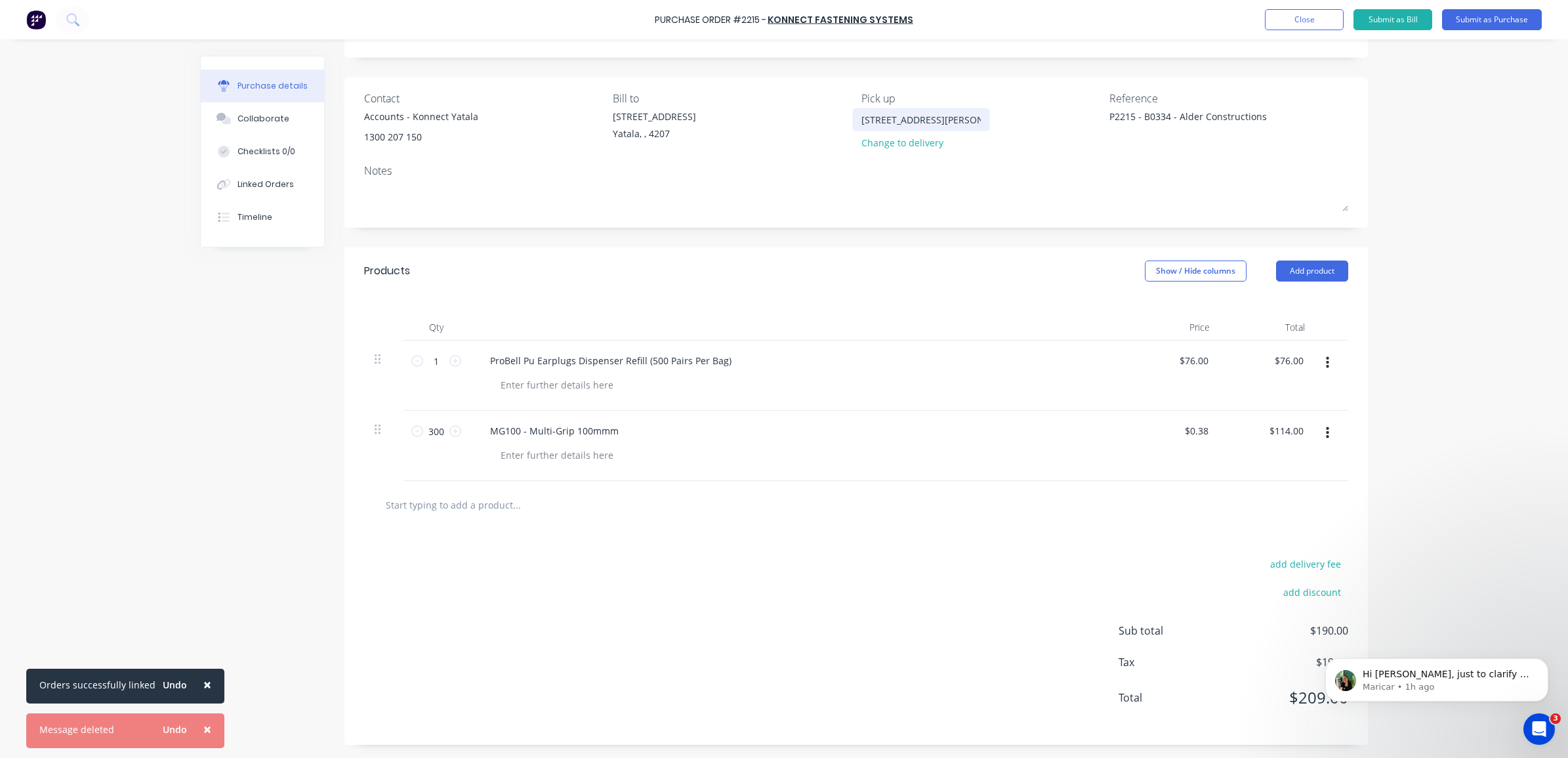
scroll to position [0, 46]
type input "1 Hovey Rd, Yatala Queensland 4207"
click at [965, 169] on div "Notes" at bounding box center [855, 170] width 984 height 16
click at [926, 515] on div at bounding box center [856, 504] width 963 height 26
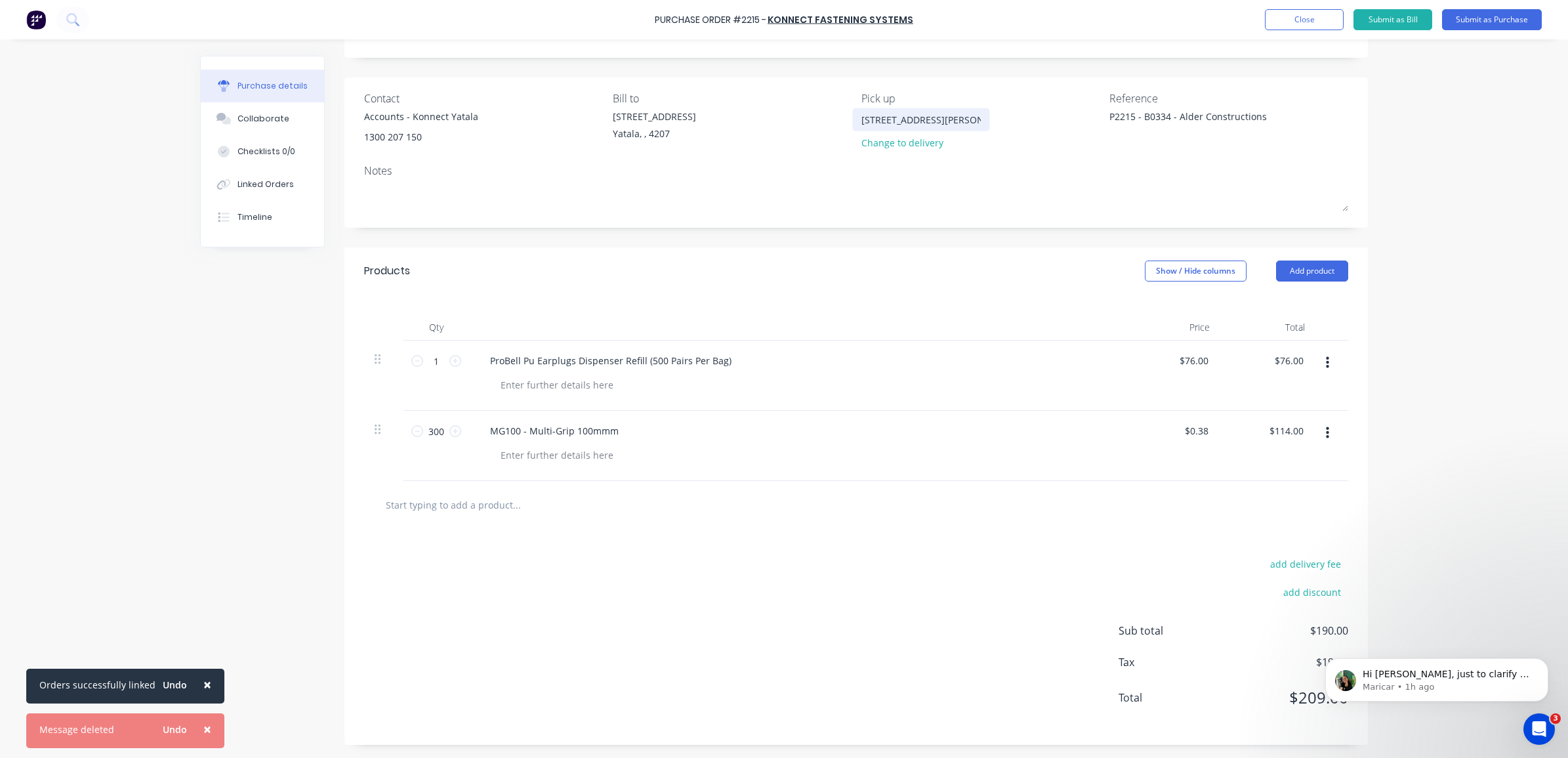
click at [934, 116] on input "1 Hovey Rd, Yatala Queensland 4207" at bounding box center [920, 119] width 119 height 20
type textarea "x"
type input "1 Hovey Rd, Yatala, Queensland 4207"
type textarea "x"
type input "1 Hovey Rd, Yatala, Queensland 4207"
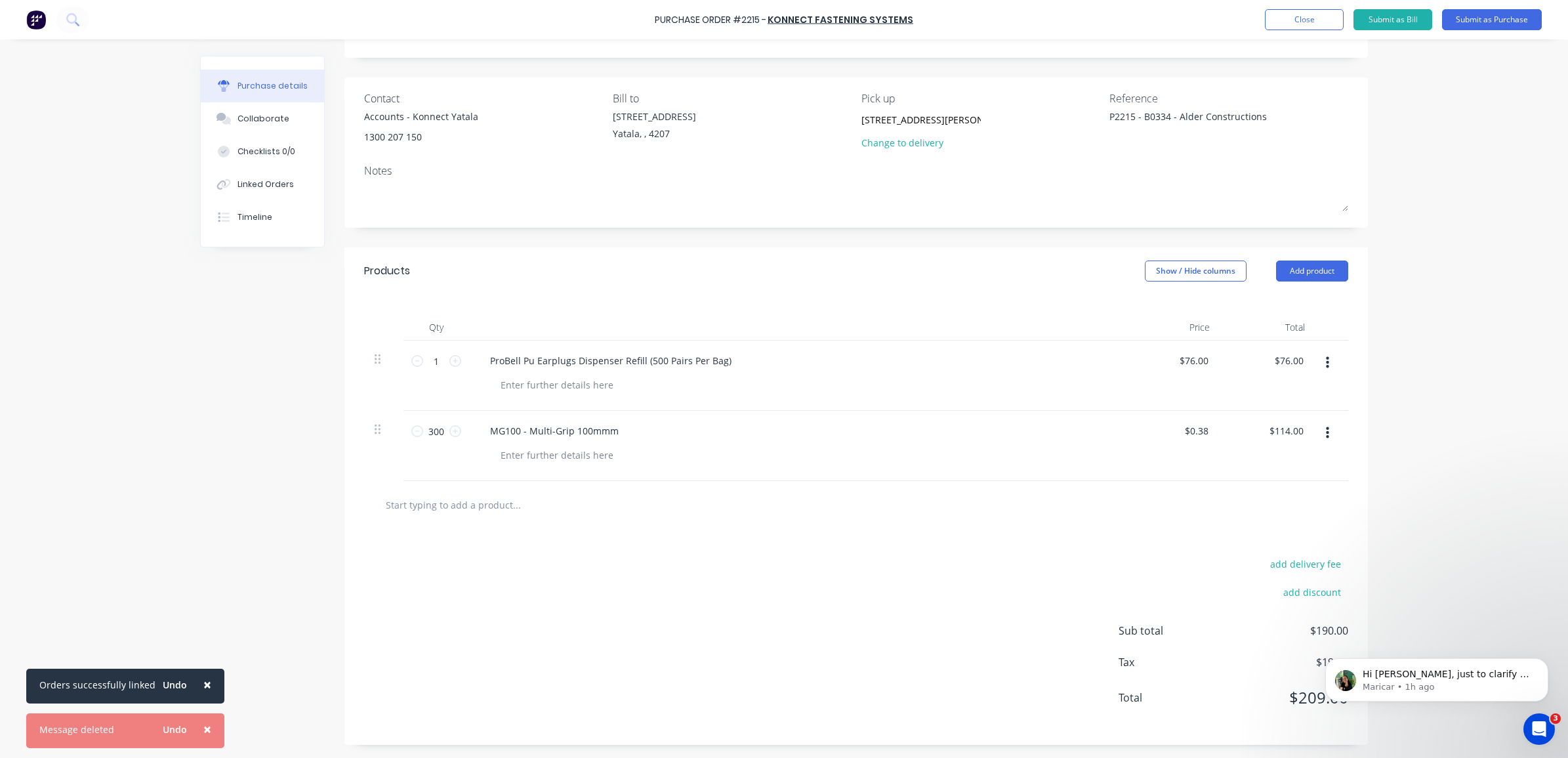
click at [1044, 152] on div "1 Hovey Rd, Yatala, Queensland 4207 Change to delivery" at bounding box center [980, 132] width 239 height 47
click at [1543, 667] on button "Dismiss notification" at bounding box center [1544, 662] width 17 height 17
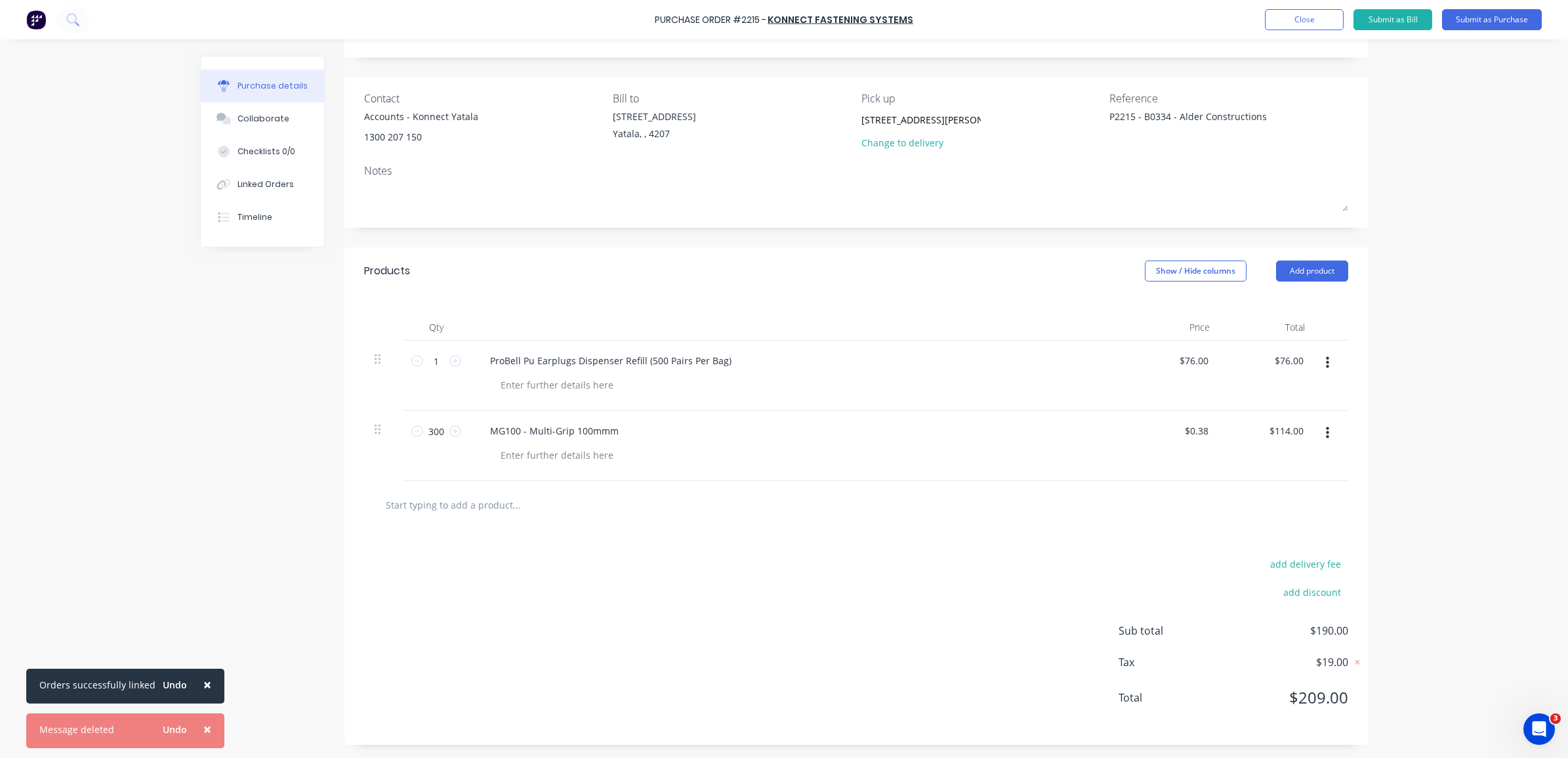
click at [205, 680] on span "×" at bounding box center [207, 684] width 8 height 18
click at [166, 730] on span "×" at bounding box center [166, 728] width 8 height 18
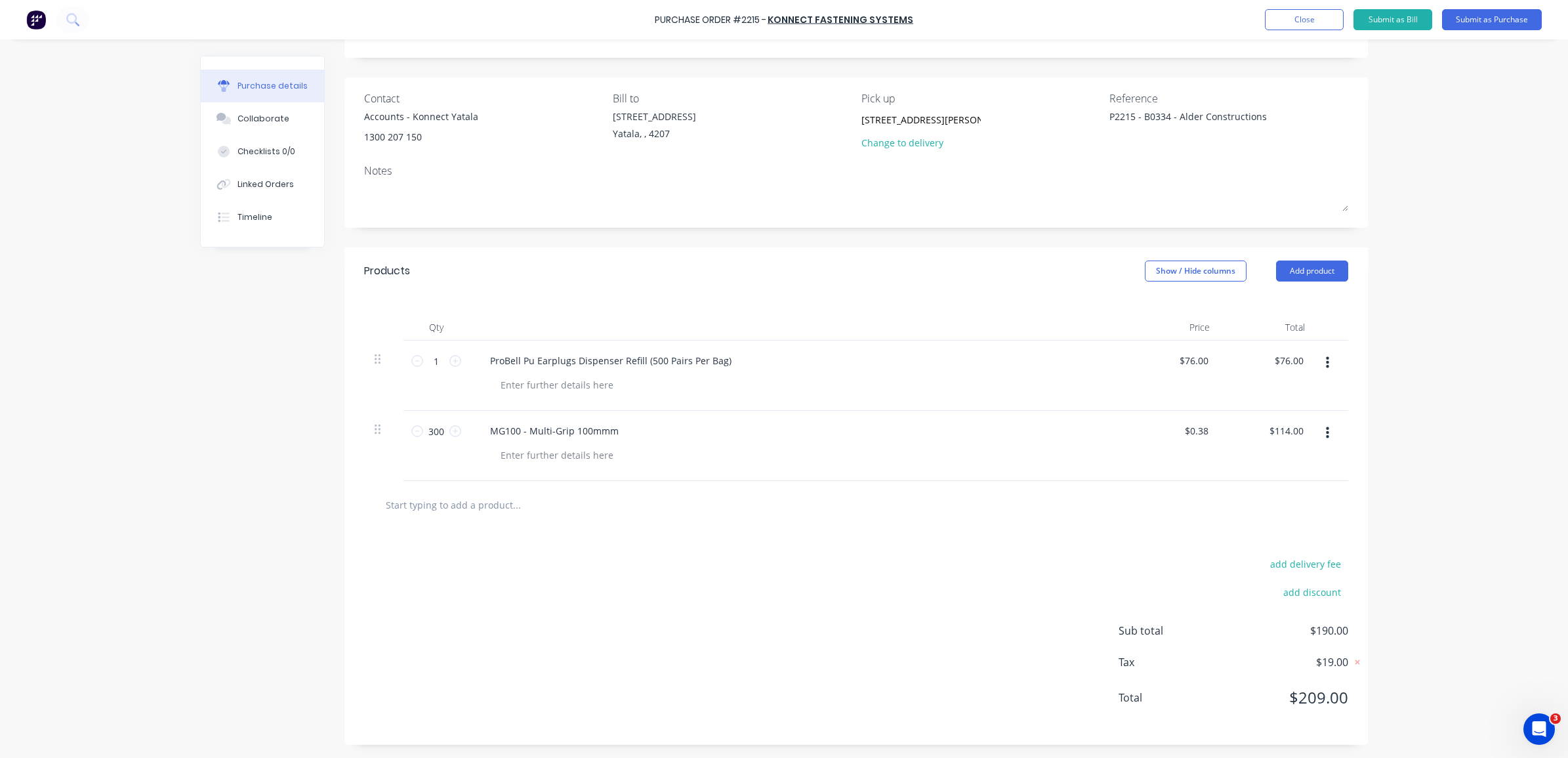
click at [1379, 476] on div "Purchase Order #2215 - Konnect Fastening Systems Add product Close Submit as Bi…" at bounding box center [784, 379] width 1568 height 758
type textarea "x"
click at [1266, 115] on textarea "P2215 - B0334 - Alder Constructions" at bounding box center [1191, 124] width 164 height 30
type textarea "P2215 - B0334 - Alder Constructions - 3"
type textarea "x"
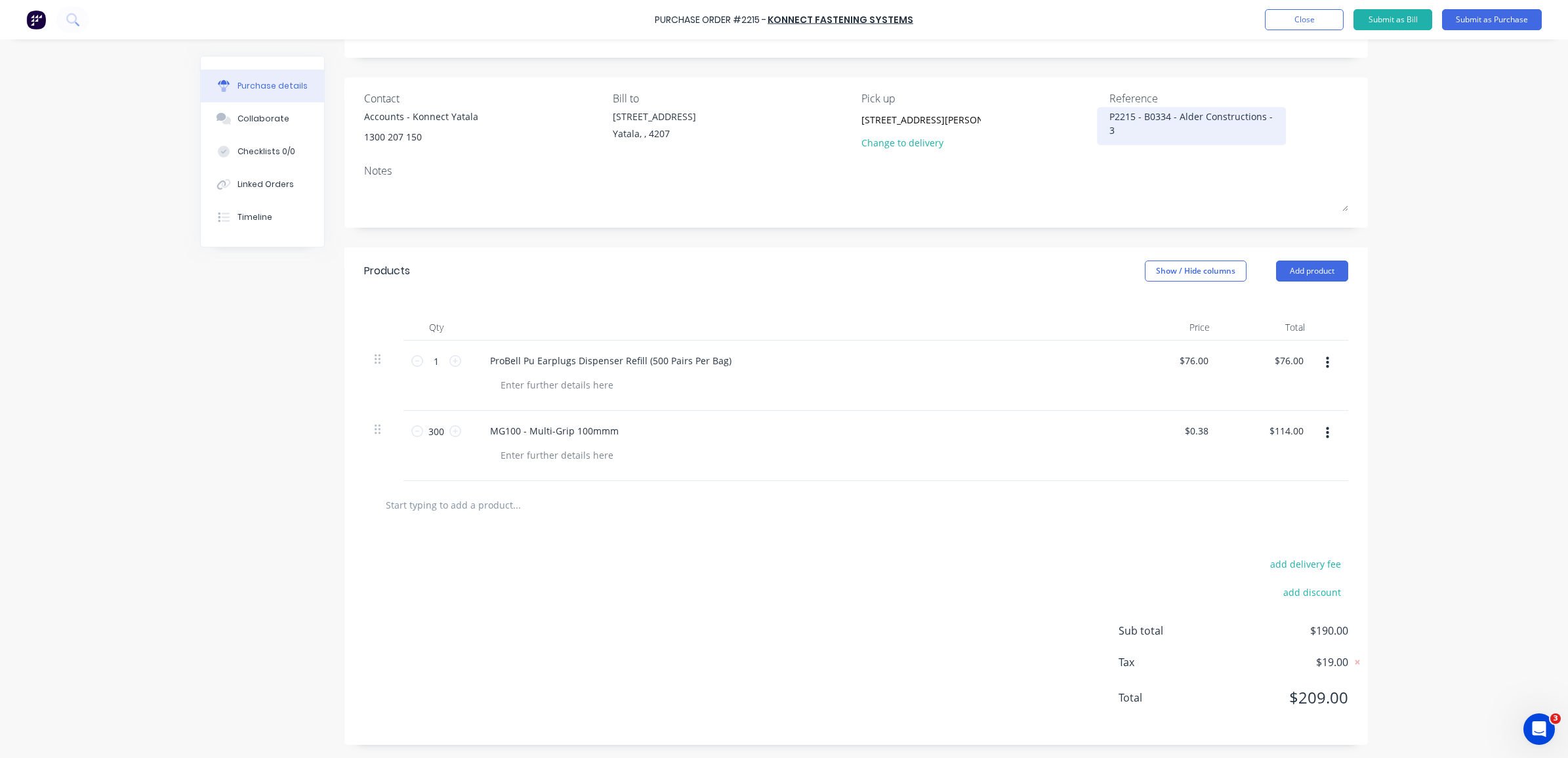
type textarea "P2215 - B0334 - Alder Constructions - 30"
type textarea "x"
type textarea "P2215 - B0334 - Alder Constructions - 301"
type textarea "x"
type textarea "P2215 - B0334 - Alder Constructions - 301"
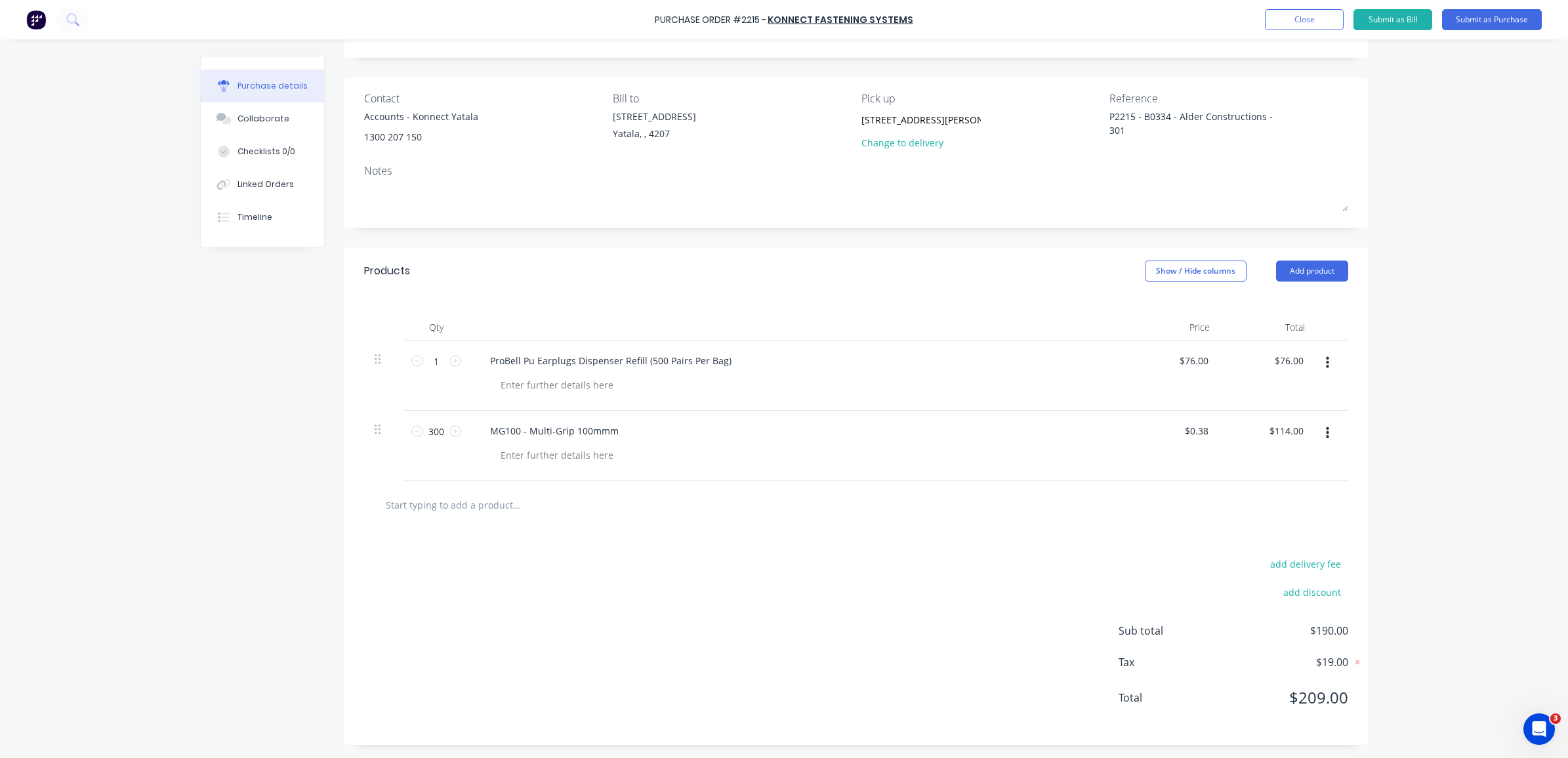
type textarea "x"
type textarea "P2215 - B0334 - Alder Constructions - 301"
click at [688, 285] on div "Products Show / Hide columns Add product" at bounding box center [856, 271] width 1023 height 47
click at [1453, 18] on button "Submit as Purchase" at bounding box center [1491, 19] width 100 height 21
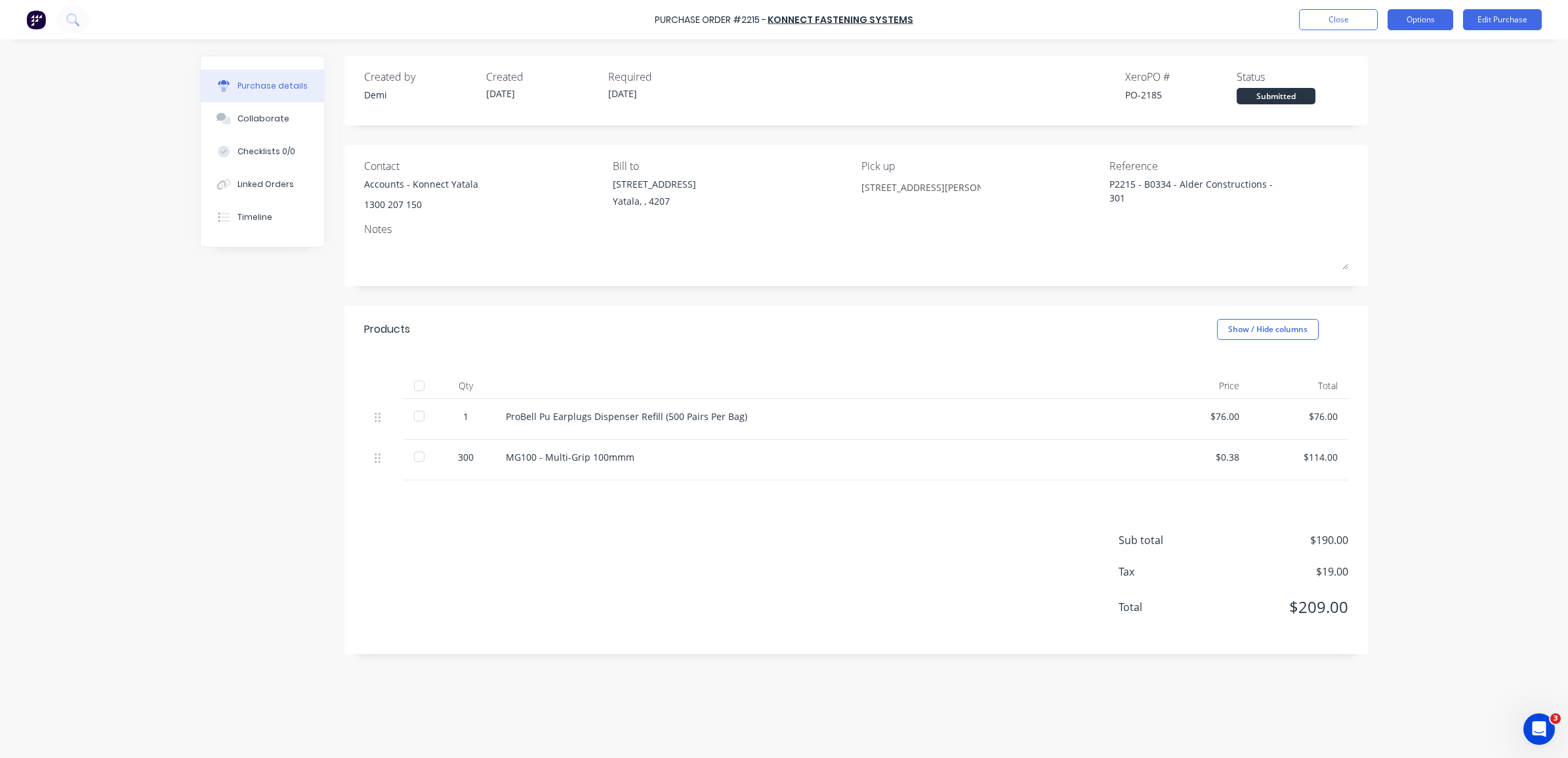
click at [1411, 21] on button "Options" at bounding box center [1420, 19] width 66 height 21
click at [1402, 46] on div "Print / Email" at bounding box center [1391, 53] width 101 height 19
click at [1406, 84] on div "With pricing" at bounding box center [1391, 80] width 101 height 19
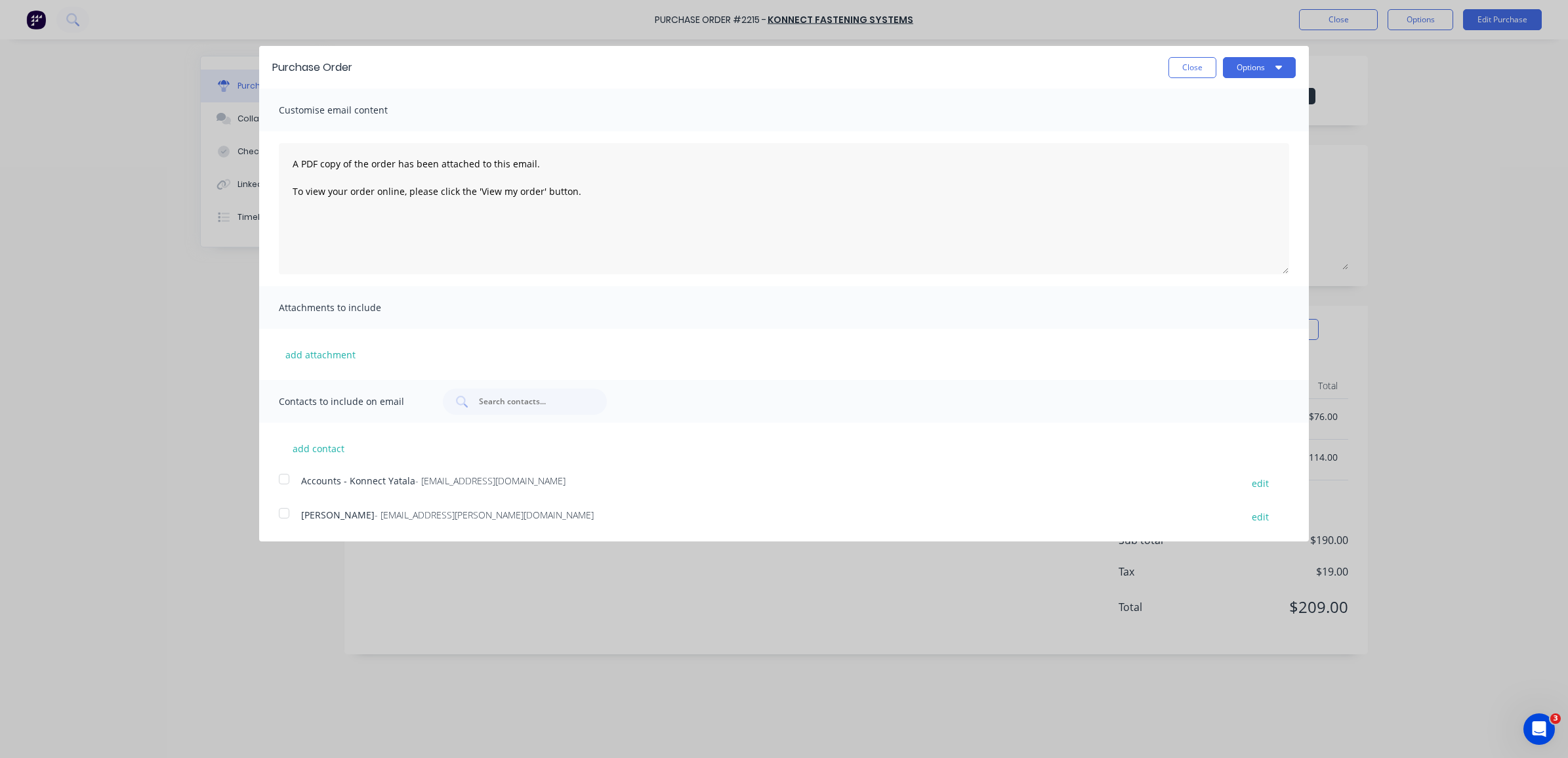
click at [281, 481] on div at bounding box center [283, 478] width 26 height 26
click at [1249, 516] on button "edit" at bounding box center [1260, 517] width 33 height 18
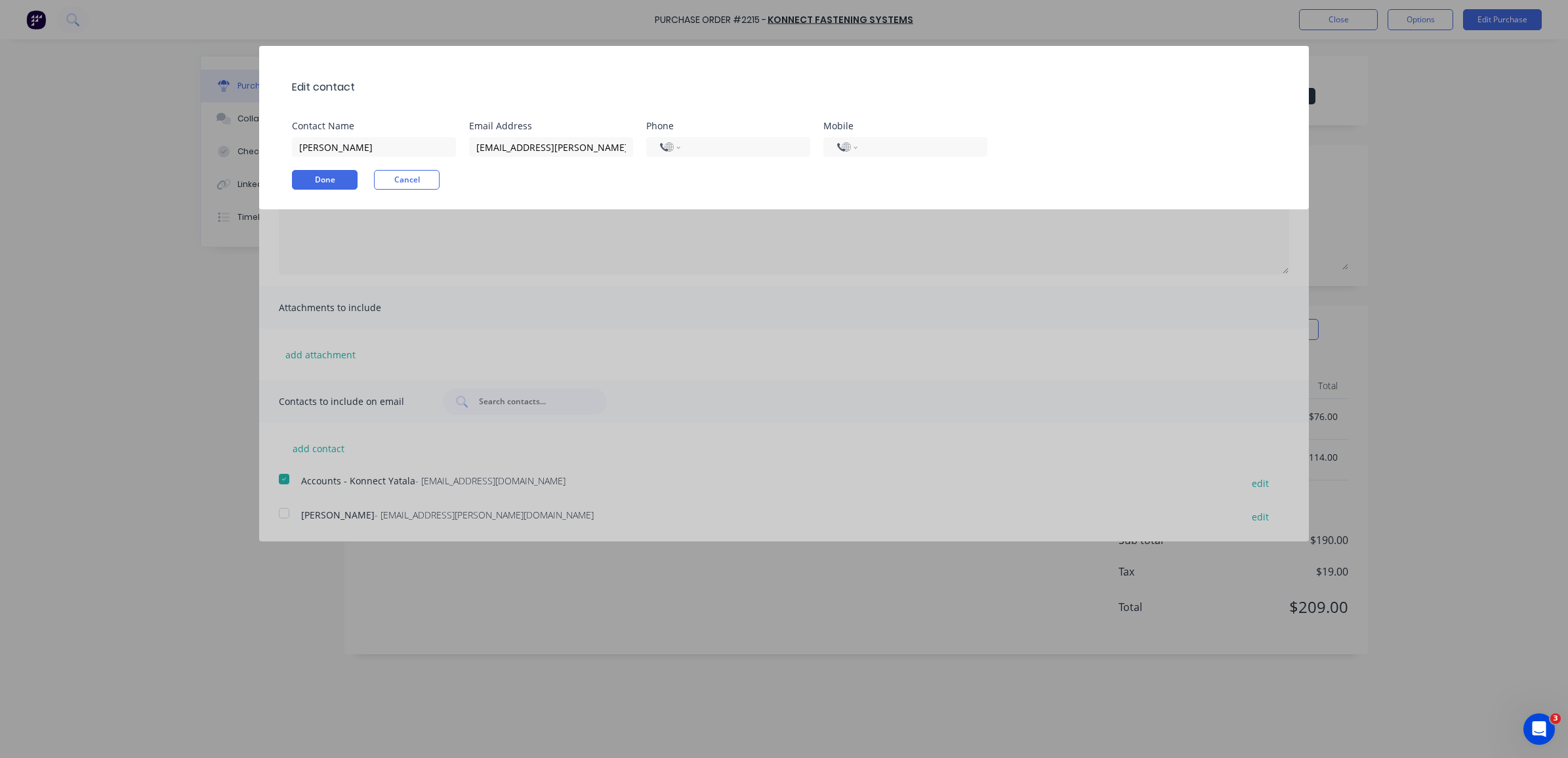
type textarea "x"
drag, startPoint x: 390, startPoint y: 149, endPoint x: 174, endPoint y: 152, distance: 216.0
click at [175, 152] on div "Edit contact Contact Name Jordan Bardsley Email Address jordan.bardsley@konnect…" at bounding box center [784, 379] width 1568 height 758
click at [605, 146] on input "jordan.bardsley@konnectshop.com" at bounding box center [551, 146] width 164 height 20
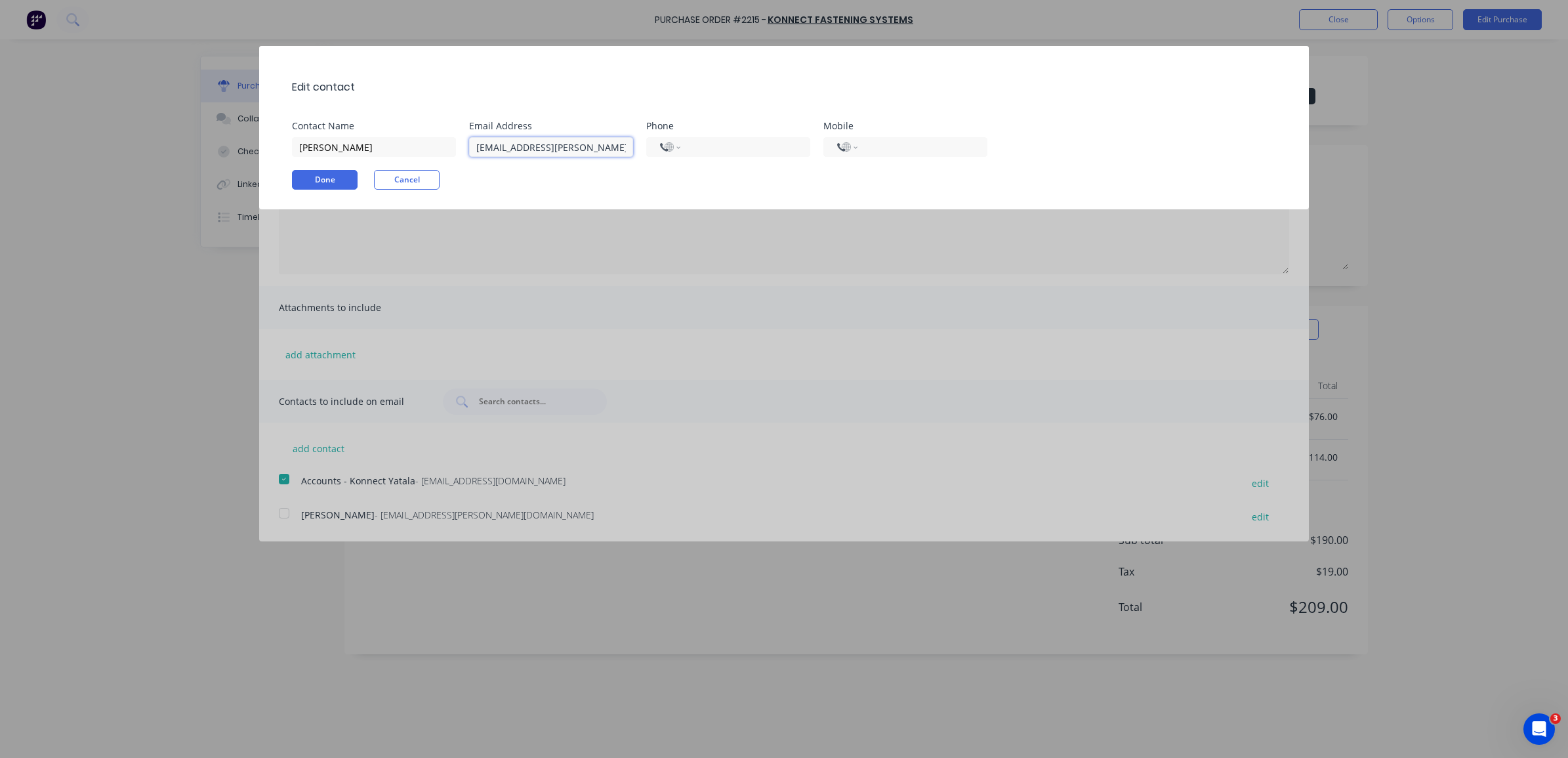
click at [605, 146] on input "jordan.bardsley@konnectshop.com" at bounding box center [551, 146] width 164 height 20
paste input "myles.took"
type input "myles.took@konnectshop.com"
type textarea "x"
type input "myles.took@konnectshop.com"
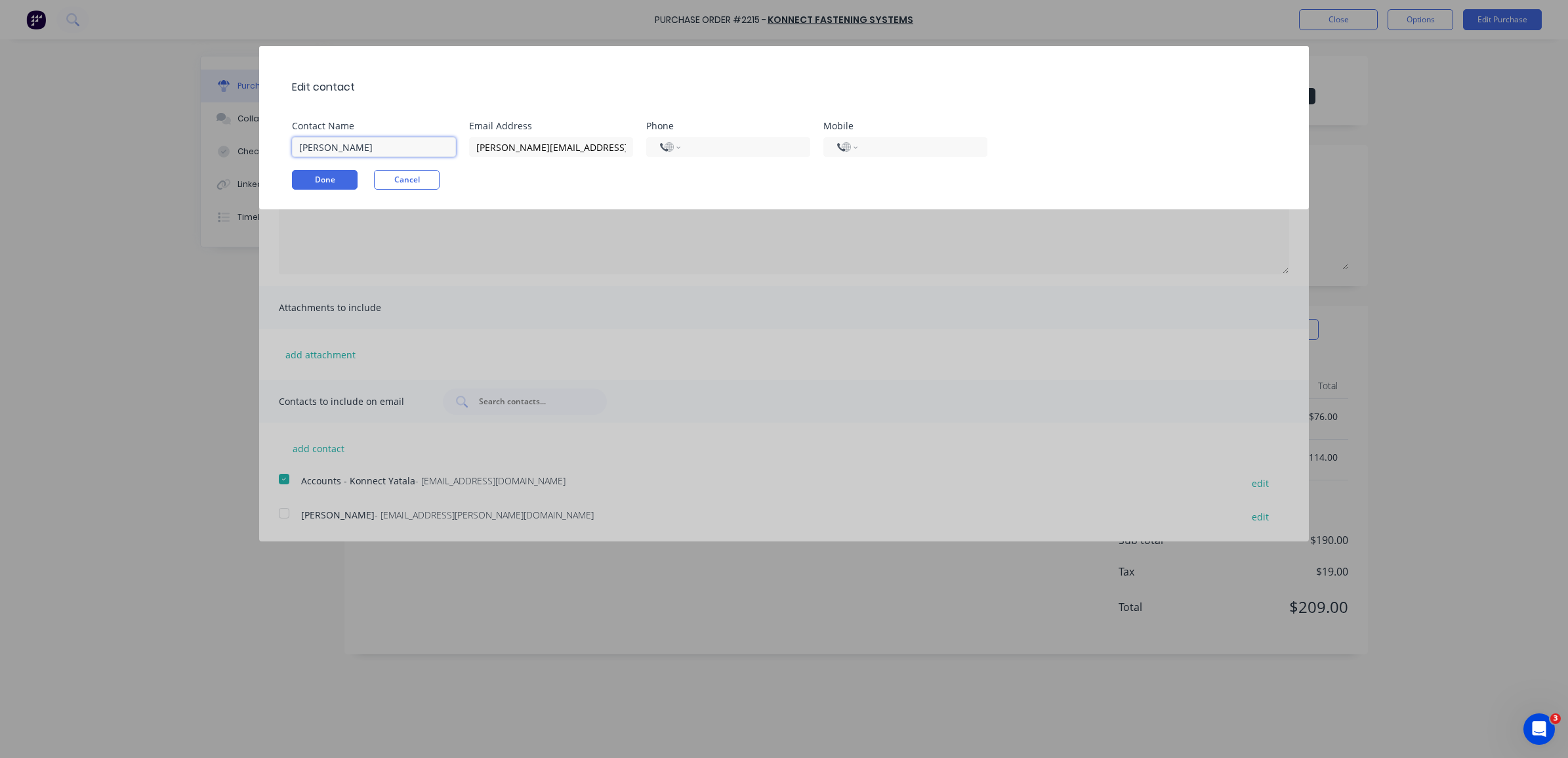
drag, startPoint x: 421, startPoint y: 143, endPoint x: 242, endPoint y: 135, distance: 179.2
click at [236, 145] on div "Edit contact Contact Name Jordan Bardsley Email Address myles.took@konnectshop.…" at bounding box center [784, 379] width 1568 height 758
type input "Myles Took"
click at [320, 176] on button "Done" at bounding box center [325, 180] width 66 height 20
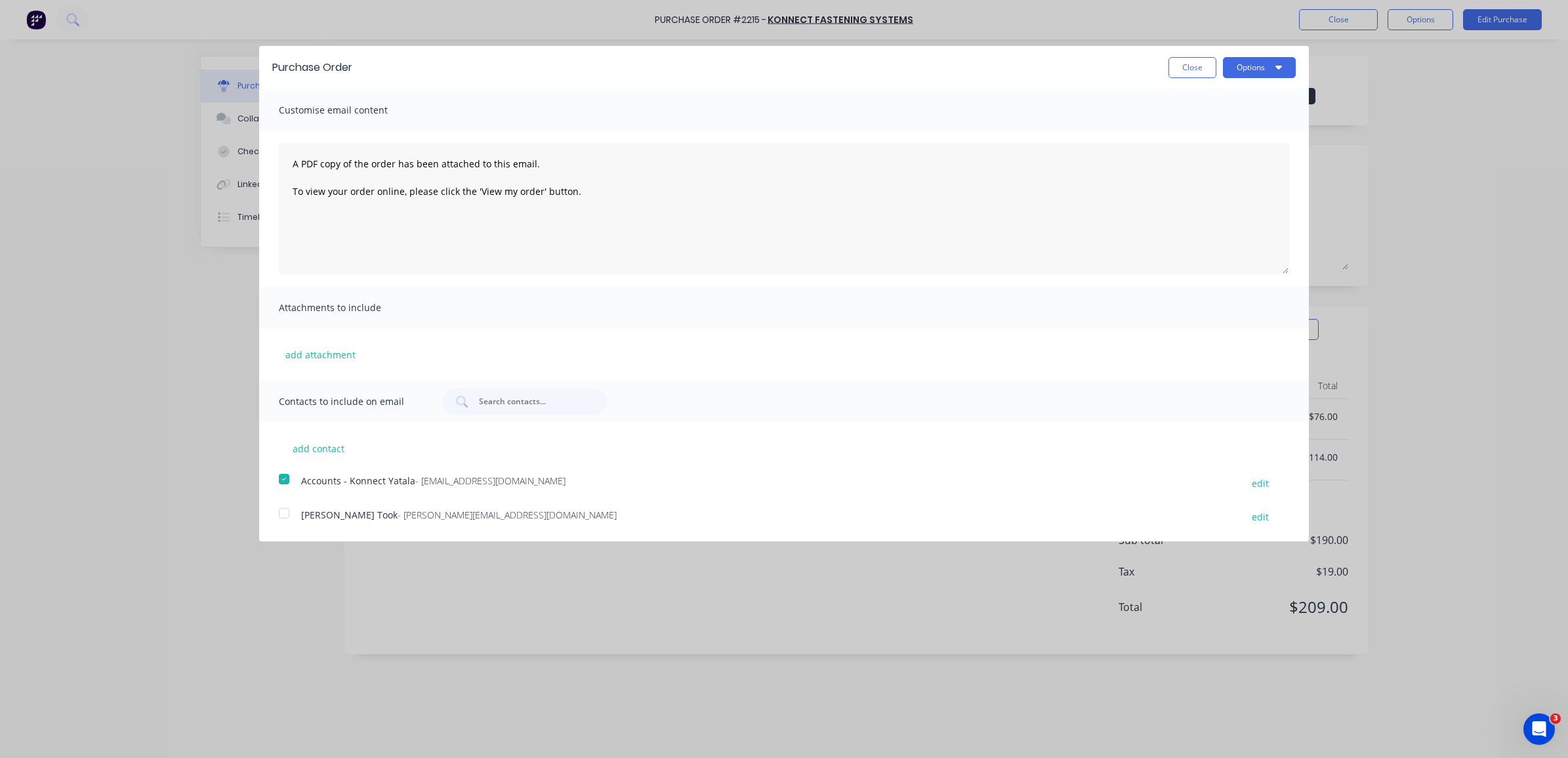
click at [281, 513] on div at bounding box center [283, 512] width 26 height 26
click at [1255, 58] on button "Options" at bounding box center [1259, 67] width 72 height 21
click at [1249, 132] on div "Email" at bounding box center [1233, 127] width 101 height 19
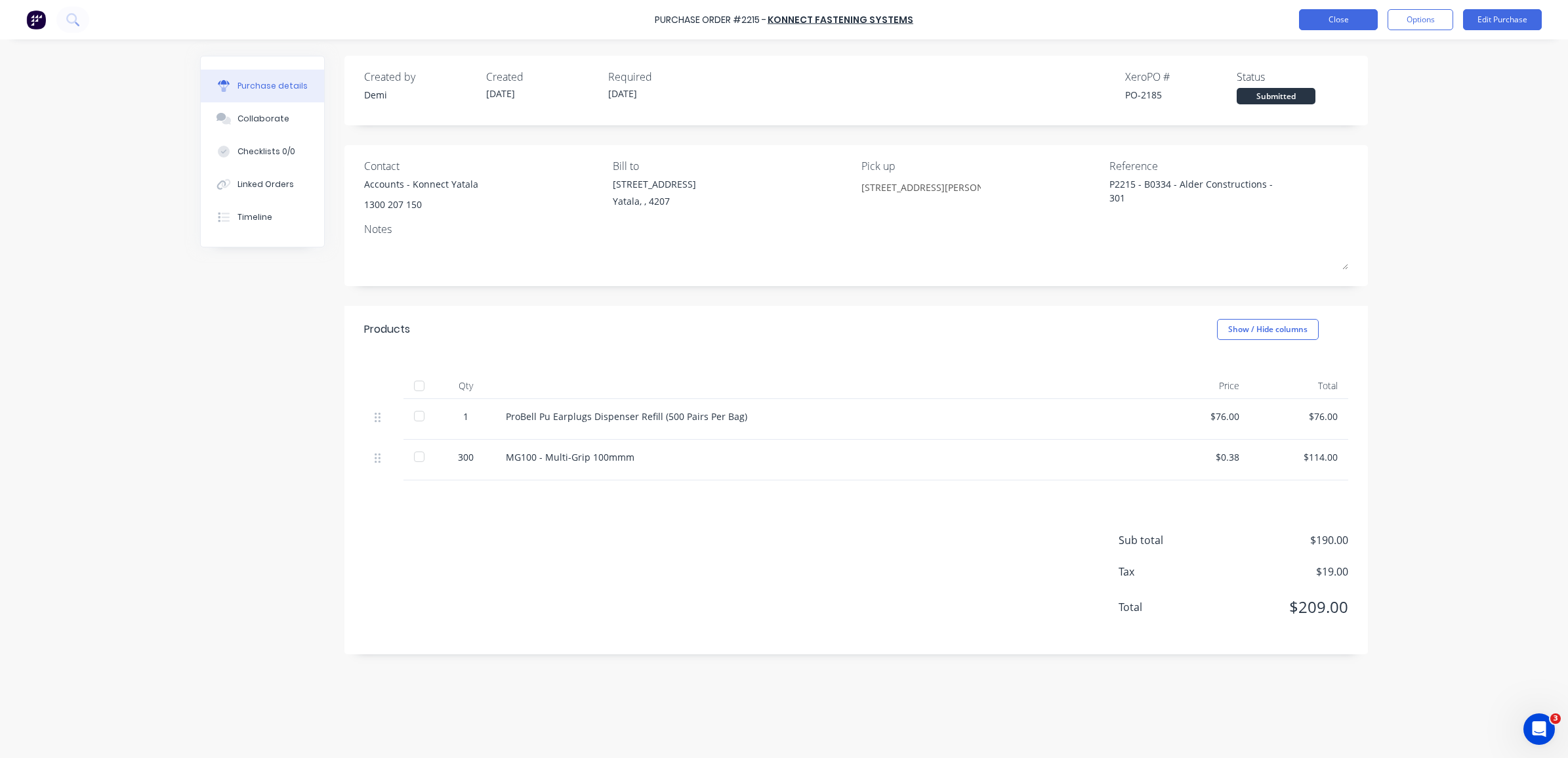
click at [1365, 21] on button "Close" at bounding box center [1338, 19] width 78 height 21
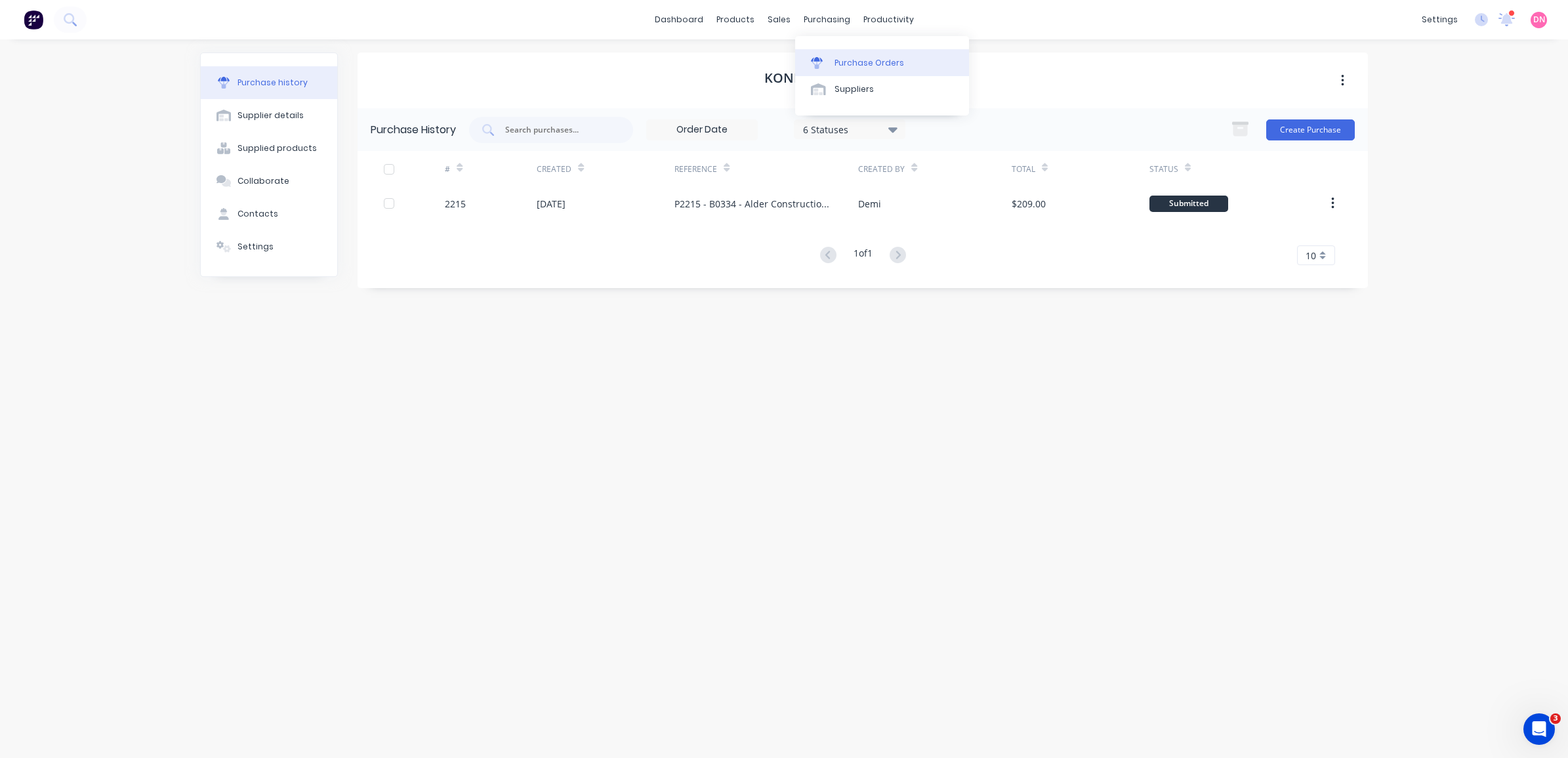
click at [838, 72] on link "Purchase Orders" at bounding box center [881, 62] width 174 height 26
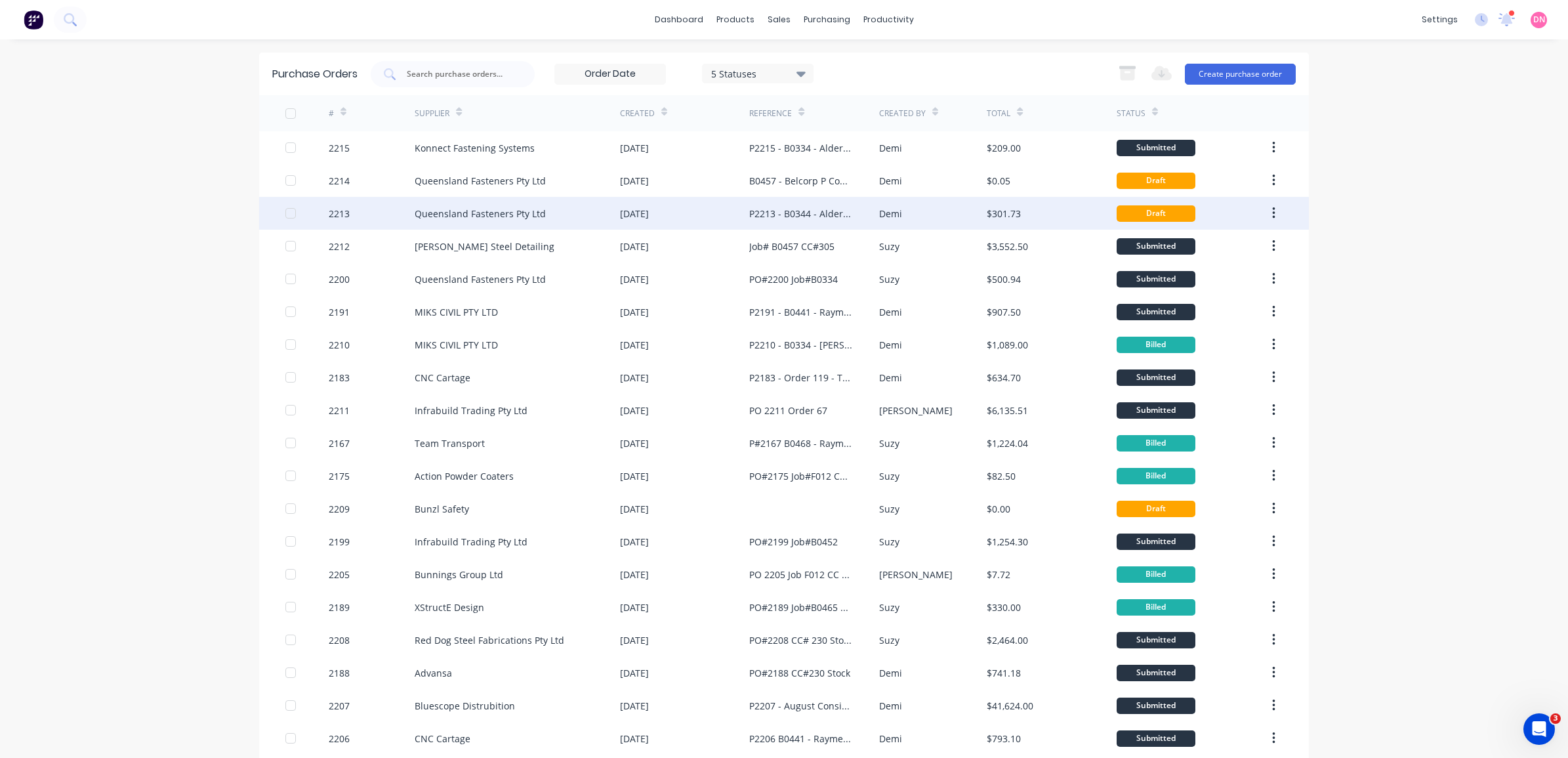
click at [902, 218] on div "Demi" at bounding box center [933, 213] width 108 height 33
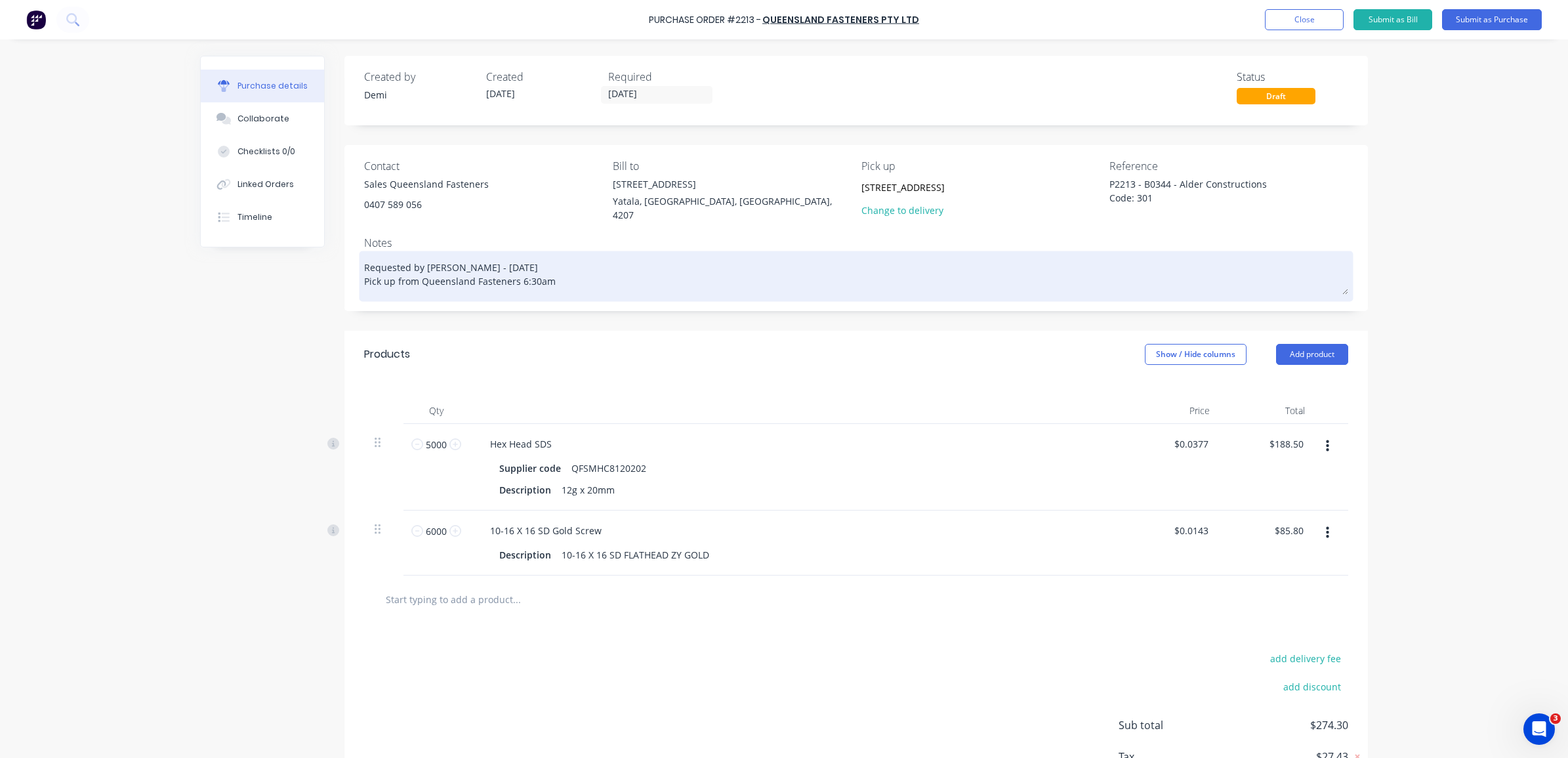
drag, startPoint x: 538, startPoint y: 279, endPoint x: 549, endPoint y: 277, distance: 11.2
click at [539, 279] on textarea "Requested by Craig - 1/09/25 Pick up from Queensland Fasteners 6:30am" at bounding box center [855, 274] width 984 height 41
click at [574, 276] on textarea "Requested by Craig - 1/09/25 Pick up from Queensland Fasteners 6:30am" at bounding box center [855, 274] width 984 height 41
click at [520, 279] on textarea "Requested by Craig - 1/09/25 Pick up from Queensland Fasteners 6:30am" at bounding box center [855, 274] width 984 height 41
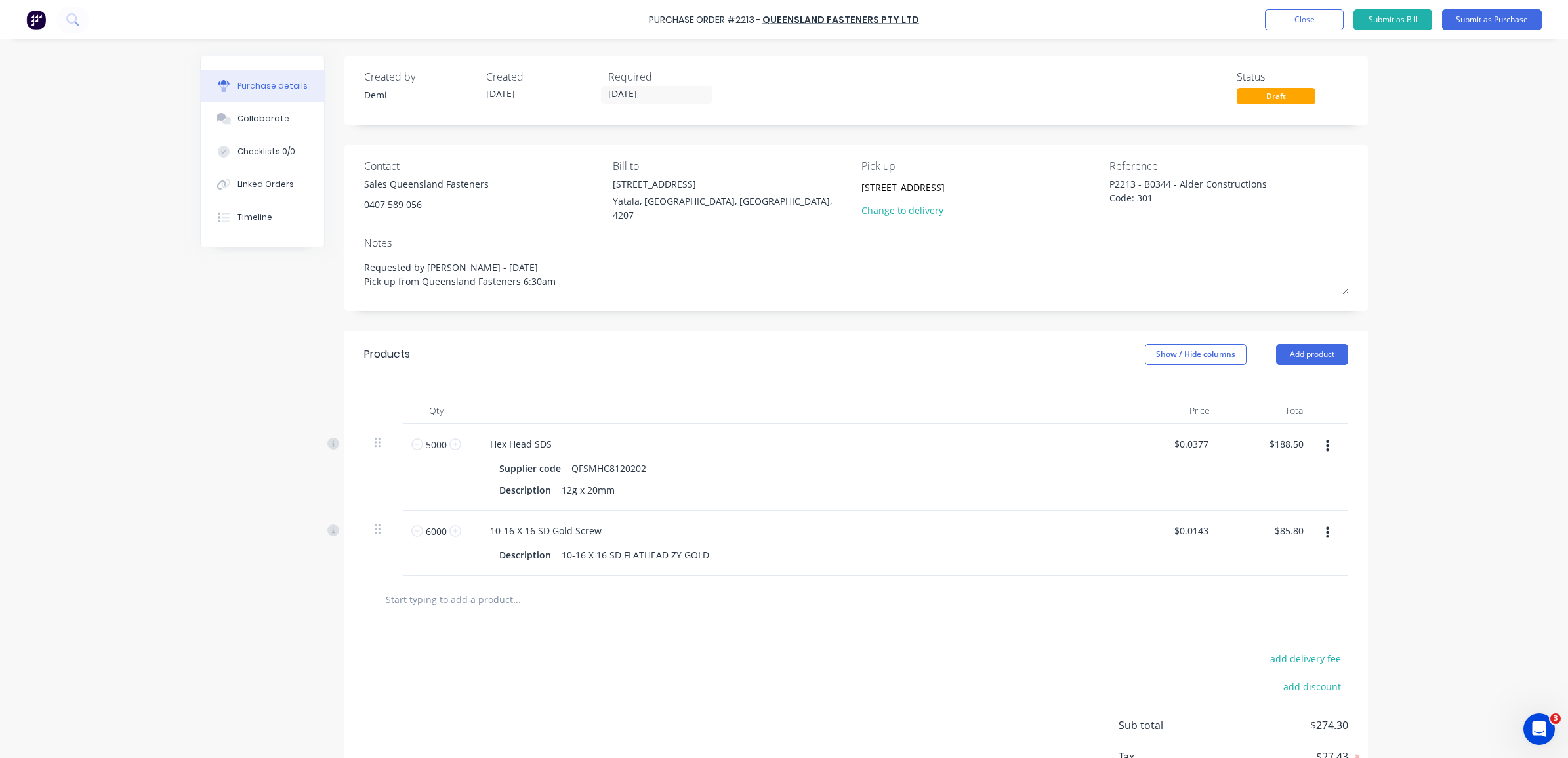
type textarea "x"
drag, startPoint x: 578, startPoint y: 273, endPoint x: 333, endPoint y: 254, distance: 245.7
click at [333, 254] on div "Created by Demi Created 01/09/25 Required 02/09/25 Status Draft Contact Sales Q…" at bounding box center [784, 447] width 1167 height 783
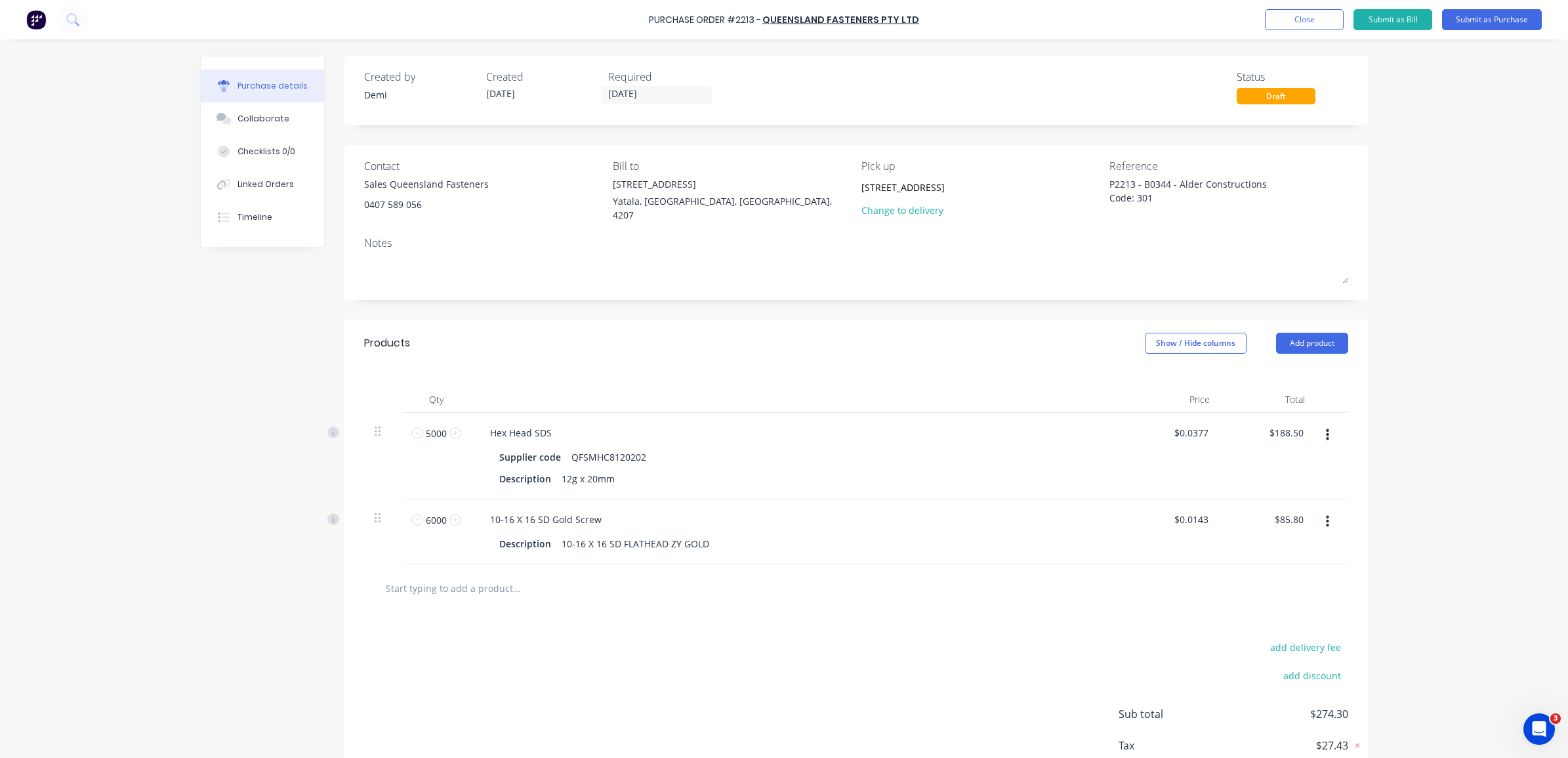
type textarea "x"
click at [1171, 200] on textarea "P2213 - B0344 - Alder Constructions Code: 301" at bounding box center [1191, 192] width 164 height 30
paste textarea "Requested by Craig - 1/09/25 Pick up from Queensland"
type textarea "P2213 - B0344 - Alder Constructions Code: 301- Requested by Craig - 1/09/25 Pic…"
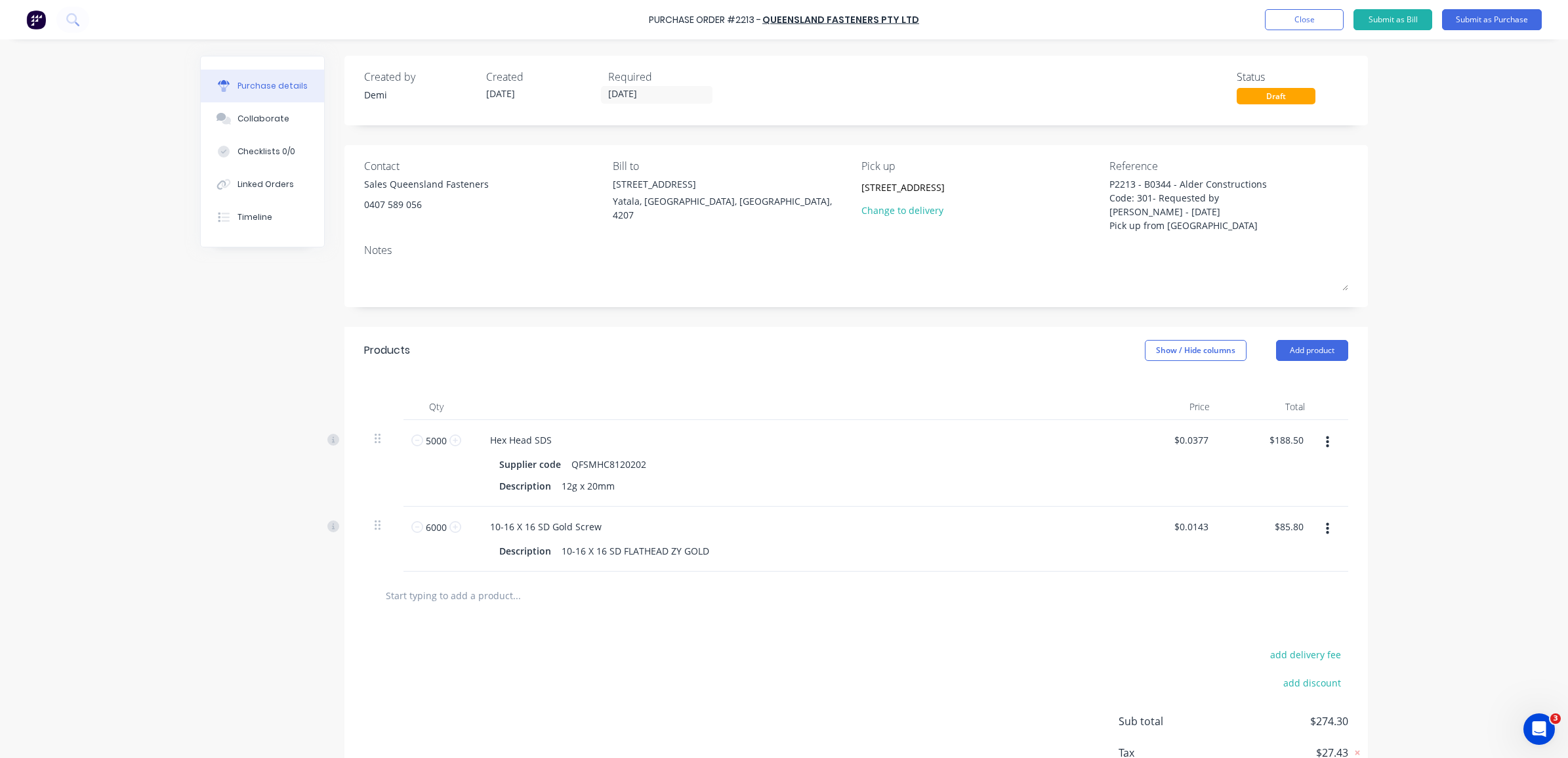
drag, startPoint x: 1224, startPoint y: 226, endPoint x: 1081, endPoint y: 242, distance: 143.9
click at [1083, 241] on div "Contact Sales Queensland Fasteners 0407 589 056 Bill to 33 Computer Road Yatala…" at bounding box center [856, 226] width 1023 height 162
type textarea "x"
type textarea "P2213 - B0344 - Alder Constructions Code: 301- Requested by [PERSON_NAME] - [DA…"
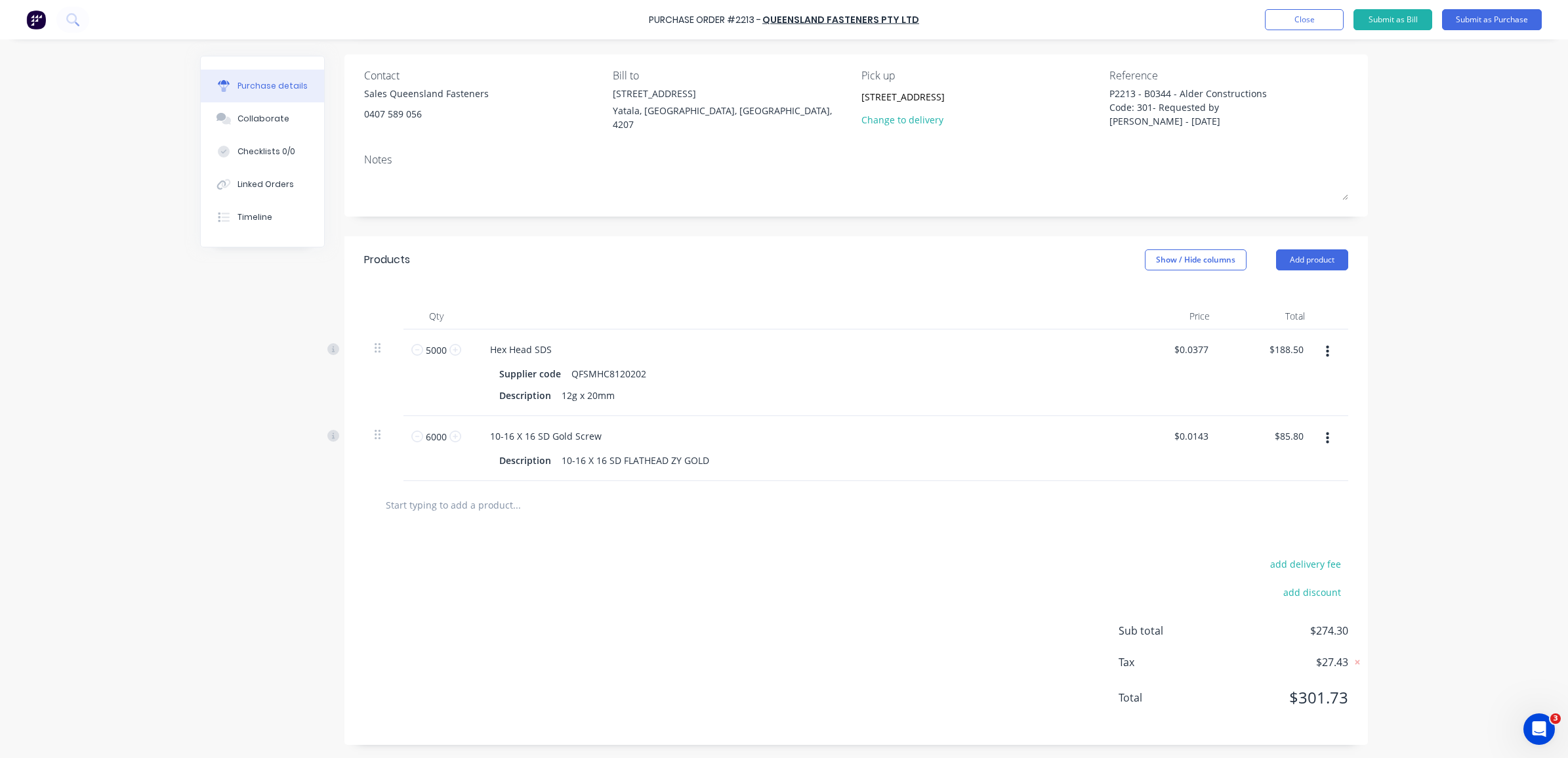
type textarea "x"
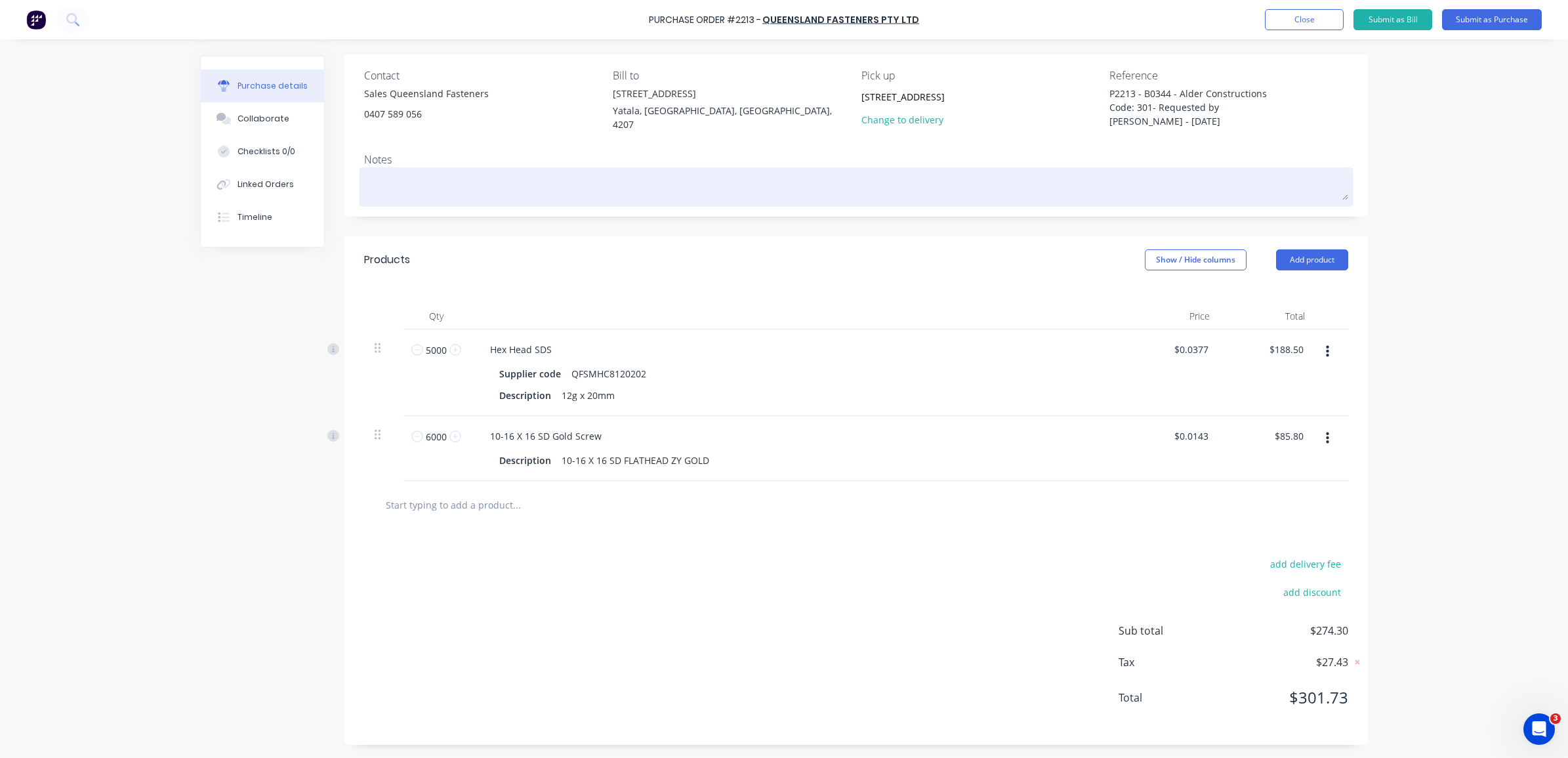
type textarea "P2213 - B0344 - Alder Constructions Code: 301- Requested by [PERSON_NAME] - [DA…"
type textarea "x"
type textarea "P2213 - B0344 - Alder Constructions Code: 301- Requested by [PERSON_NAME] - [DA…"
click at [401, 180] on textarea at bounding box center [855, 186] width 984 height 30
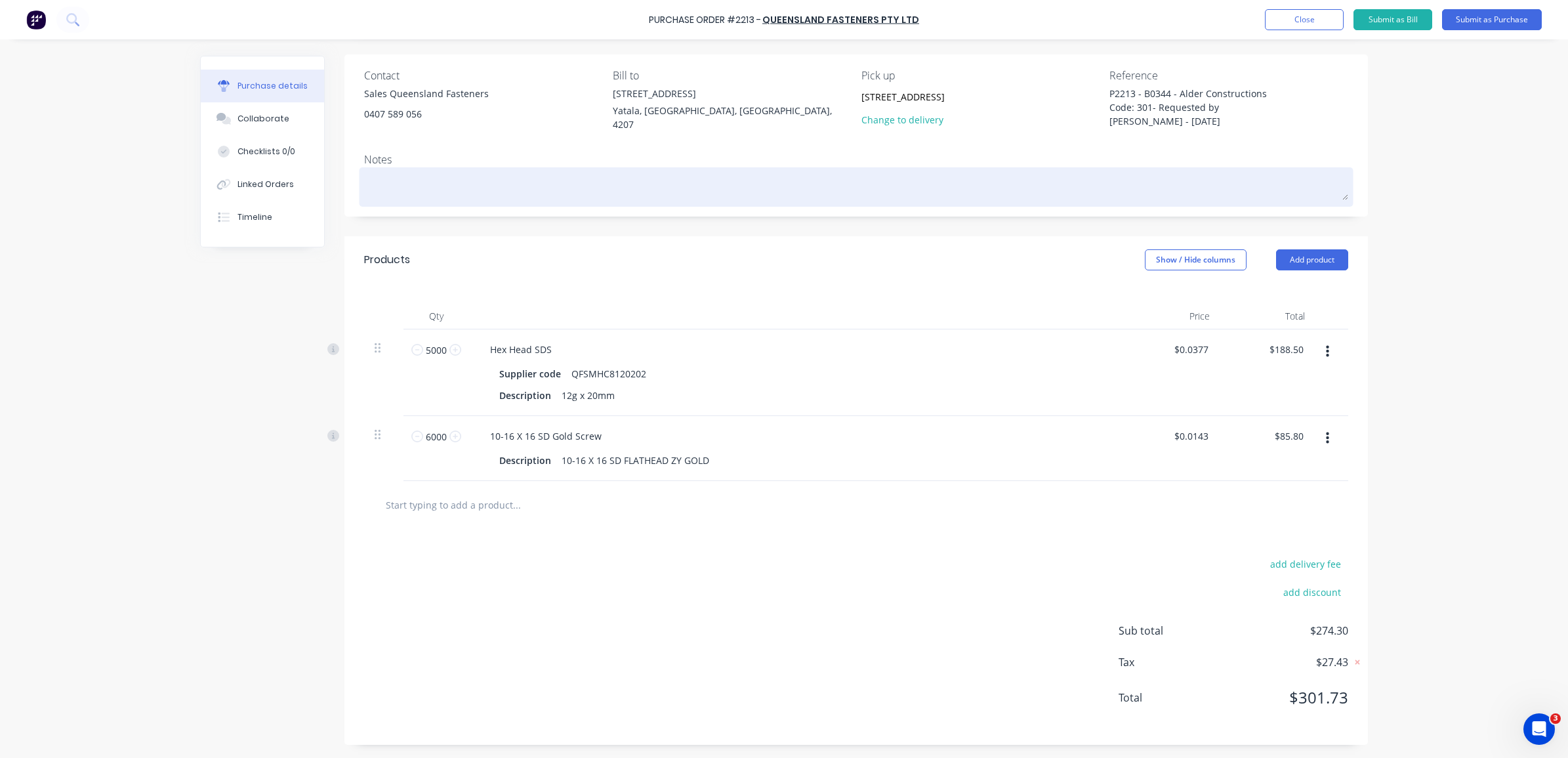
type textarea "x"
type textarea "C"
type textarea "x"
type textarea "Ca"
type textarea "x"
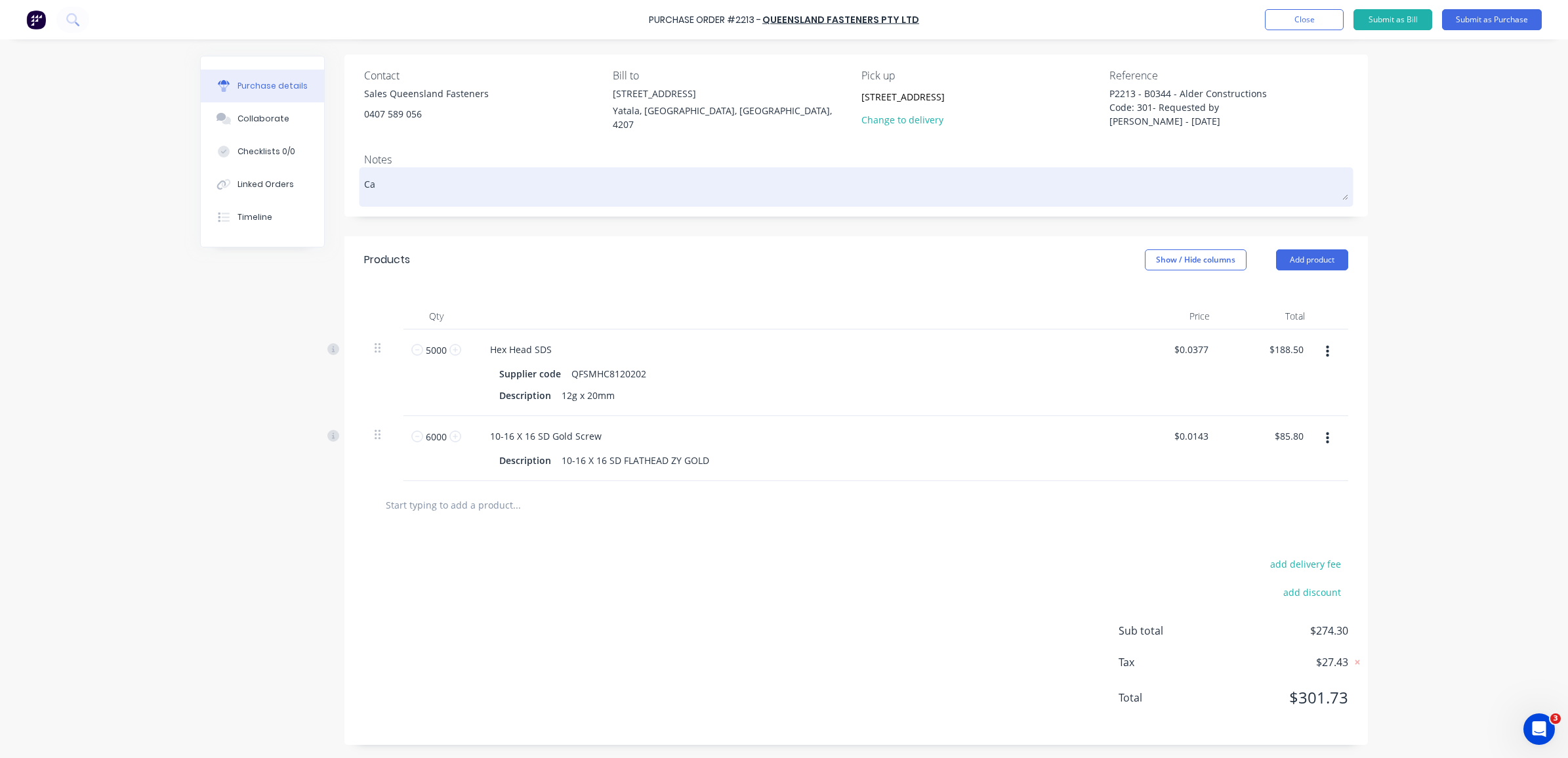
type textarea "Can"
type textarea "x"
type textarea "Ca"
type textarea "x"
type textarea "Can"
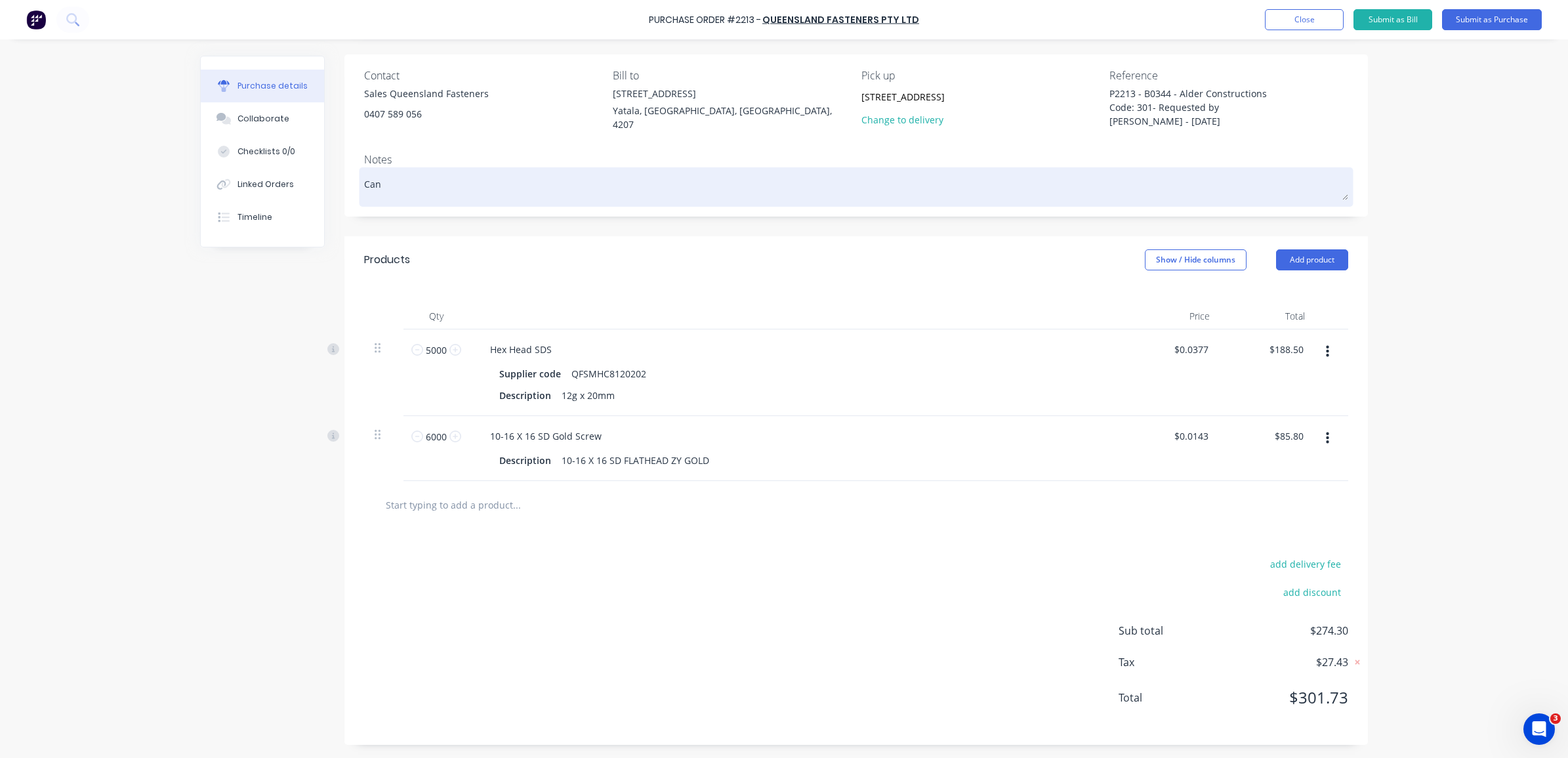
type textarea "x"
type textarea "Can"
type textarea "x"
type textarea "Can w"
type textarea "x"
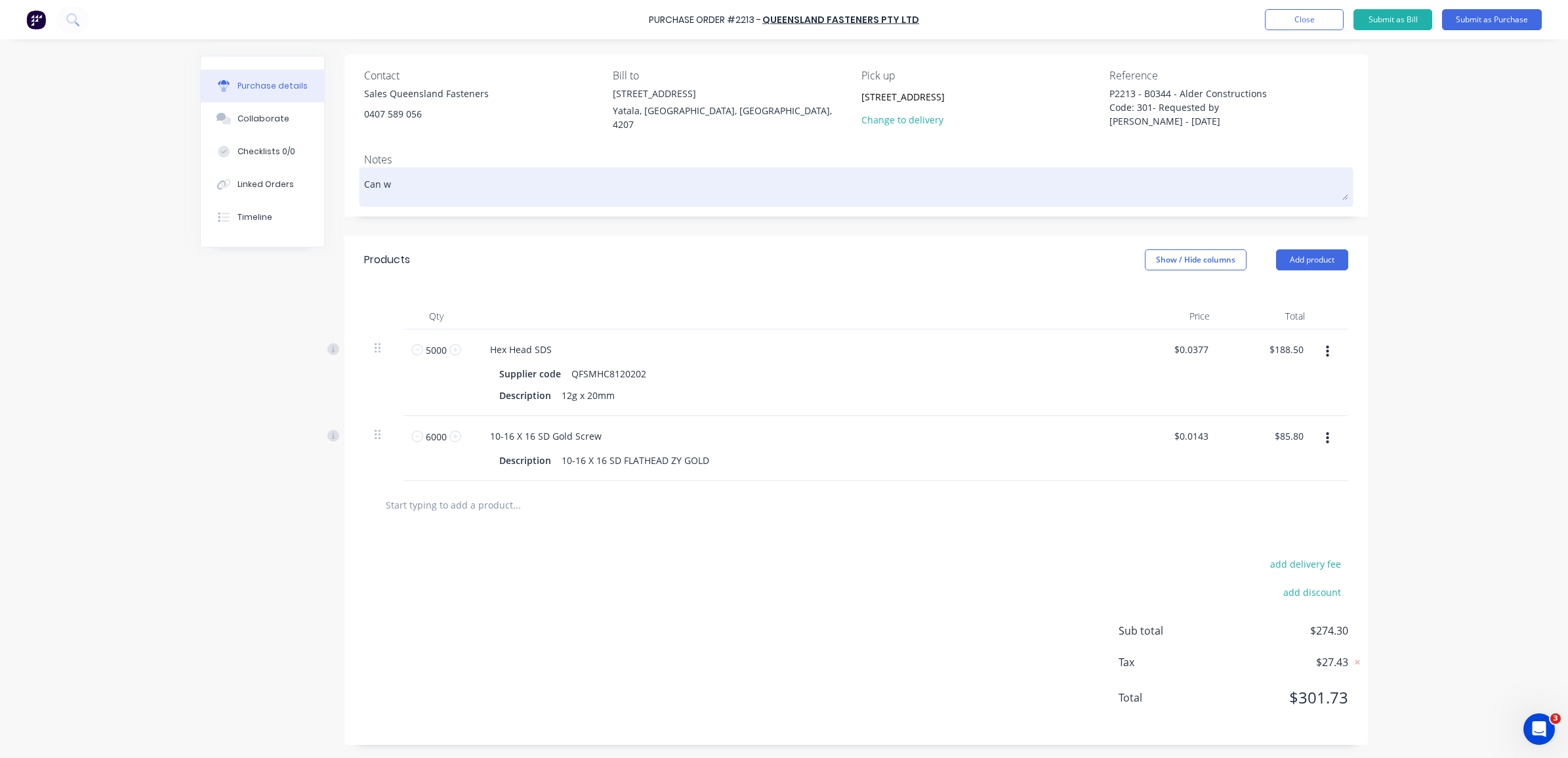
type textarea "Can we"
type textarea "x"
type textarea "Can we"
type textarea "x"
type textarea "Can we p"
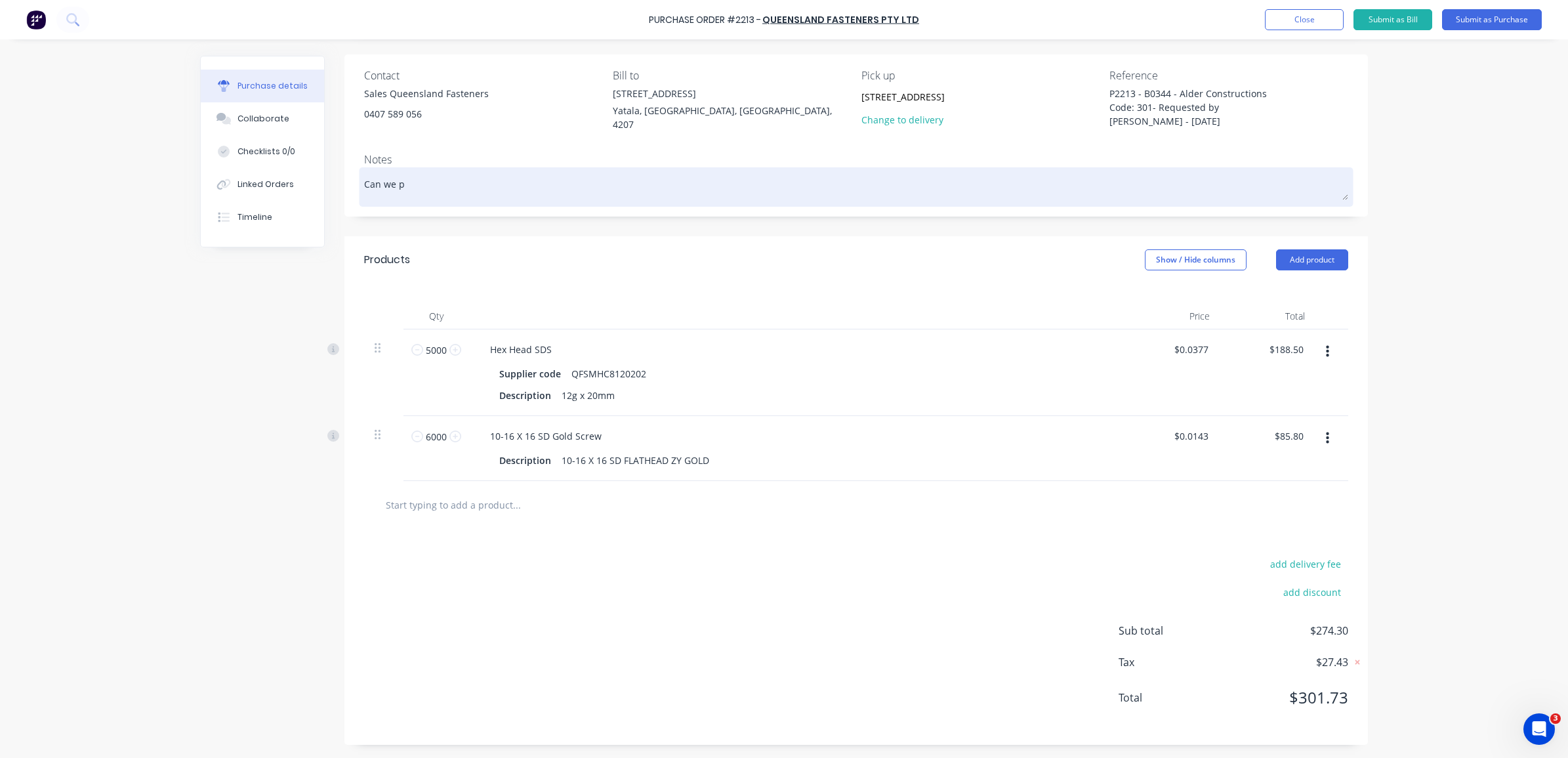
type textarea "x"
type textarea "Can we pl"
type textarea "x"
type textarea "Can we ple"
type textarea "x"
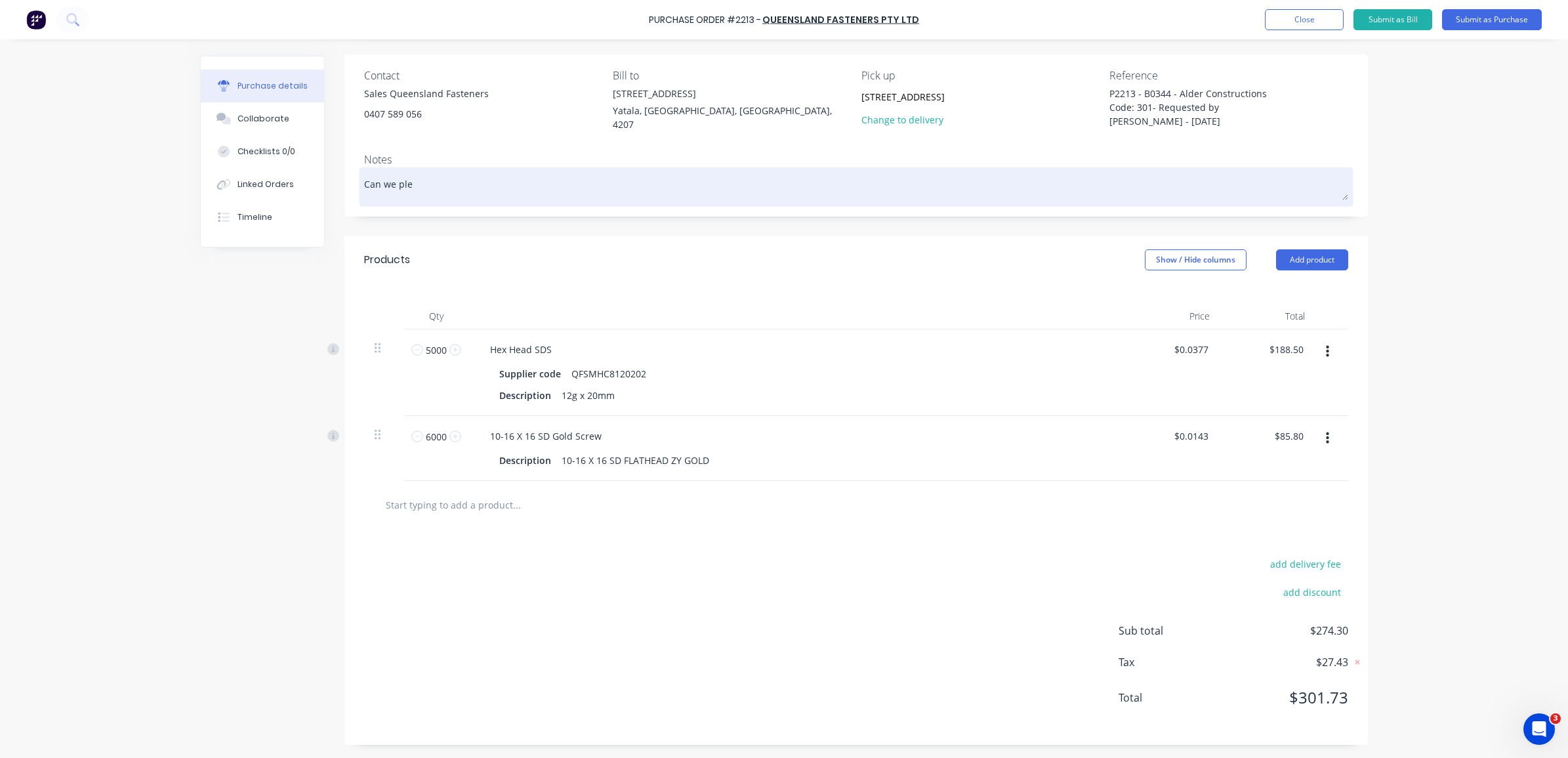
type textarea "Can we plea"
type textarea "x"
type textarea "Can we pleas"
type textarea "x"
type textarea "Can we please"
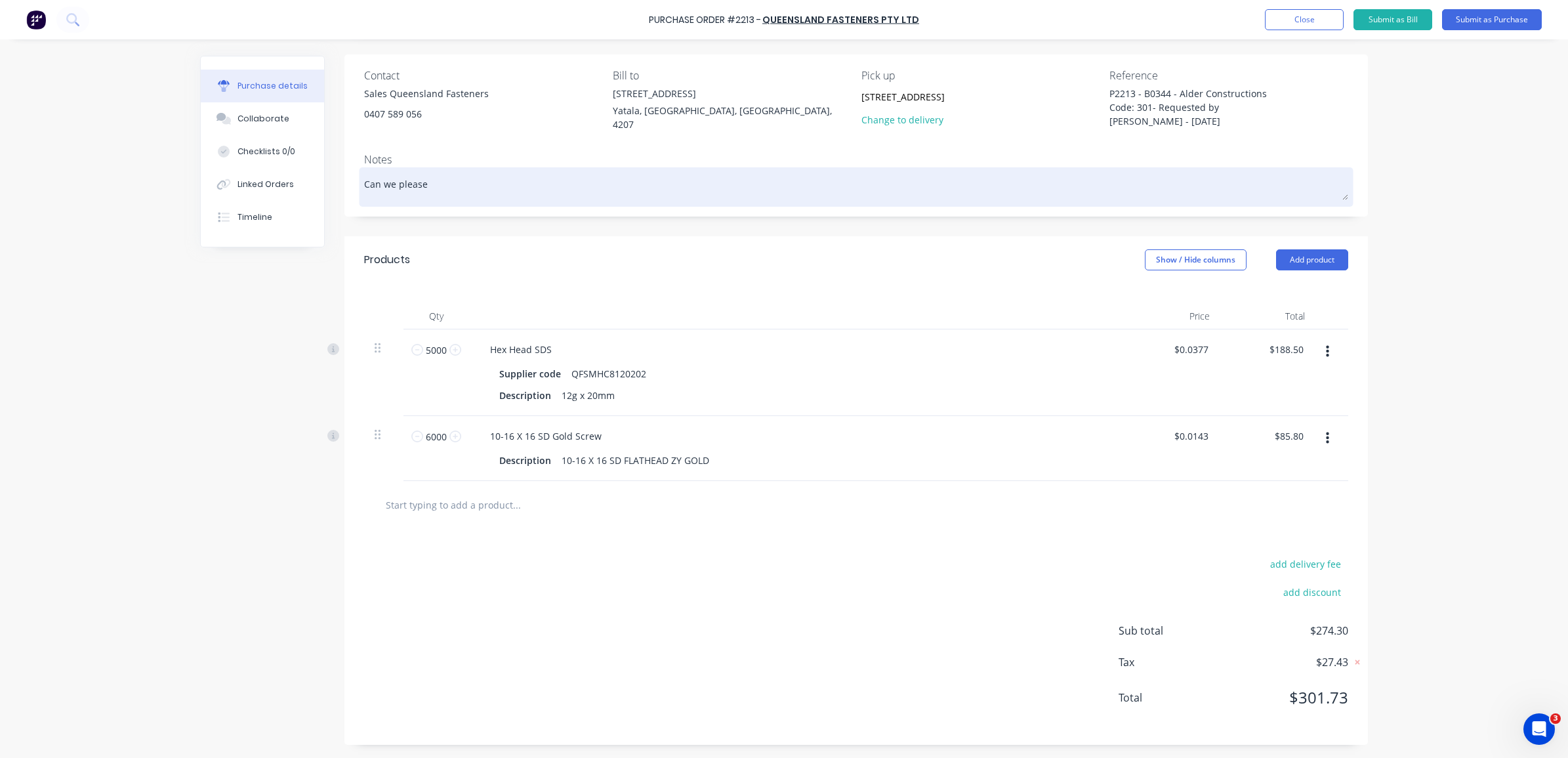
type textarea "x"
type textarea "Can we please"
type textarea "x"
type textarea "Can we please p"
type textarea "x"
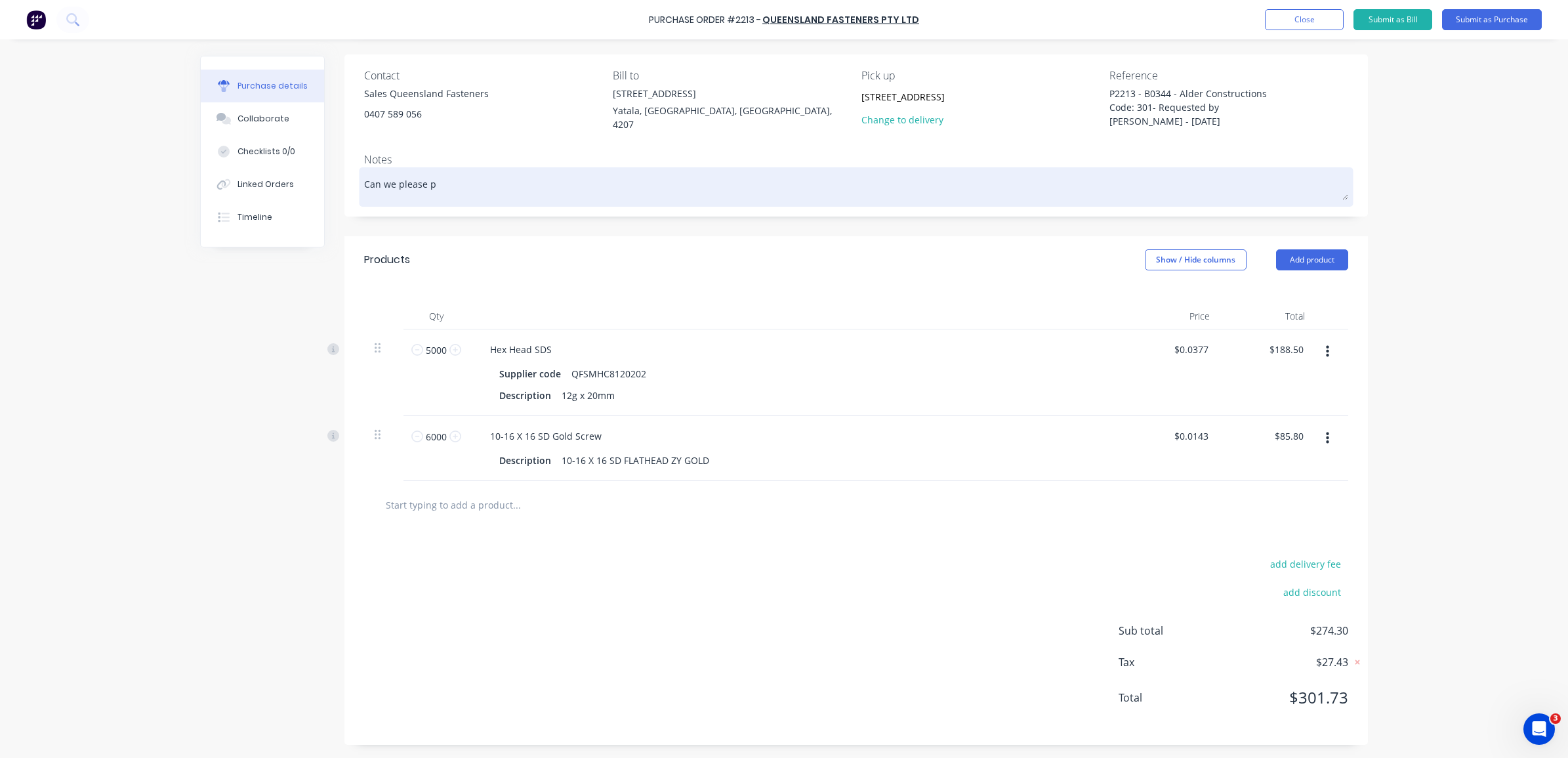
type textarea "Can we please pi"
type textarea "x"
type textarea "Can we please pic"
type textarea "x"
type textarea "Can we please pick"
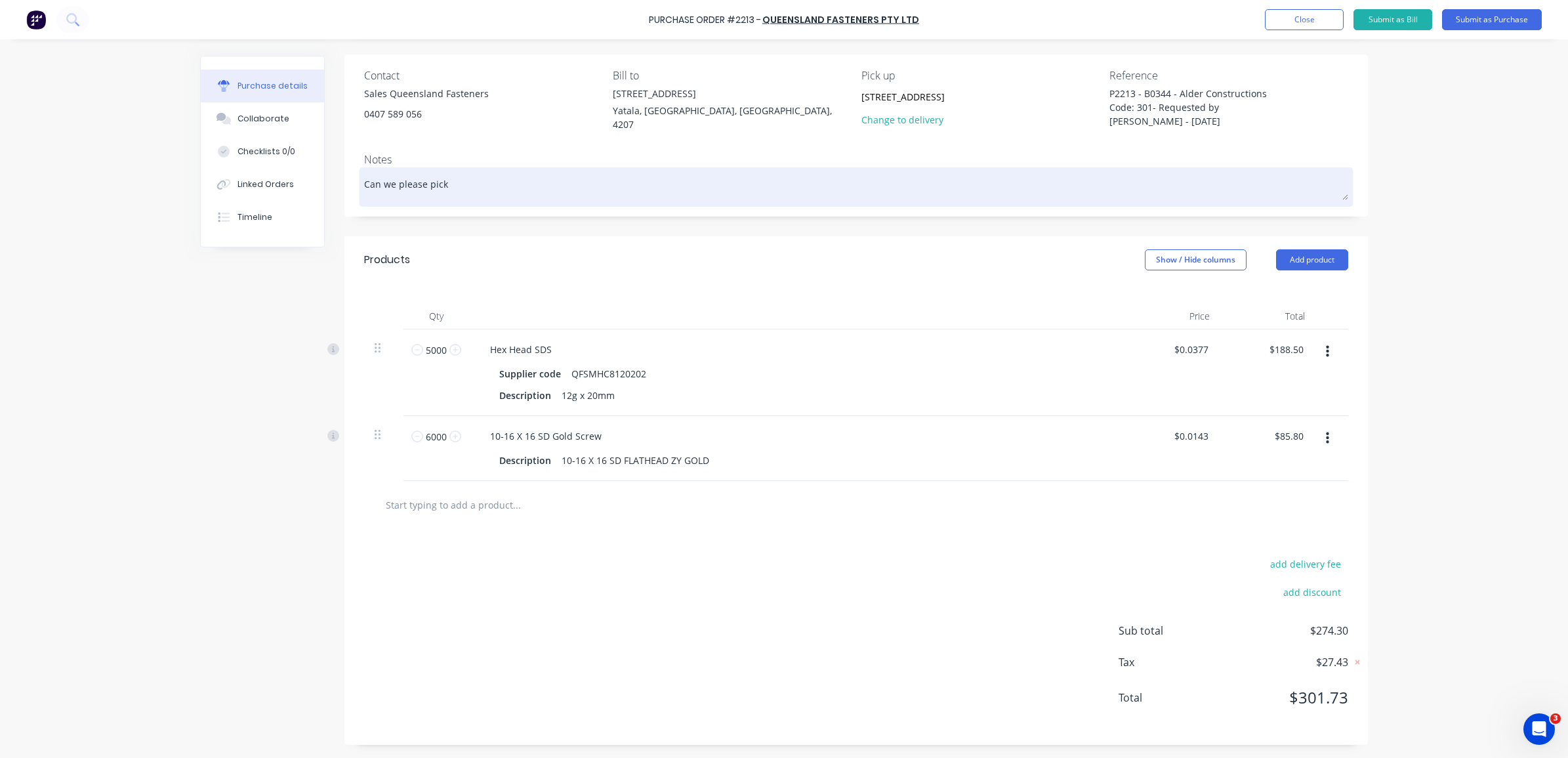
type textarea "x"
type textarea "Can we please pick t"
type textarea "x"
type textarea "Can we please pick th"
type textarea "x"
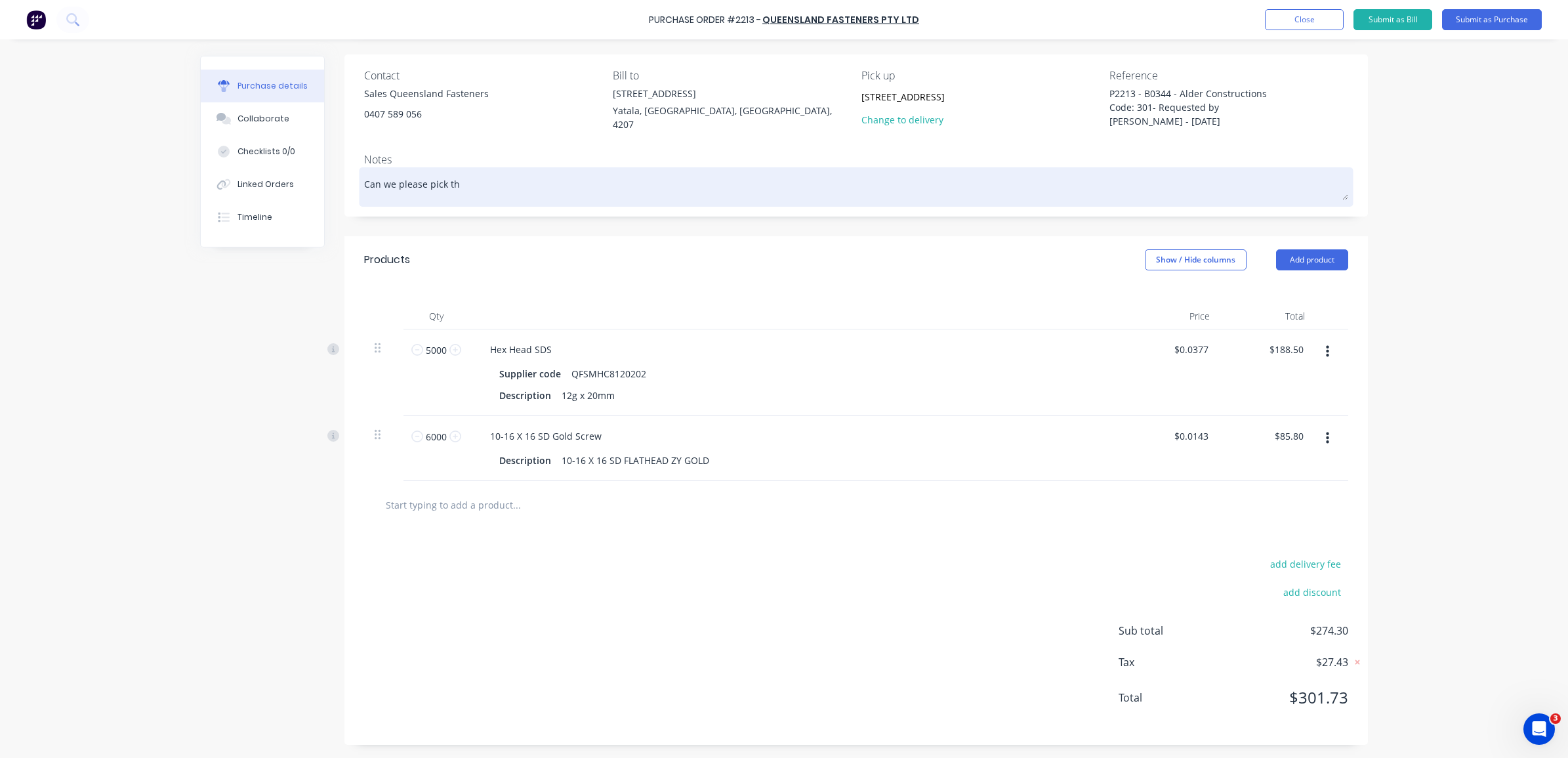
type textarea "Can we please pick thi"
type textarea "x"
type textarea "Can we please pick this"
type textarea "x"
type textarea "Can we please pick this u"
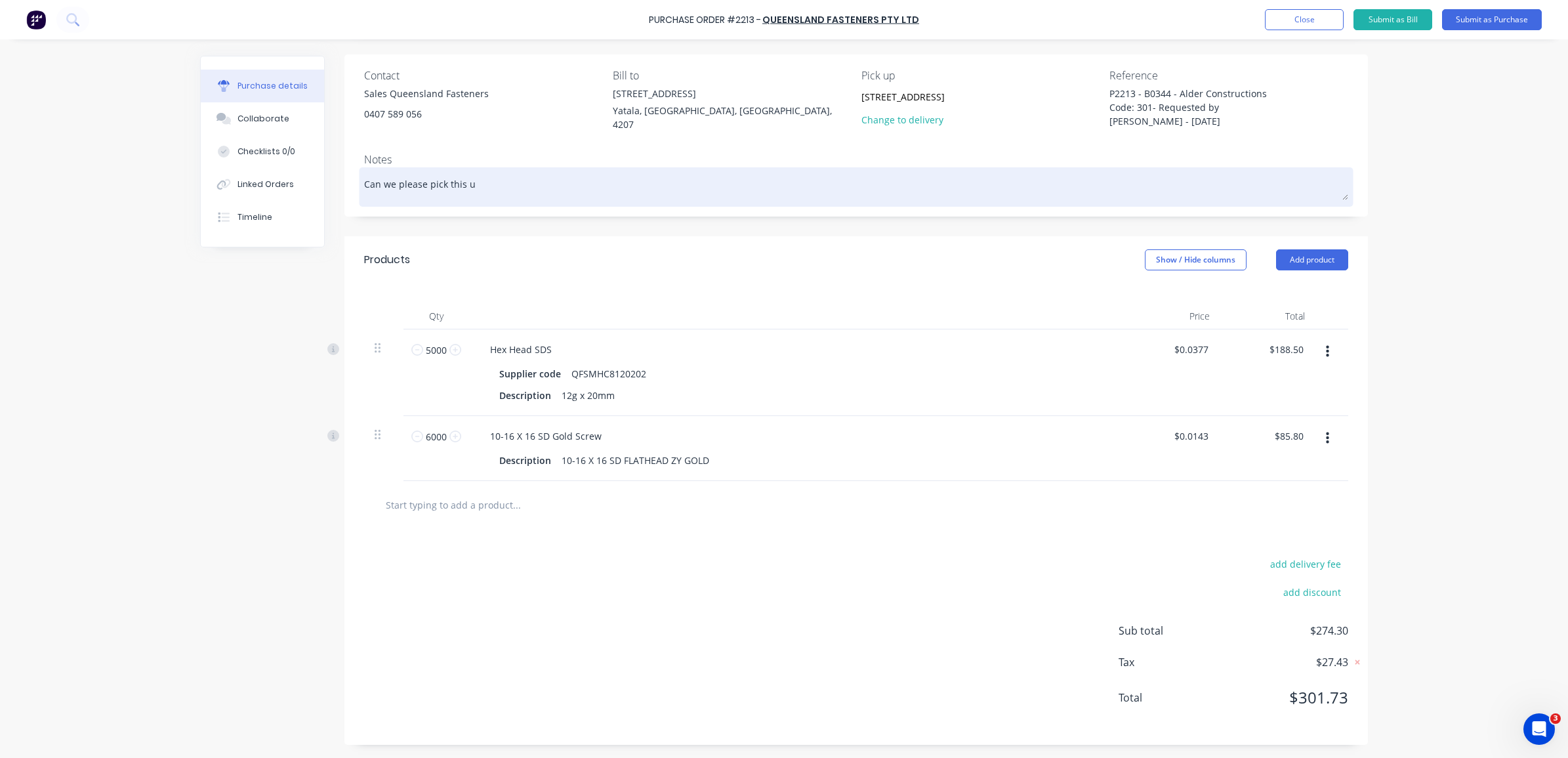
type textarea "x"
type textarea "Can we please pick this up"
type textarea "x"
type textarea "Can we please pick this up"
type textarea "x"
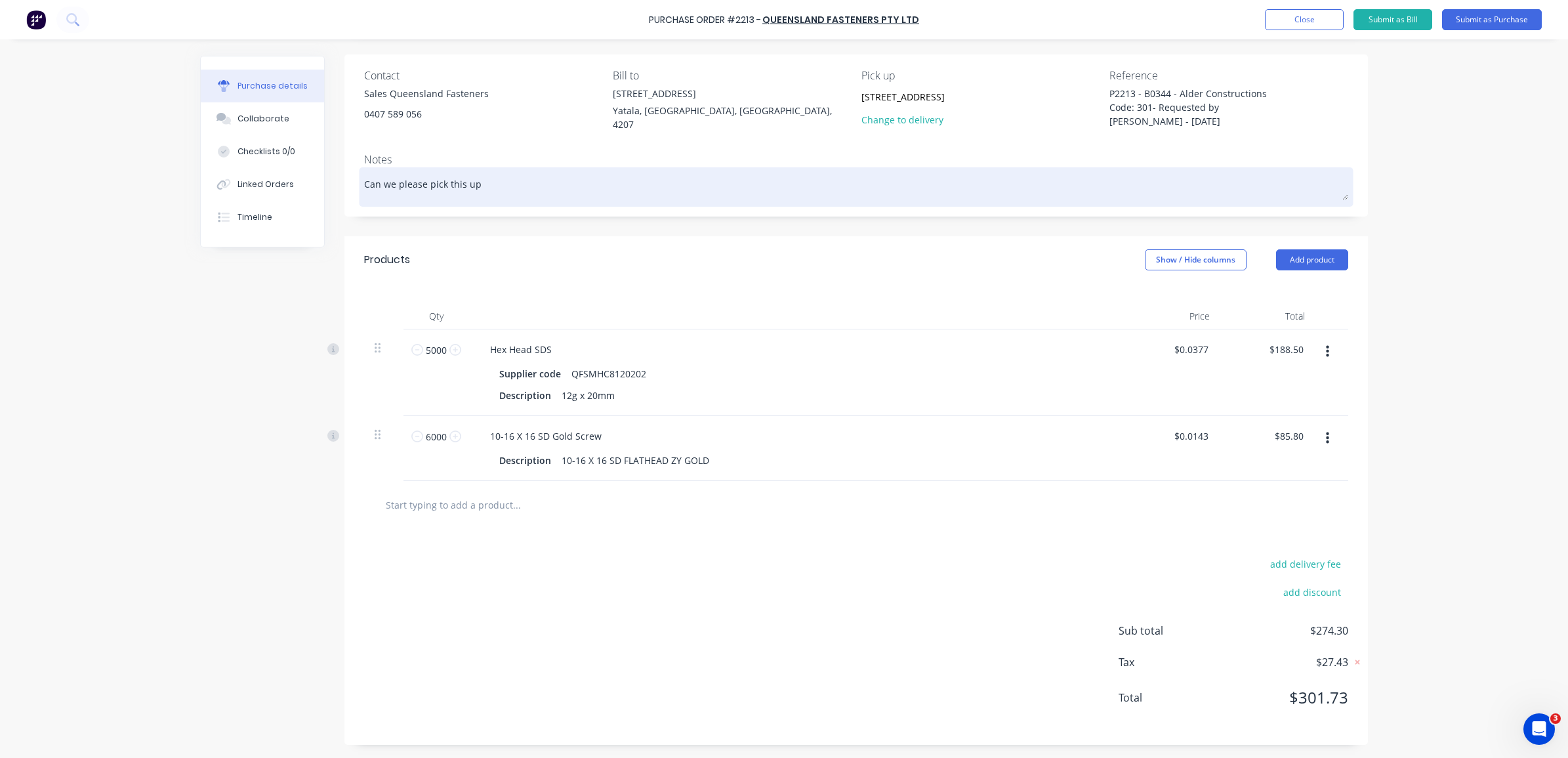
type textarea "Can we please pick this up f"
type textarea "x"
type textarea "Can we please pick this up fr"
type textarea "x"
type textarea "Can we please pick this up fro"
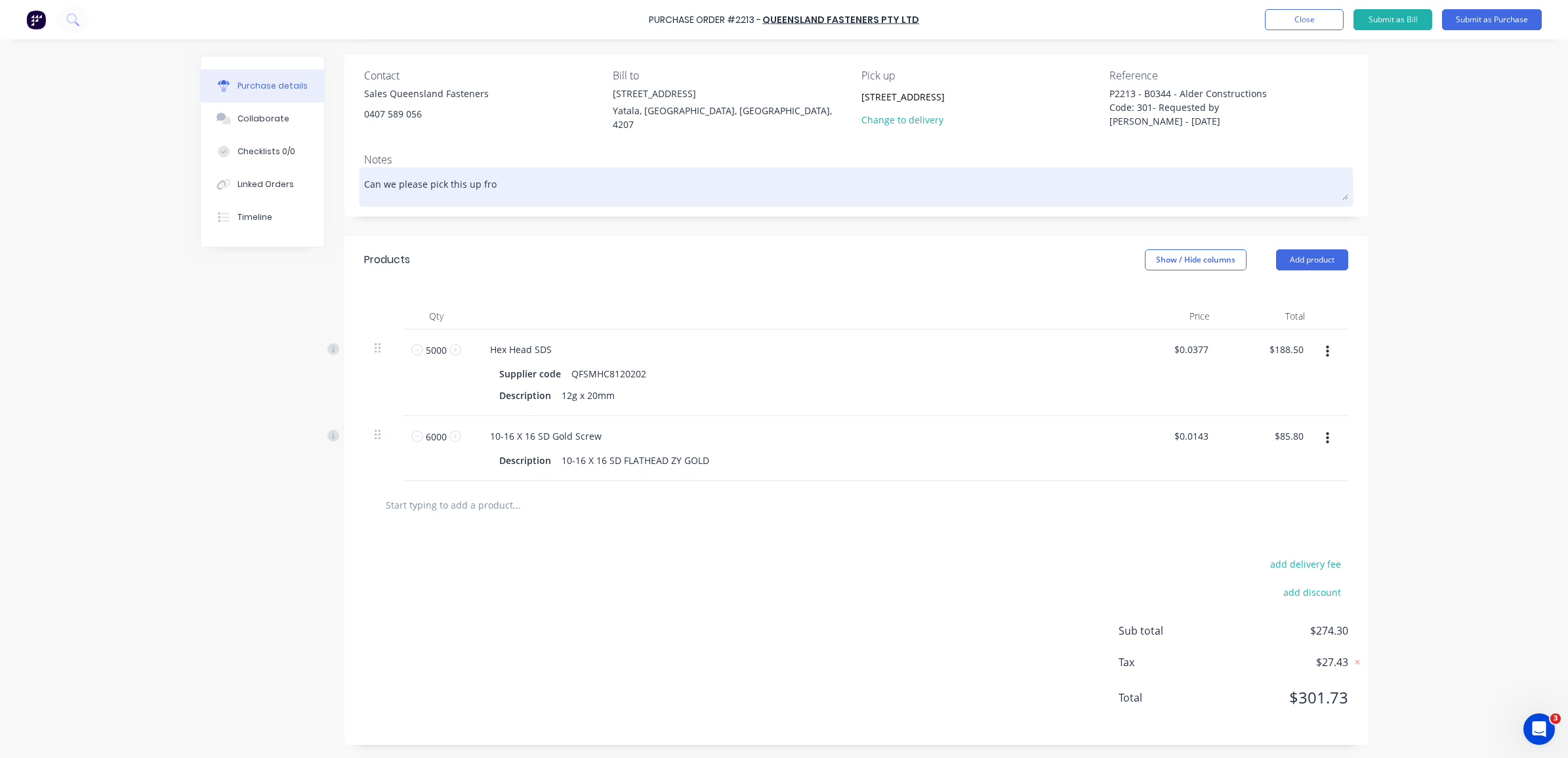
type textarea "x"
type textarea "Can we please pick this up from"
type textarea "x"
type textarea "Can we please pick this up from y"
type textarea "x"
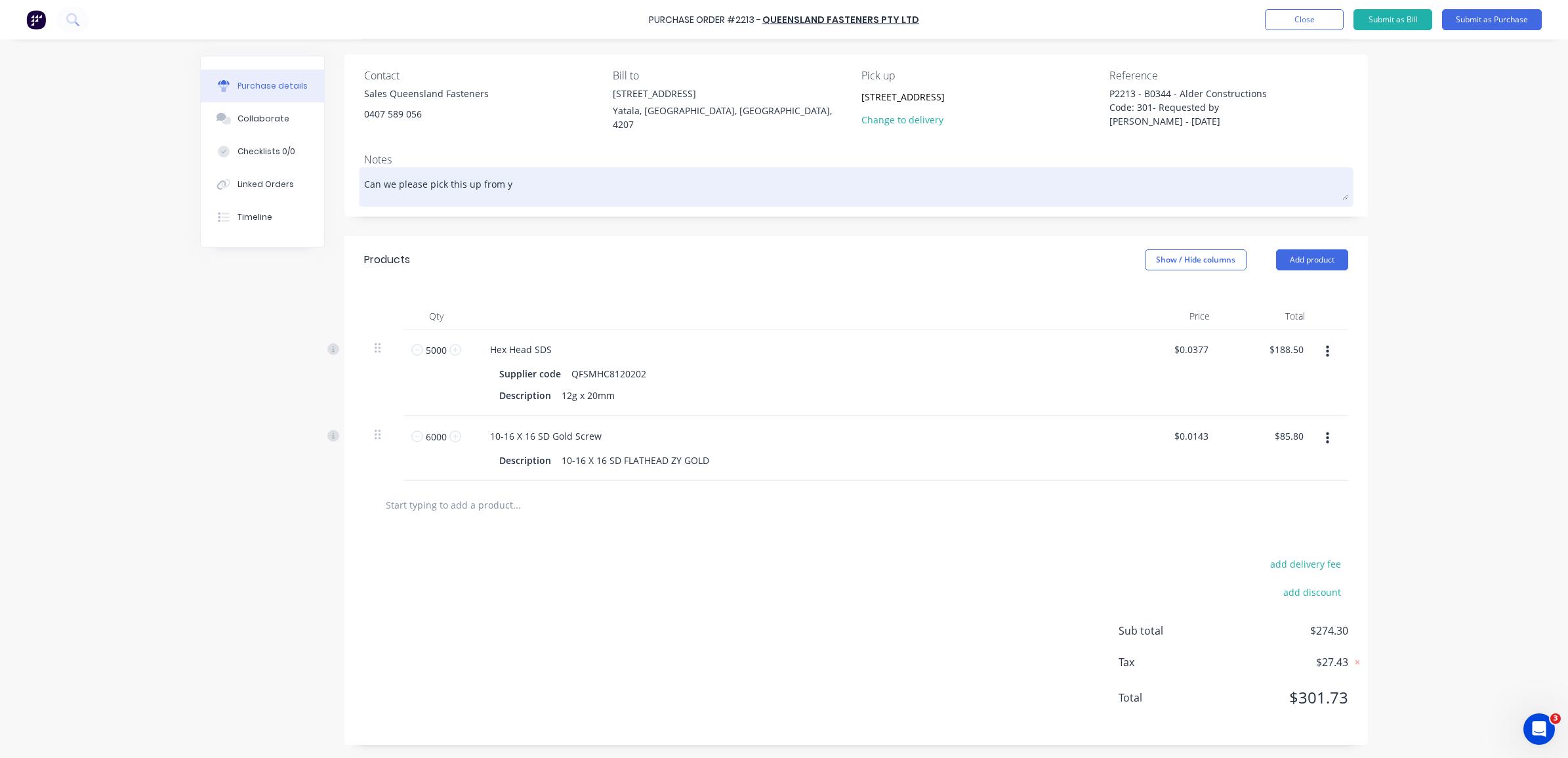
type textarea "Can we please pick this up from yo"
type textarea "x"
drag, startPoint x: 713, startPoint y: 179, endPoint x: 674, endPoint y: 181, distance: 39.1
click at [674, 181] on textarea "Can we please pick this up from your shop tomorrow morning at 6:30am? Thanks." at bounding box center [855, 186] width 984 height 30
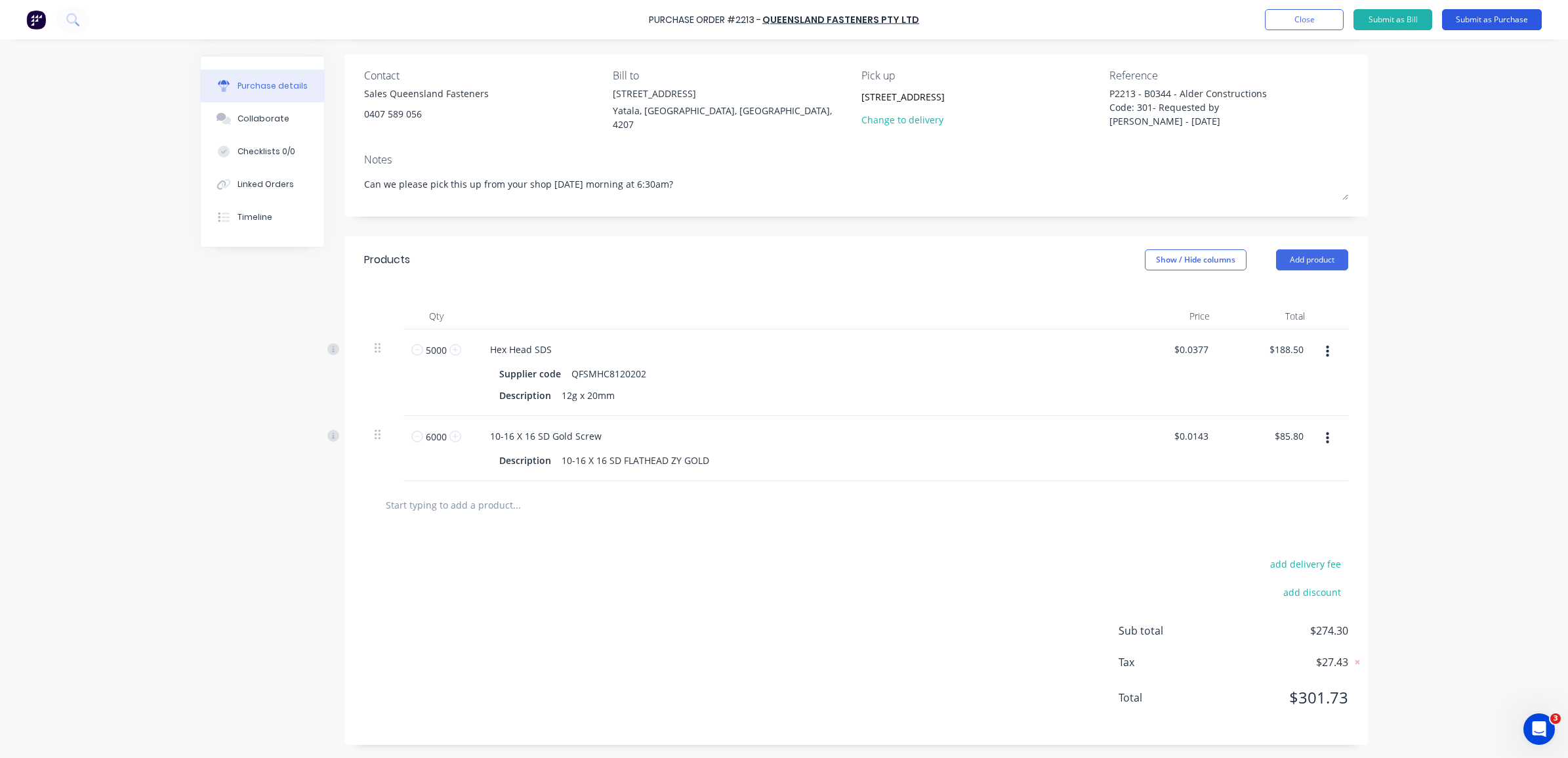
click at [1473, 16] on button "Submit as Purchase" at bounding box center [1491, 19] width 100 height 21
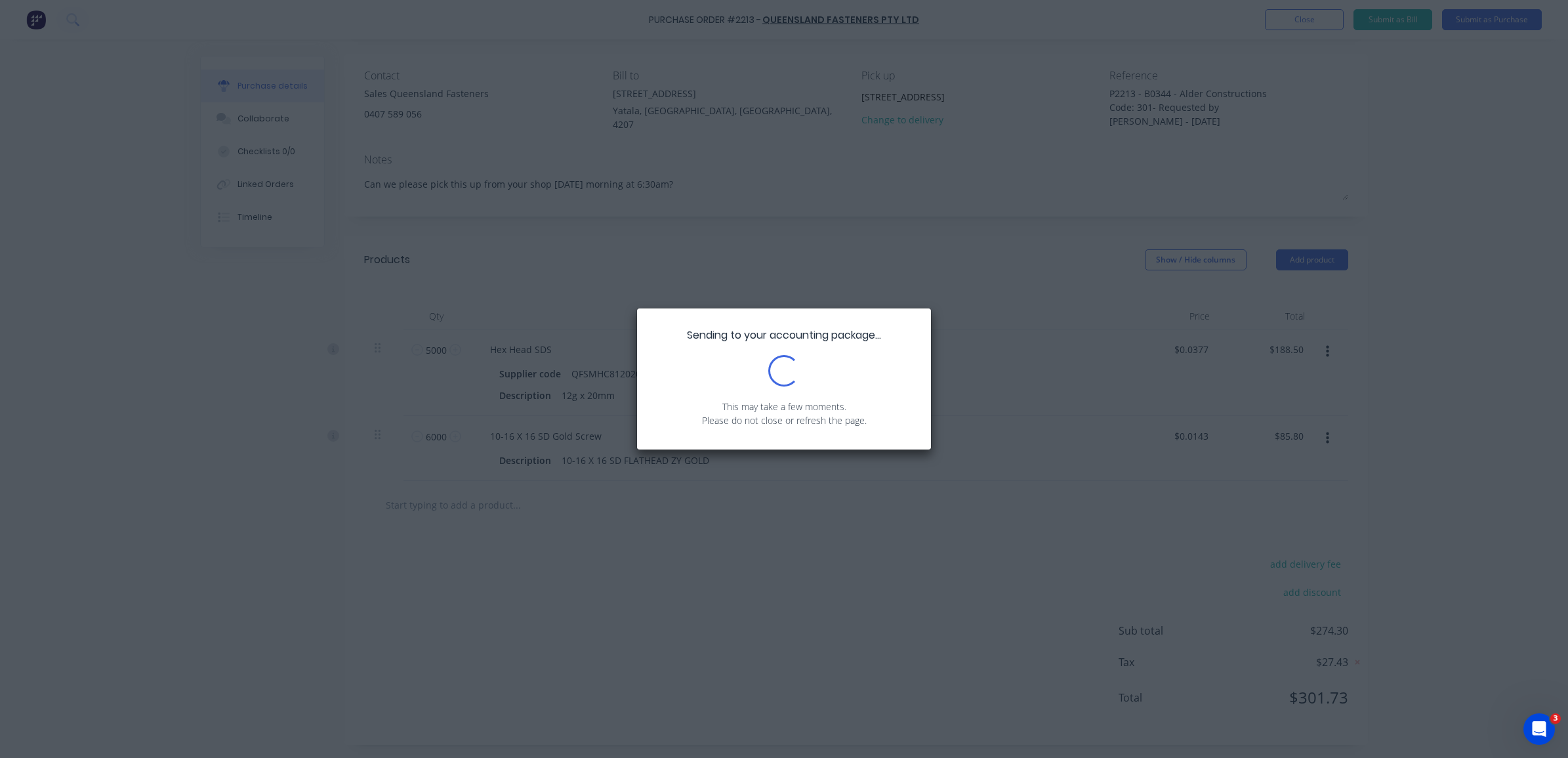
scroll to position [0, 0]
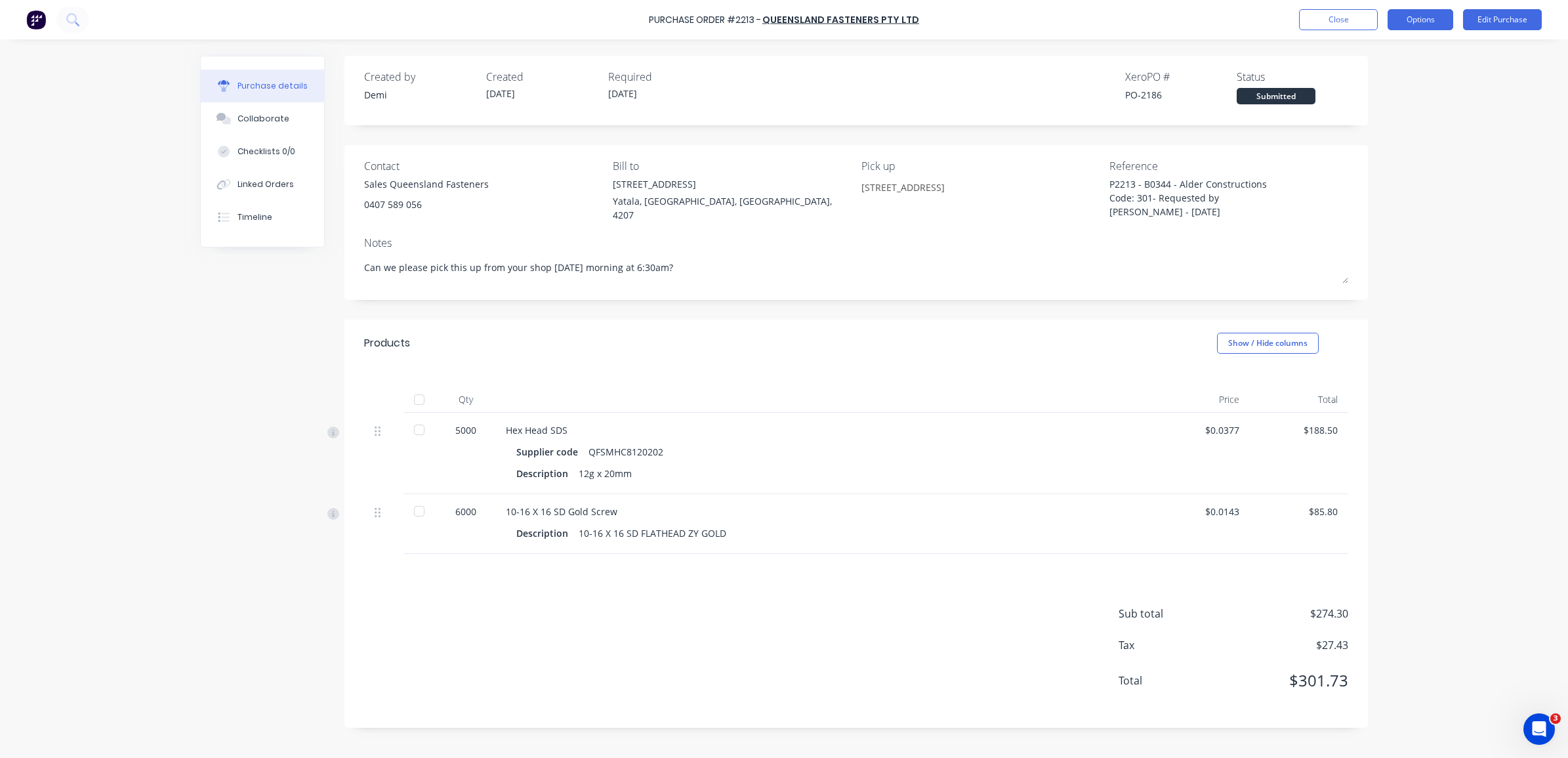
click at [1406, 21] on button "Options" at bounding box center [1420, 19] width 66 height 21
click at [1409, 54] on div "Print / Email" at bounding box center [1391, 53] width 101 height 19
click at [1401, 87] on div "With pricing" at bounding box center [1391, 80] width 101 height 19
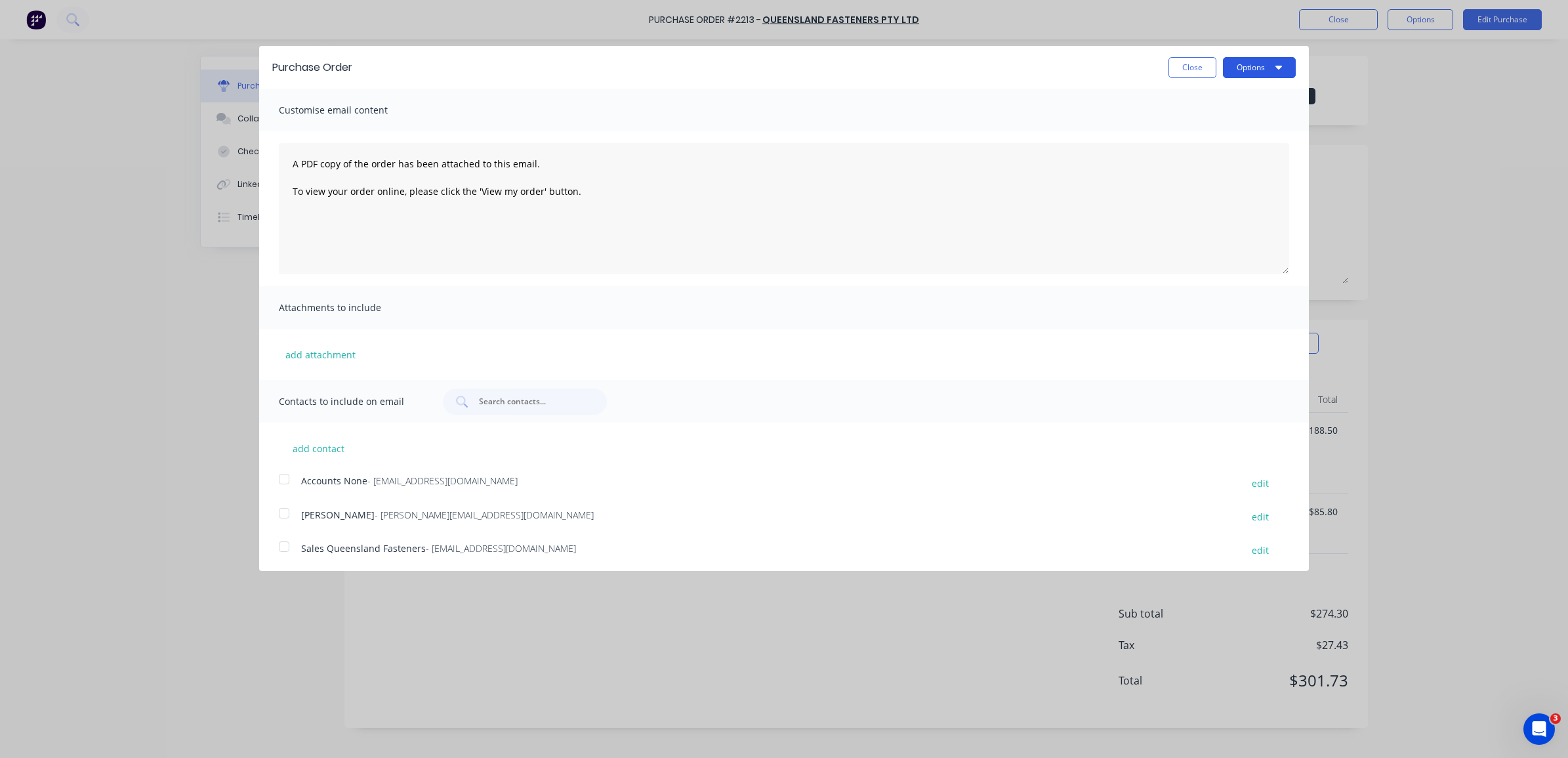
click at [1250, 67] on button "Options" at bounding box center [1259, 67] width 72 height 21
click at [284, 549] on div at bounding box center [283, 546] width 26 height 26
click at [1245, 67] on button "Options" at bounding box center [1259, 67] width 72 height 21
click at [1248, 122] on div "Email" at bounding box center [1233, 127] width 101 height 19
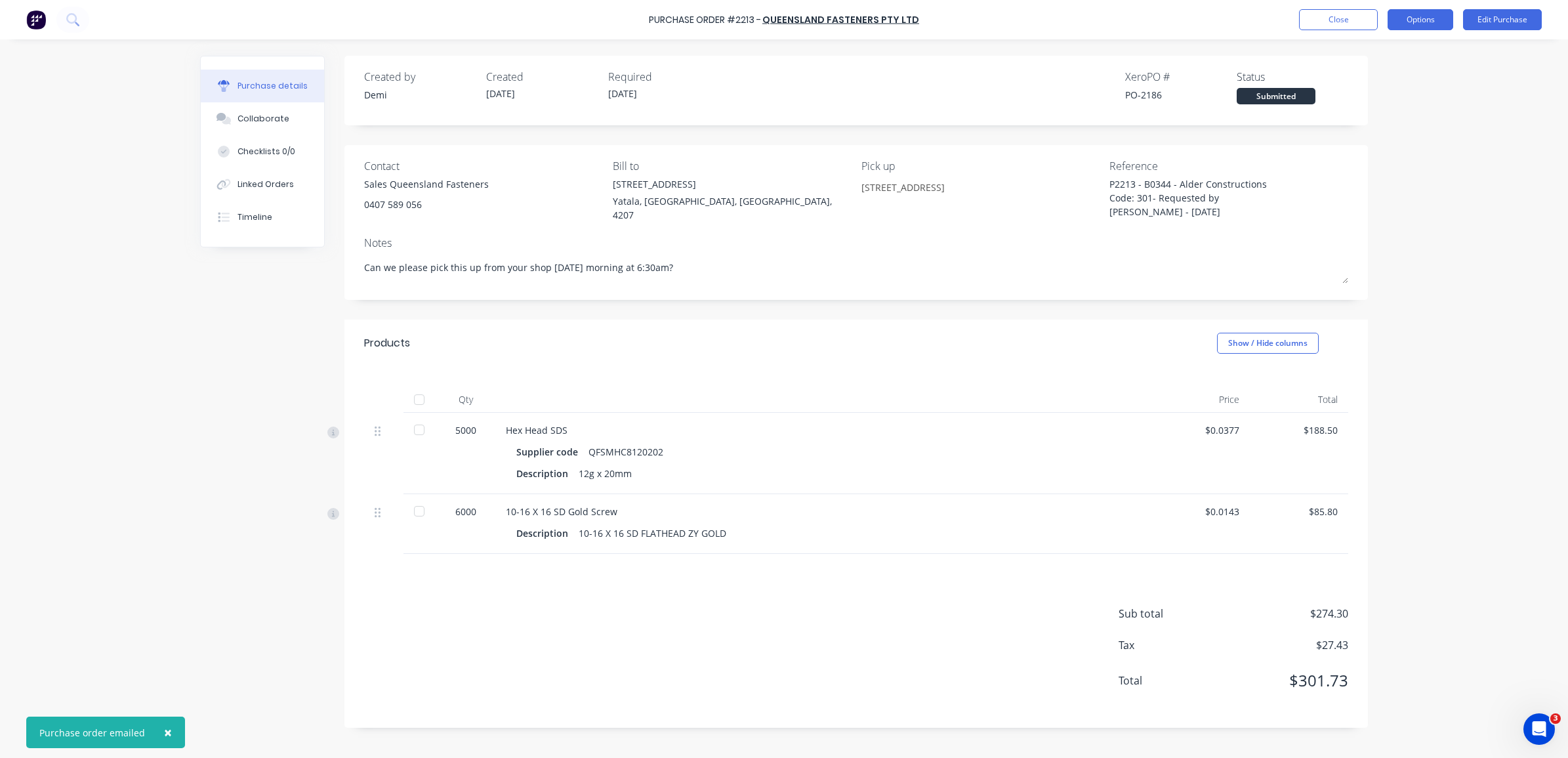
click at [1409, 18] on button "Options" at bounding box center [1420, 19] width 66 height 21
click at [1379, 53] on div "Print / Email" at bounding box center [1391, 53] width 101 height 19
click at [1374, 107] on div "Without pricing" at bounding box center [1391, 106] width 101 height 19
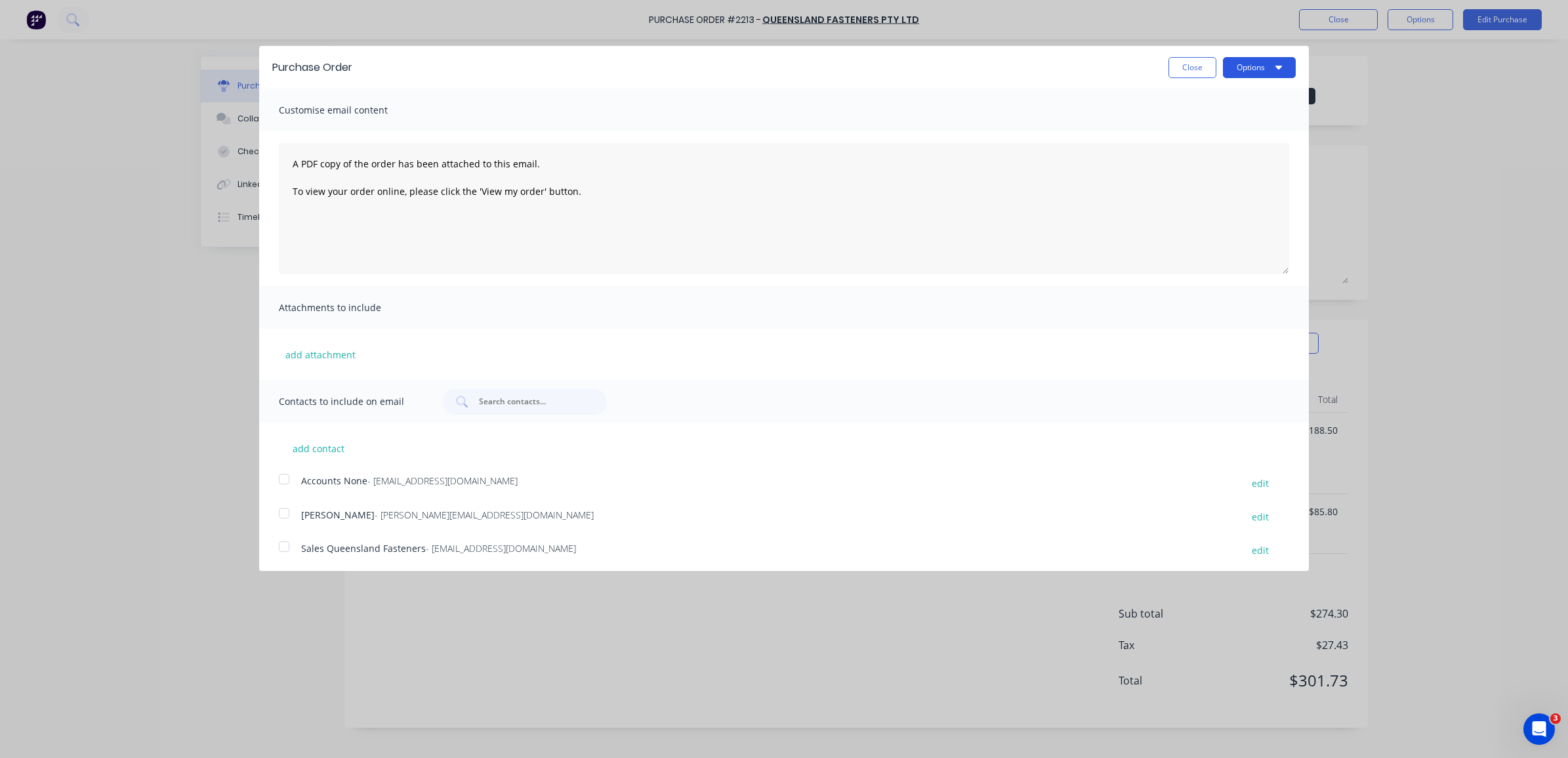
click at [1251, 69] on button "Options" at bounding box center [1259, 67] width 72 height 21
click at [1243, 95] on div "Print" at bounding box center [1233, 101] width 101 height 19
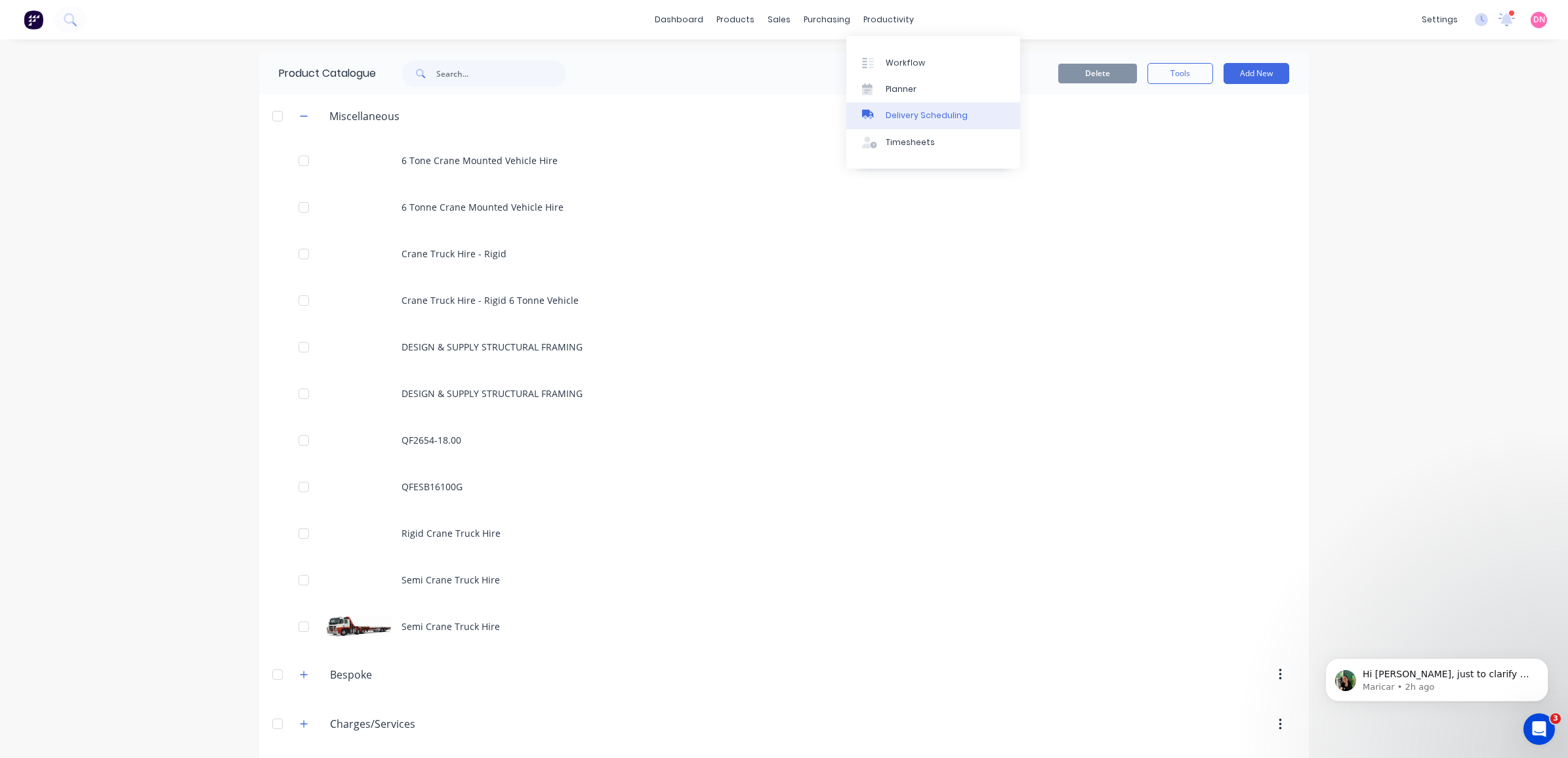
click at [936, 126] on link "Delivery Scheduling" at bounding box center [933, 115] width 174 height 26
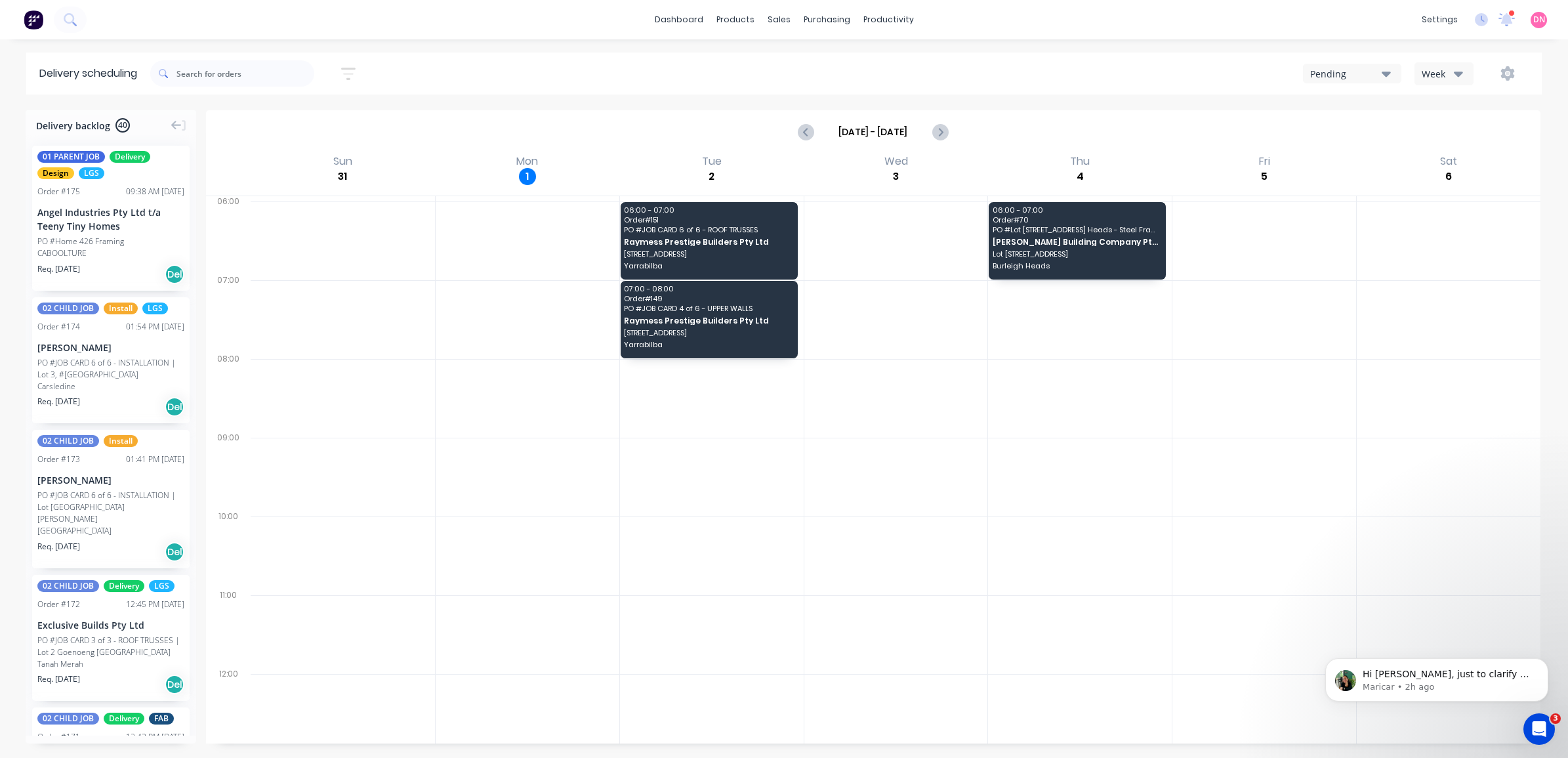
click at [1385, 72] on icon "button" at bounding box center [1386, 74] width 9 height 5
click at [1371, 181] on div "AAA Logistics" at bounding box center [1377, 186] width 148 height 26
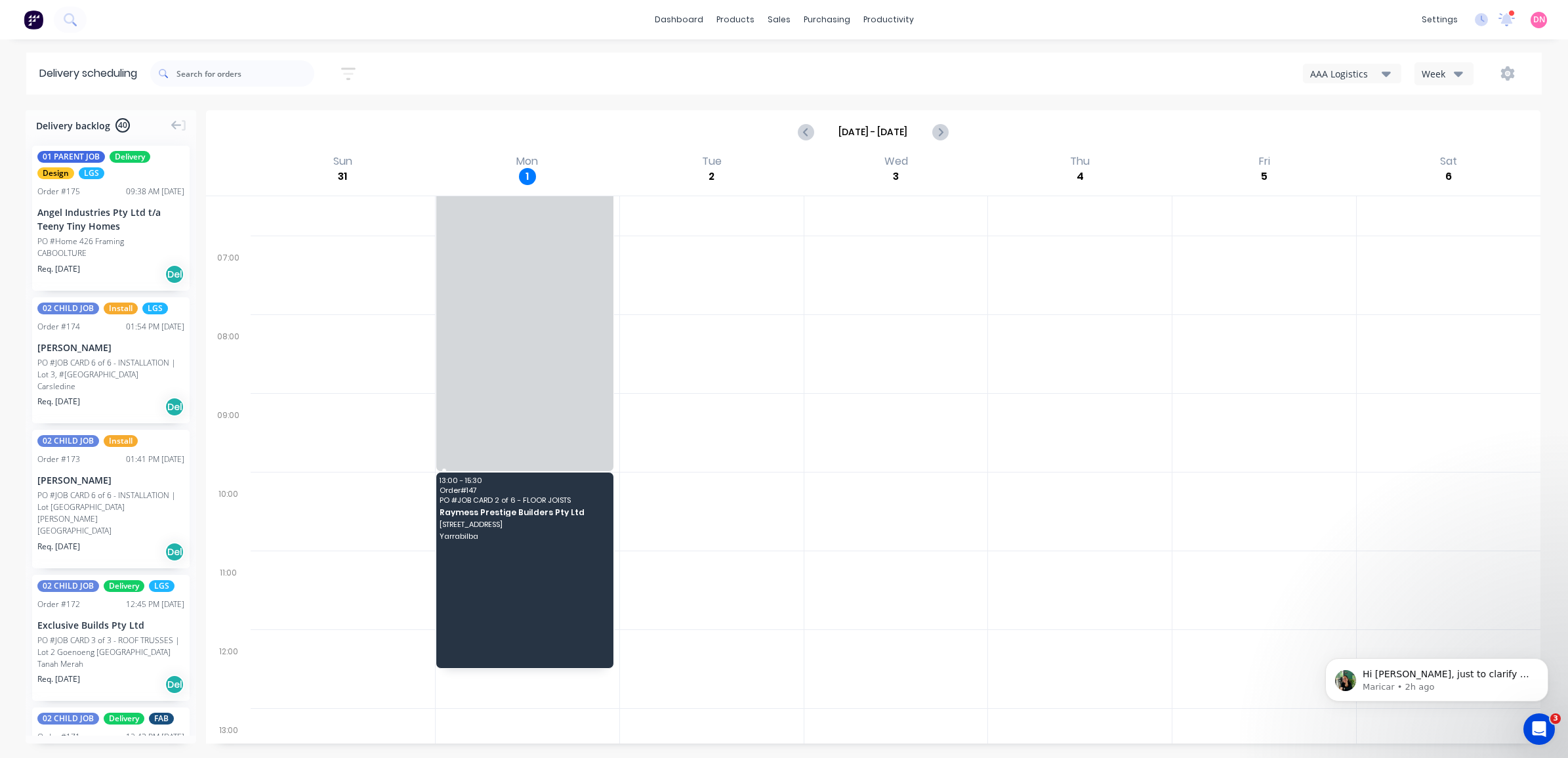
scroll to position [290, 0]
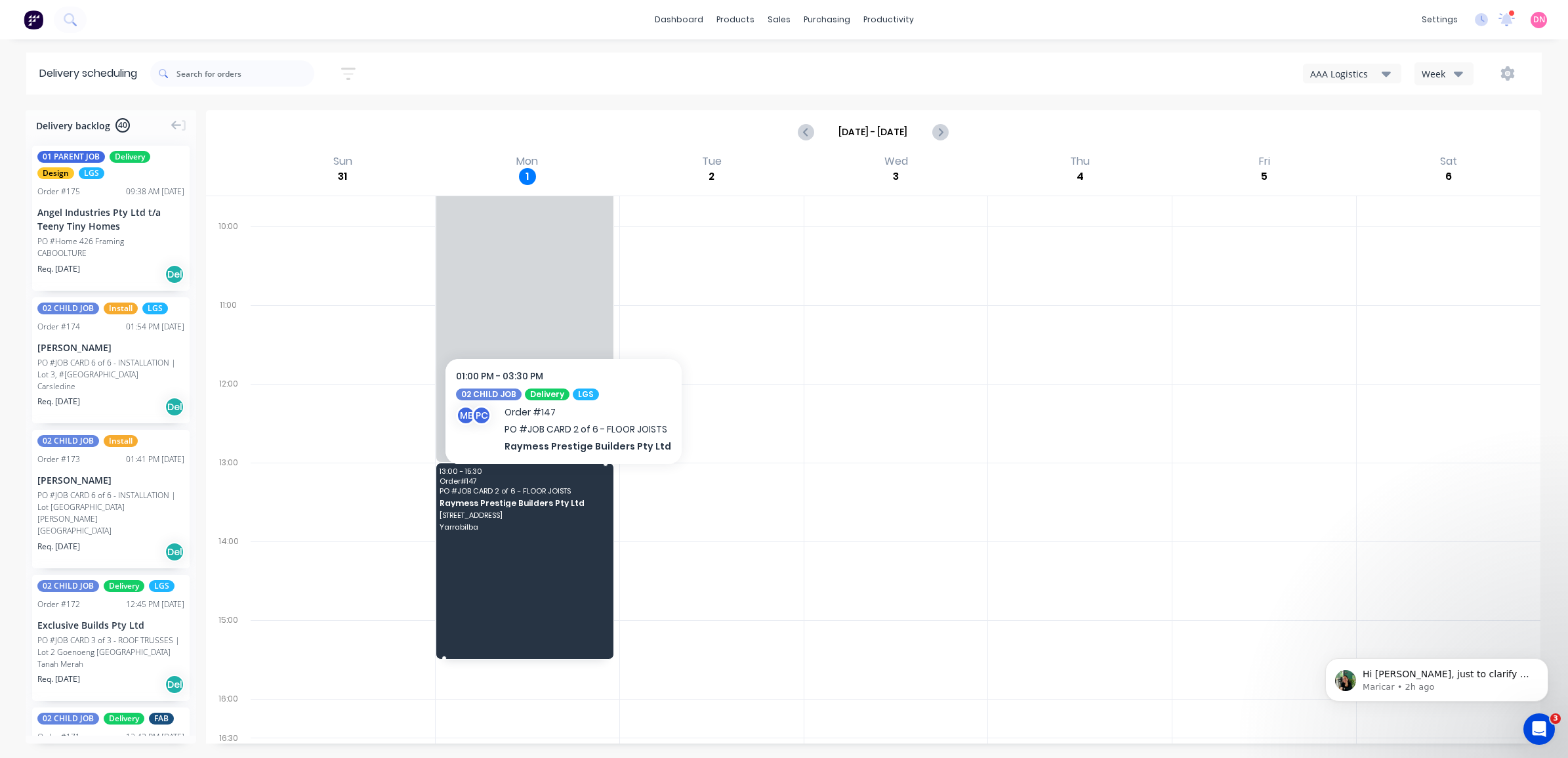
click at [562, 484] on span "Order # 147" at bounding box center [523, 481] width 168 height 8
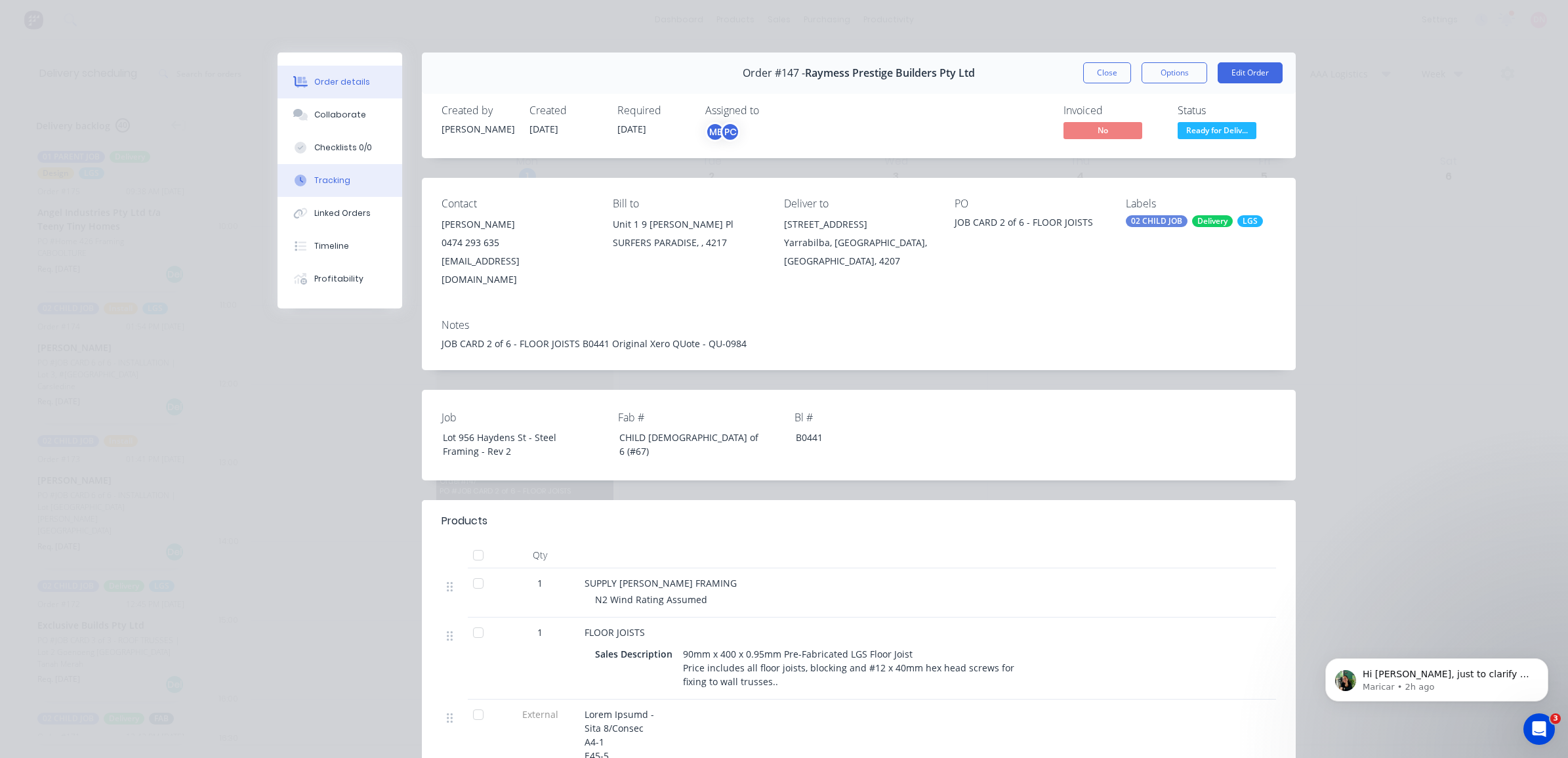
click at [353, 190] on button "Tracking" at bounding box center [339, 180] width 125 height 33
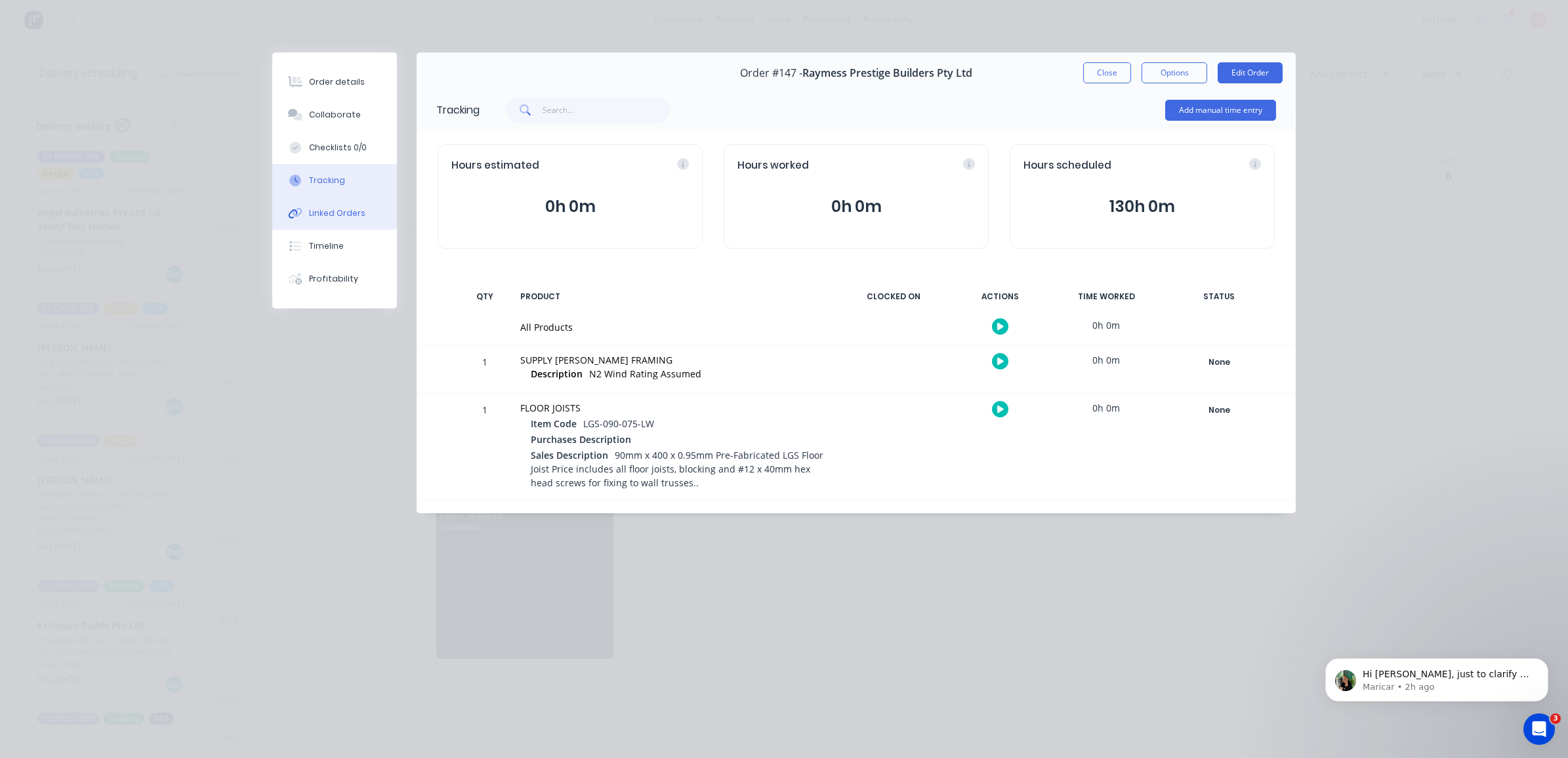
click at [353, 214] on div "Linked Orders" at bounding box center [337, 213] width 56 height 12
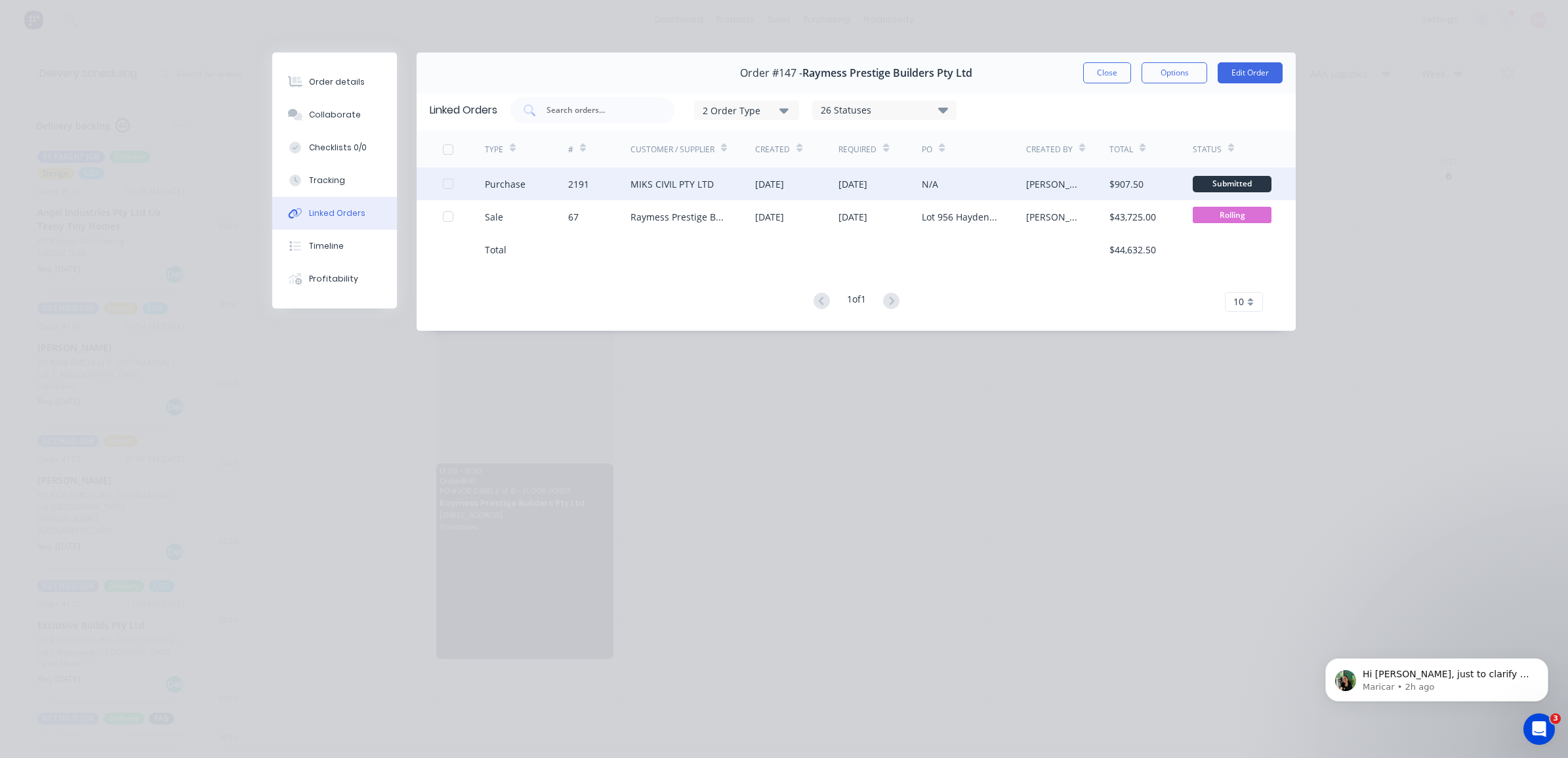
click at [709, 191] on div "MIKS CIVIL PTY LTD" at bounding box center [693, 183] width 125 height 33
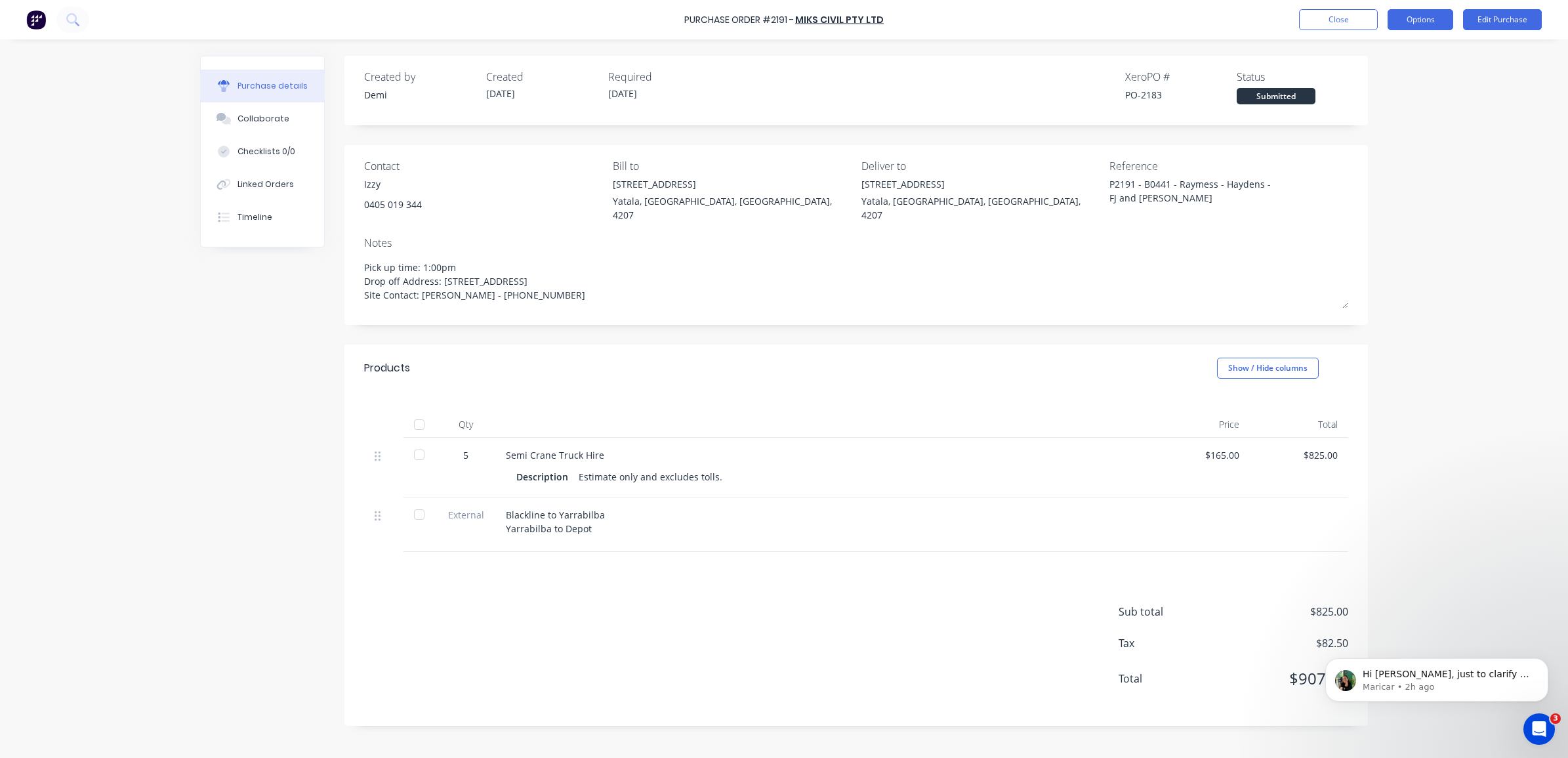
click at [1422, 21] on button "Options" at bounding box center [1420, 19] width 66 height 21
click at [1412, 70] on div "Convert to Bill" at bounding box center [1391, 80] width 101 height 19
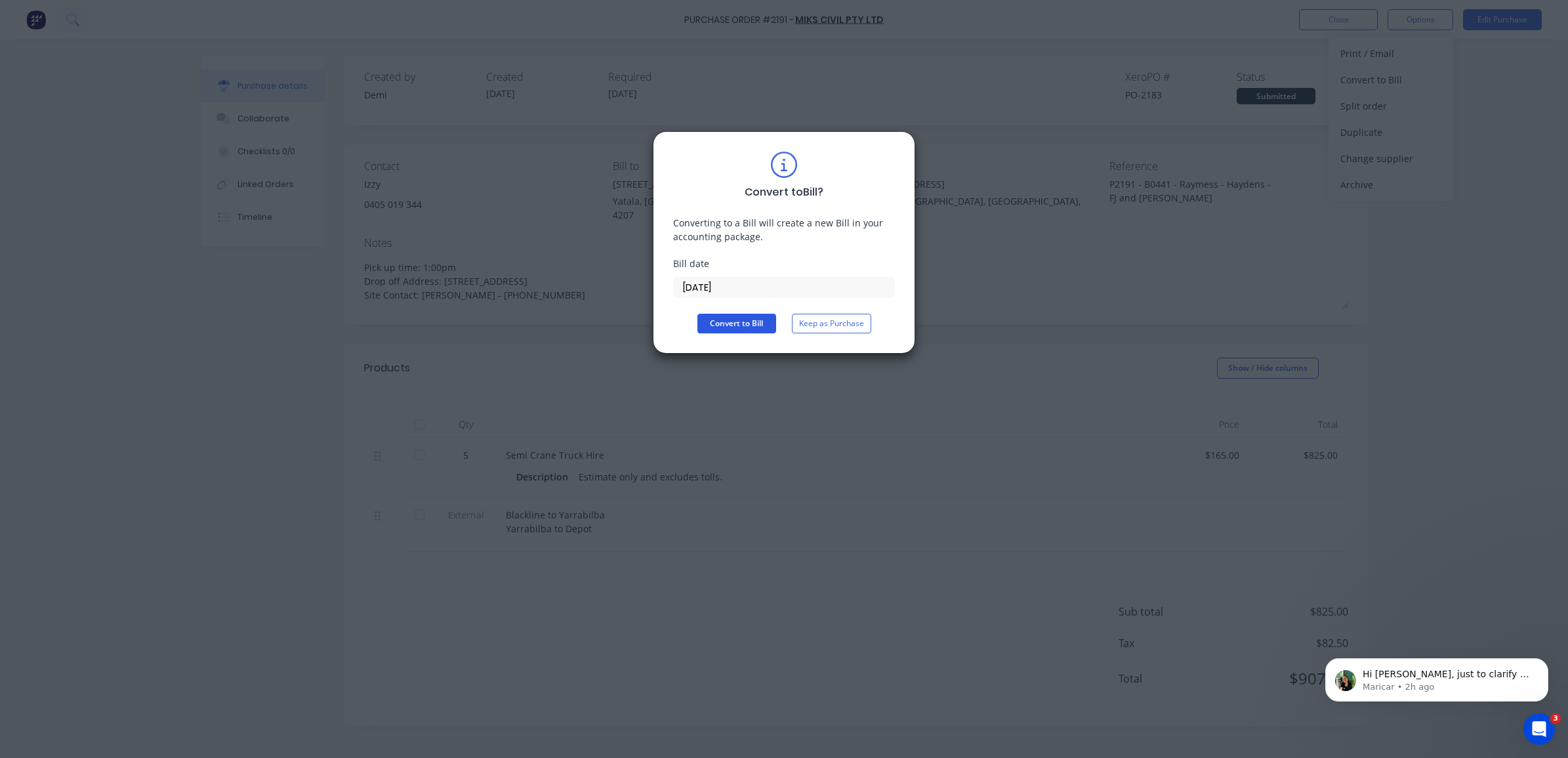
click at [742, 329] on button "Convert to Bill" at bounding box center [736, 323] width 78 height 20
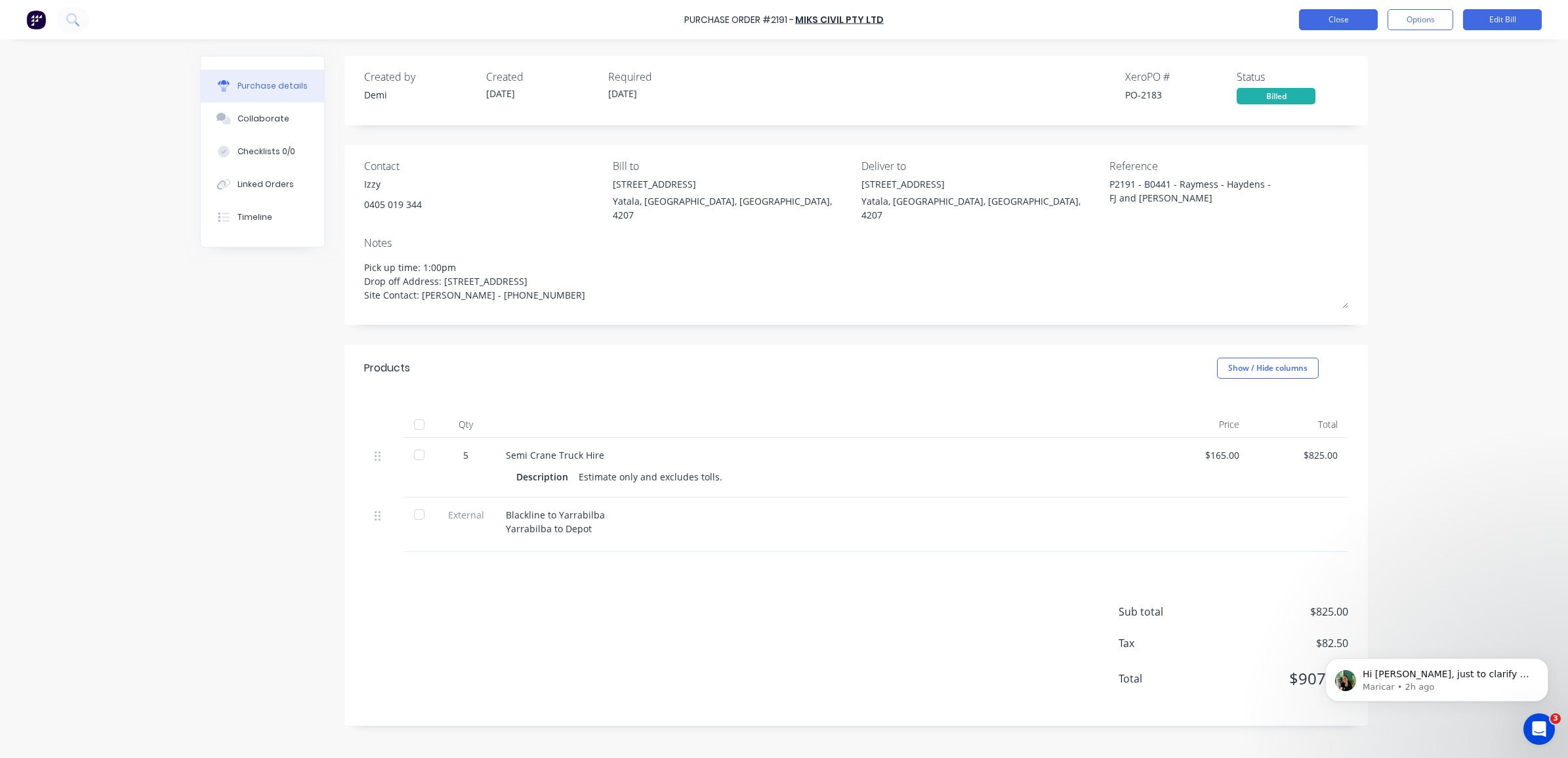
click at [1349, 18] on button "Close" at bounding box center [1338, 19] width 78 height 21
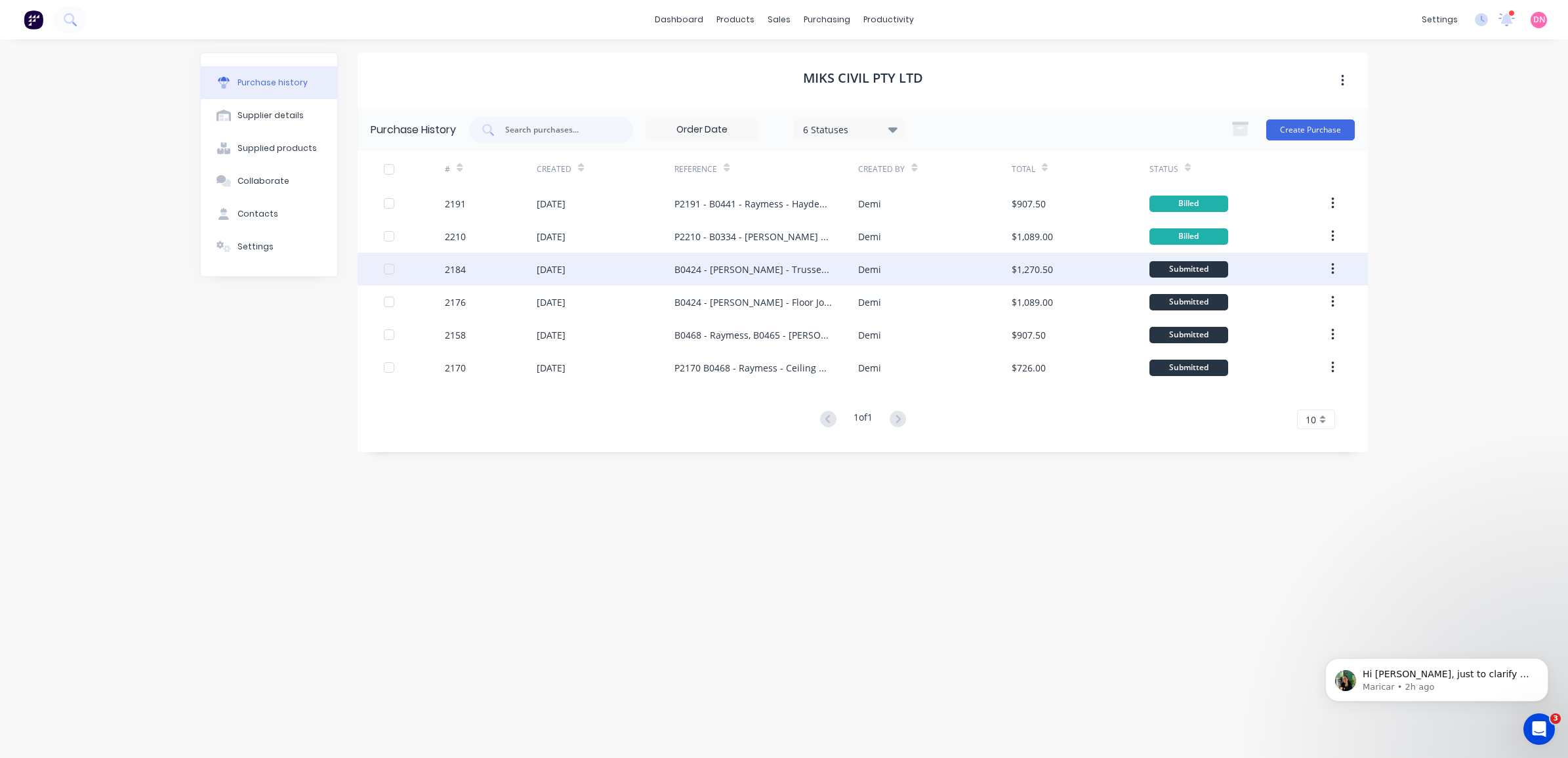
click at [1119, 266] on div "$1,270.50" at bounding box center [1080, 269] width 138 height 33
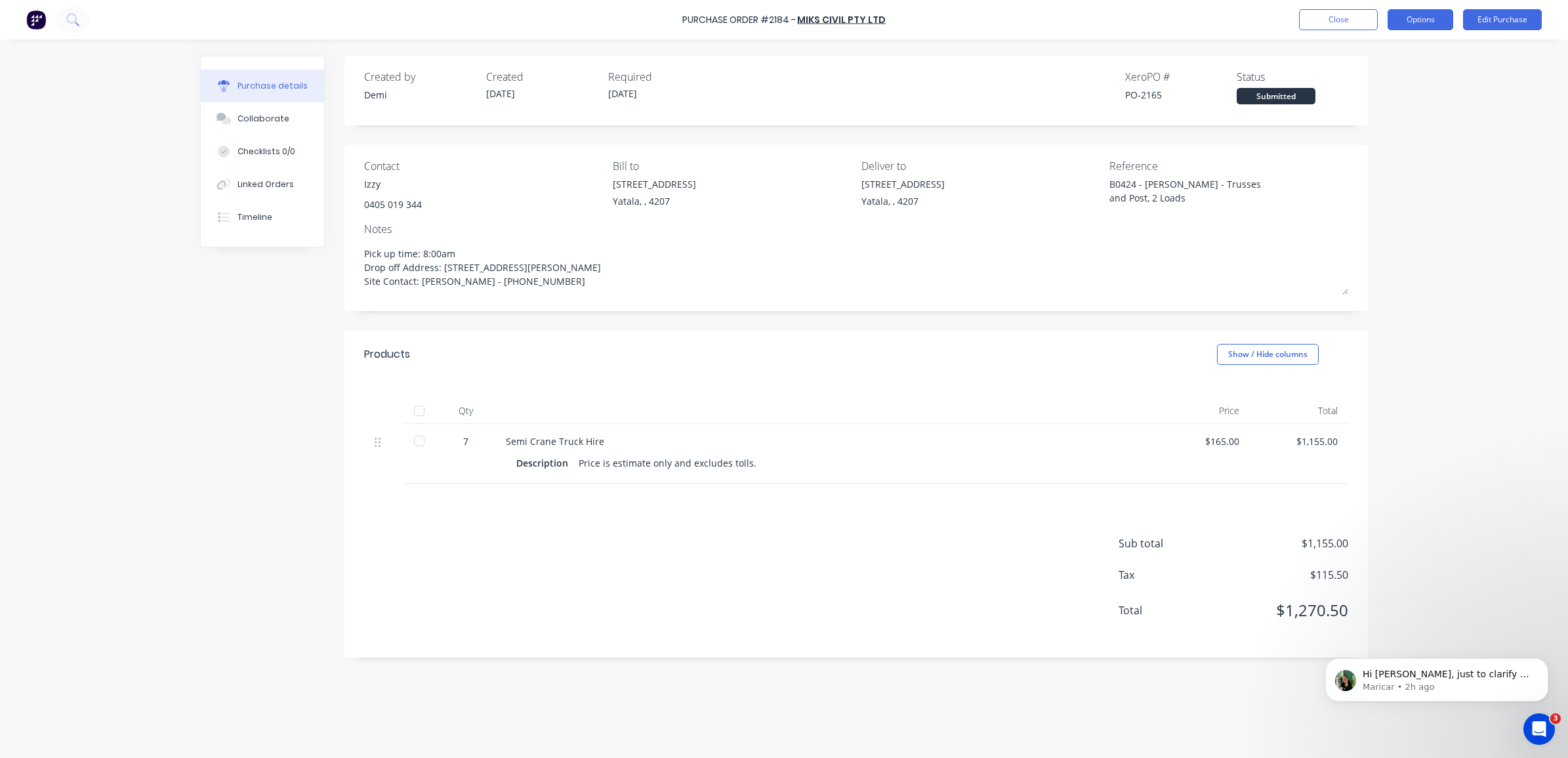
click at [1407, 21] on button "Options" at bounding box center [1420, 19] width 66 height 21
click at [1331, 24] on button "Close" at bounding box center [1338, 19] width 78 height 21
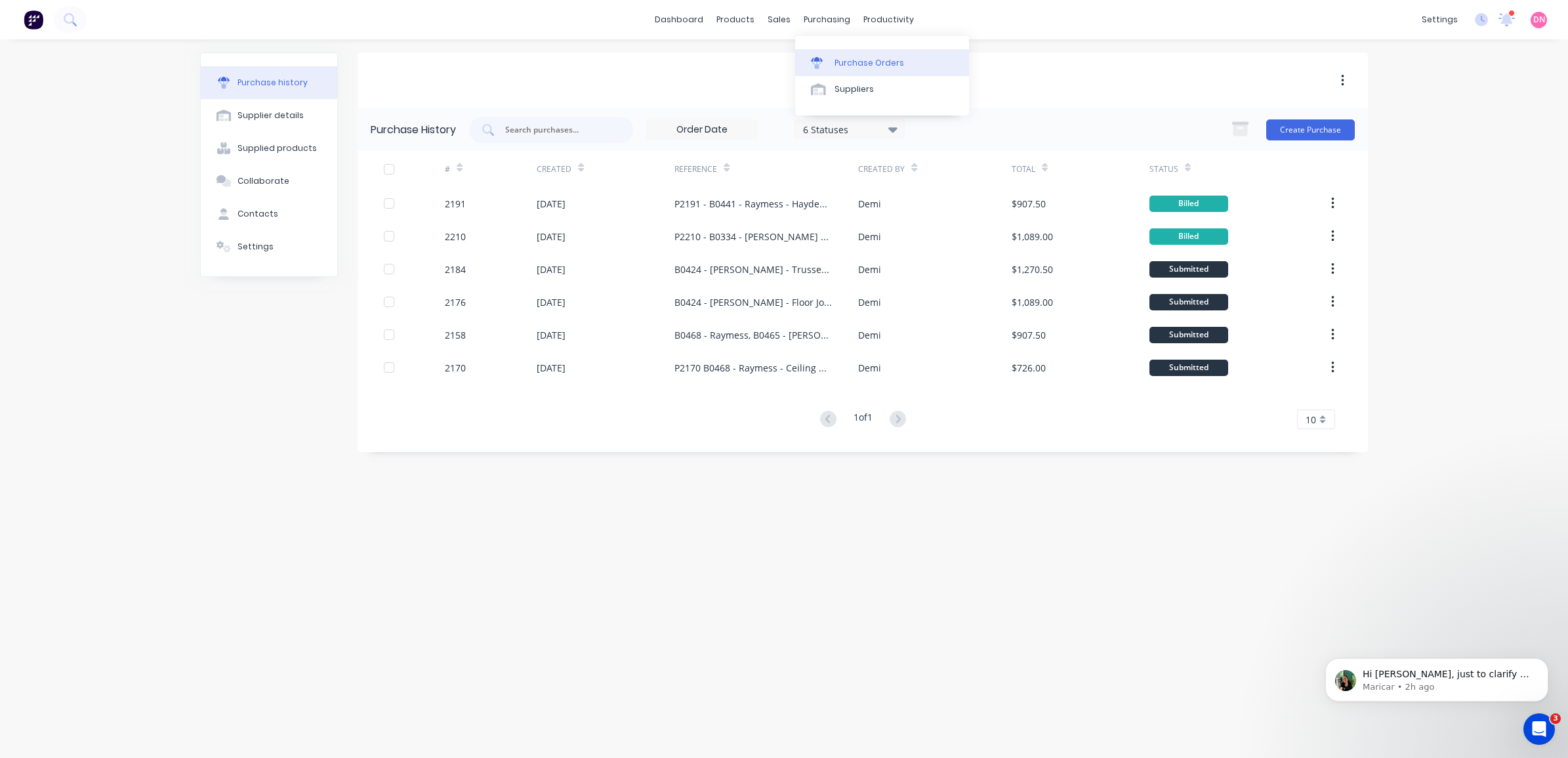
click at [843, 54] on link "Purchase Orders" at bounding box center [881, 62] width 174 height 26
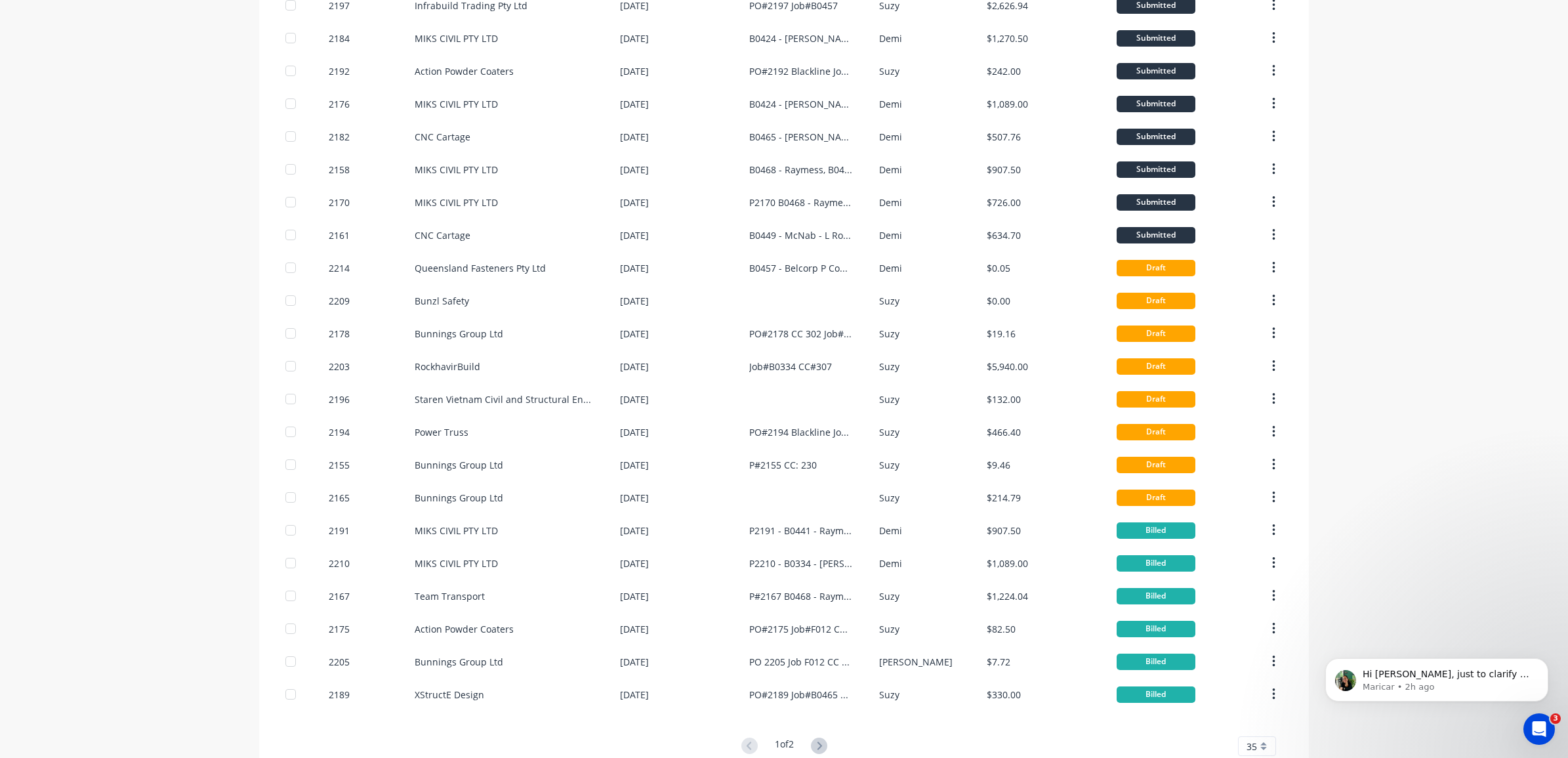
scroll to position [574, 0]
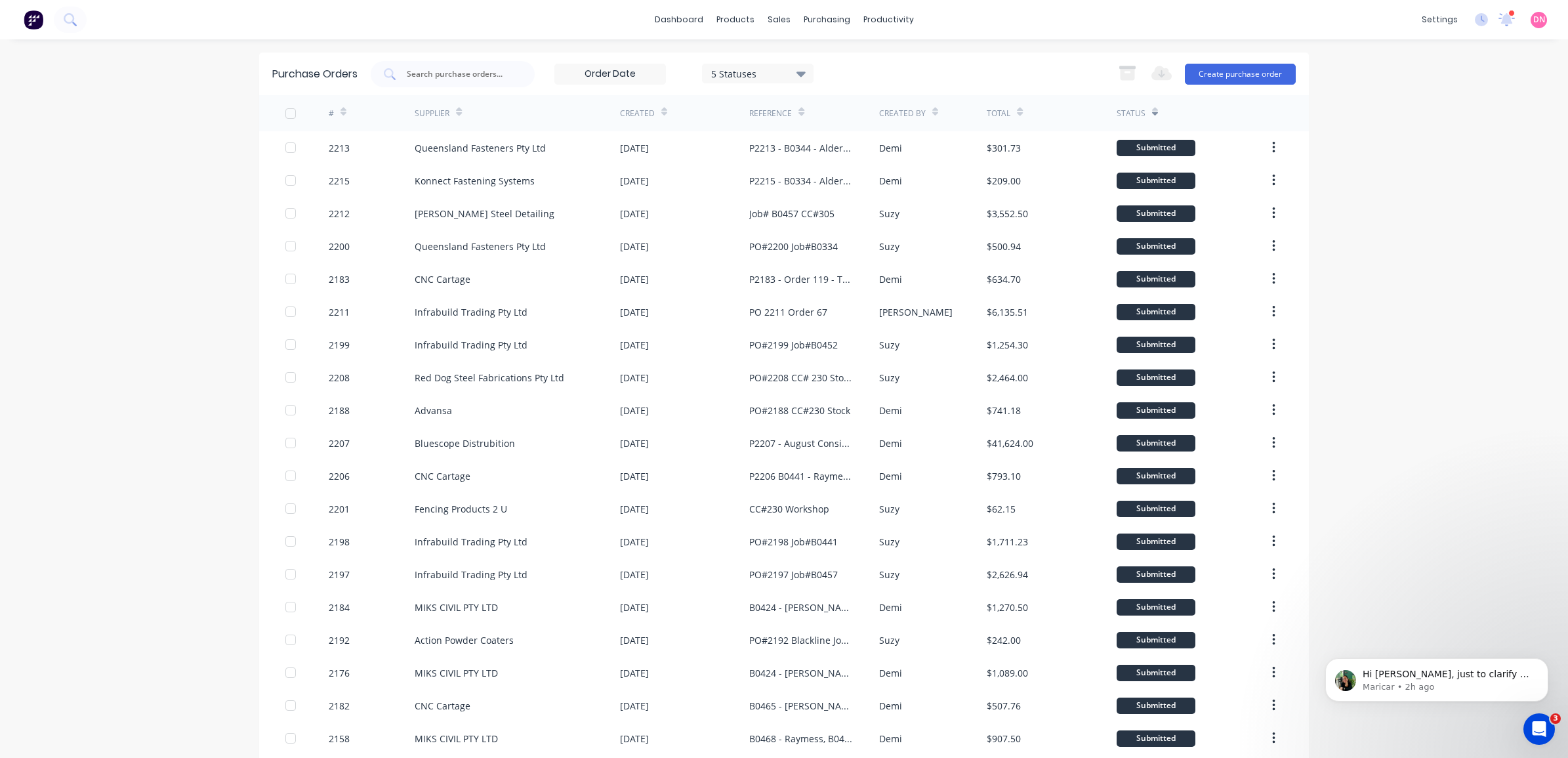
scroll to position [574, 0]
